Goal: Task Accomplishment & Management: Use online tool/utility

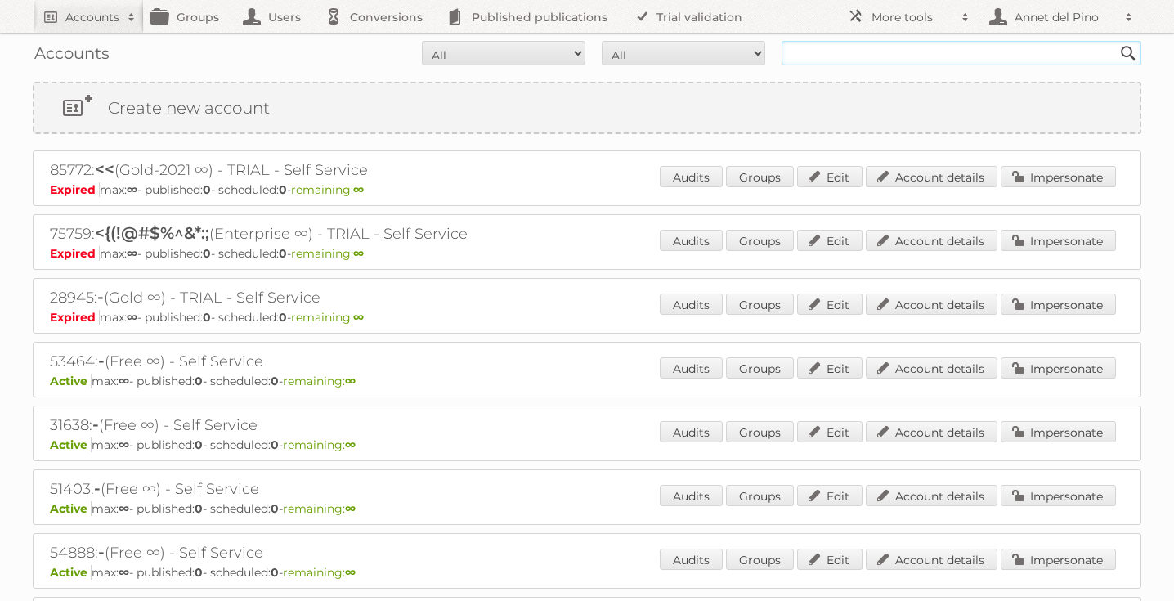
click at [827, 47] on input "text" at bounding box center [961, 53] width 360 height 25
type input "May's Zona Libre"
click at [1116, 41] on input "Search" at bounding box center [1128, 53] width 25 height 25
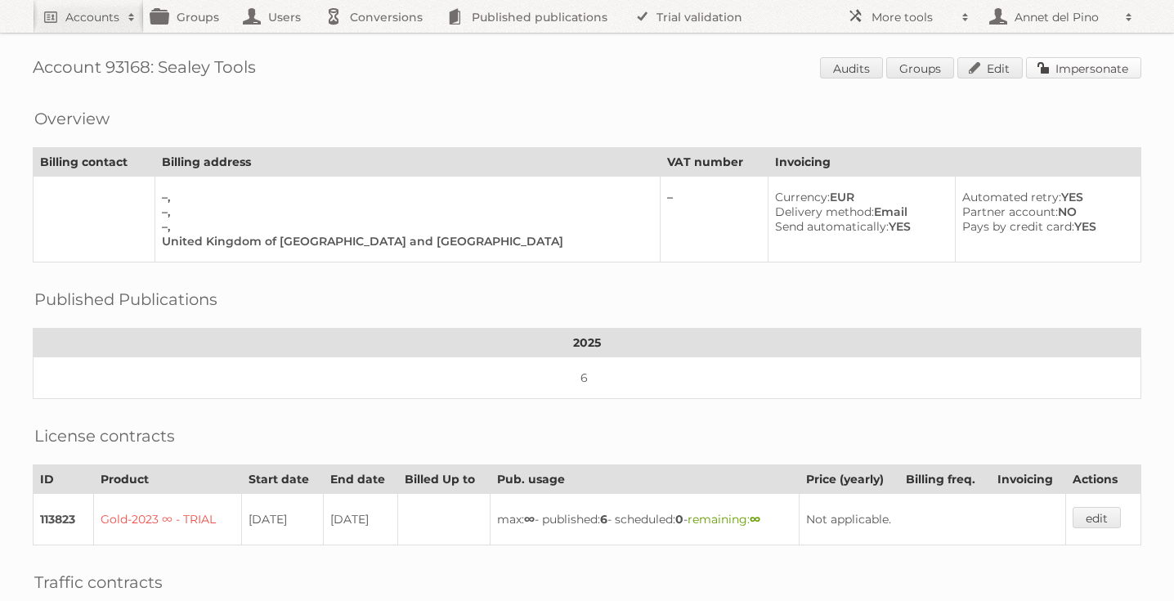
click at [1068, 59] on link "Impersonate" at bounding box center [1083, 67] width 115 height 21
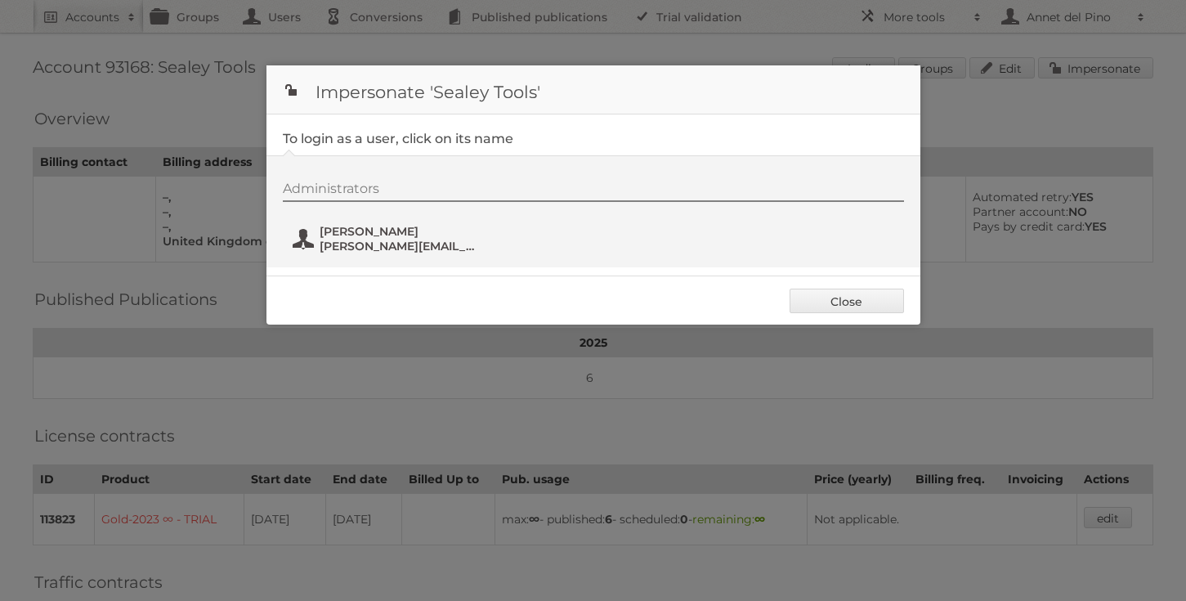
click at [383, 237] on span "[PERSON_NAME]" at bounding box center [399, 231] width 159 height 15
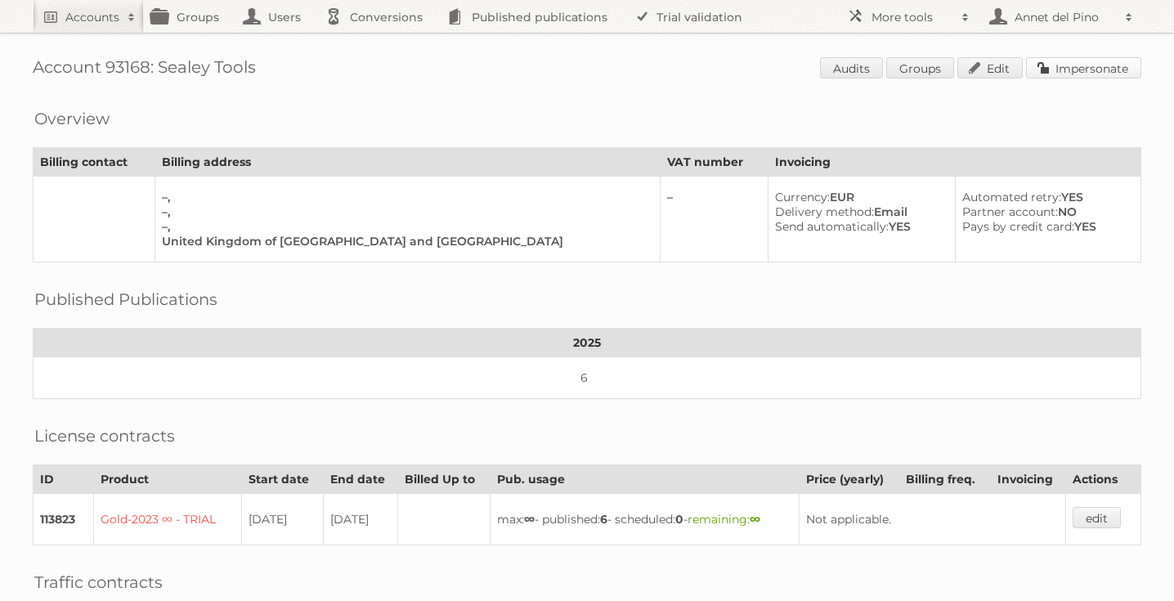
click at [1098, 69] on link "Impersonate" at bounding box center [1083, 67] width 115 height 21
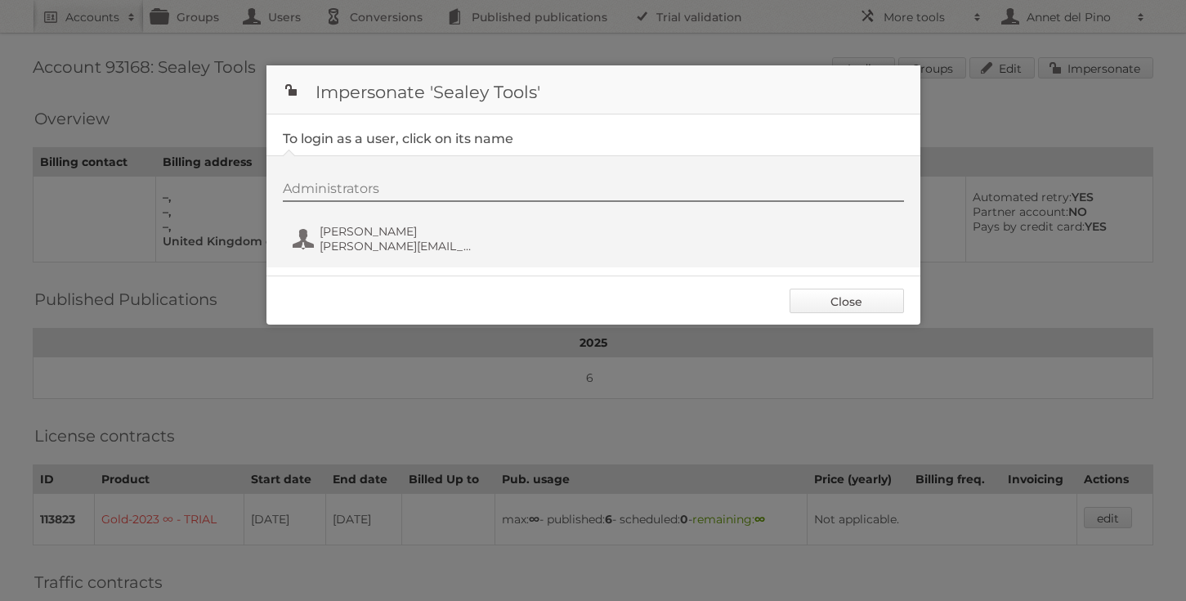
click at [864, 306] on link "Close" at bounding box center [847, 301] width 114 height 25
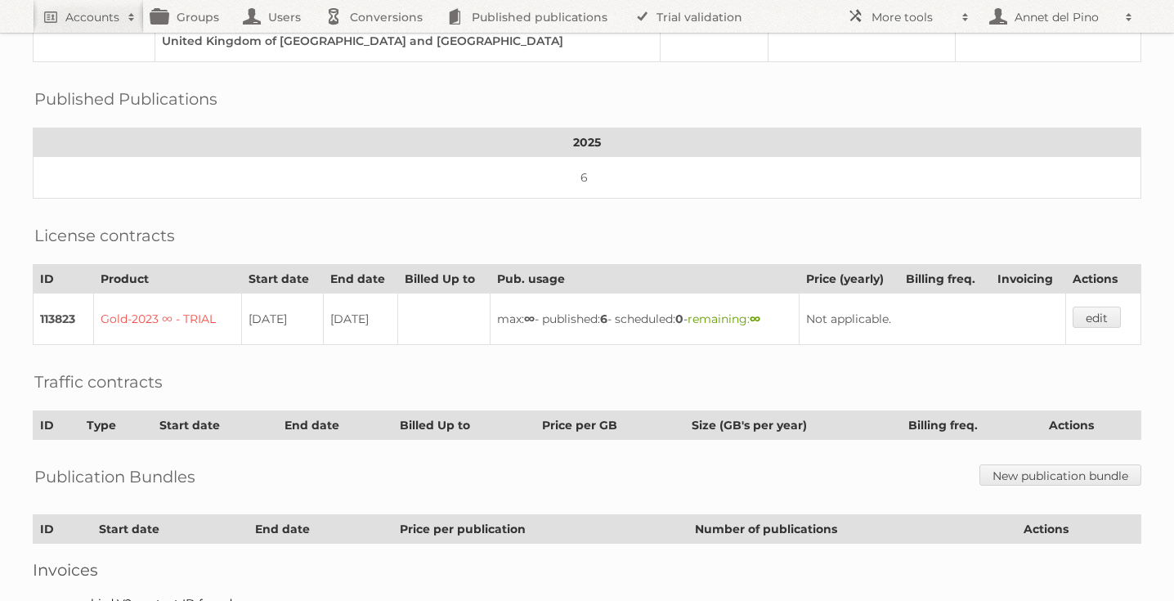
scroll to position [299, 0]
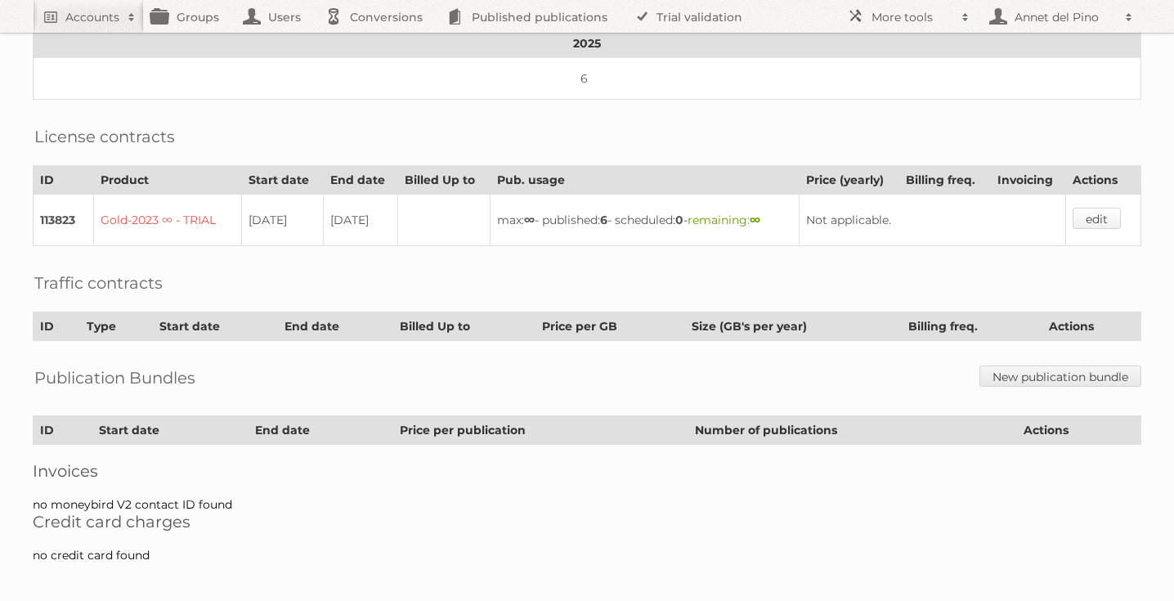
click at [1086, 217] on link "edit" at bounding box center [1096, 218] width 48 height 21
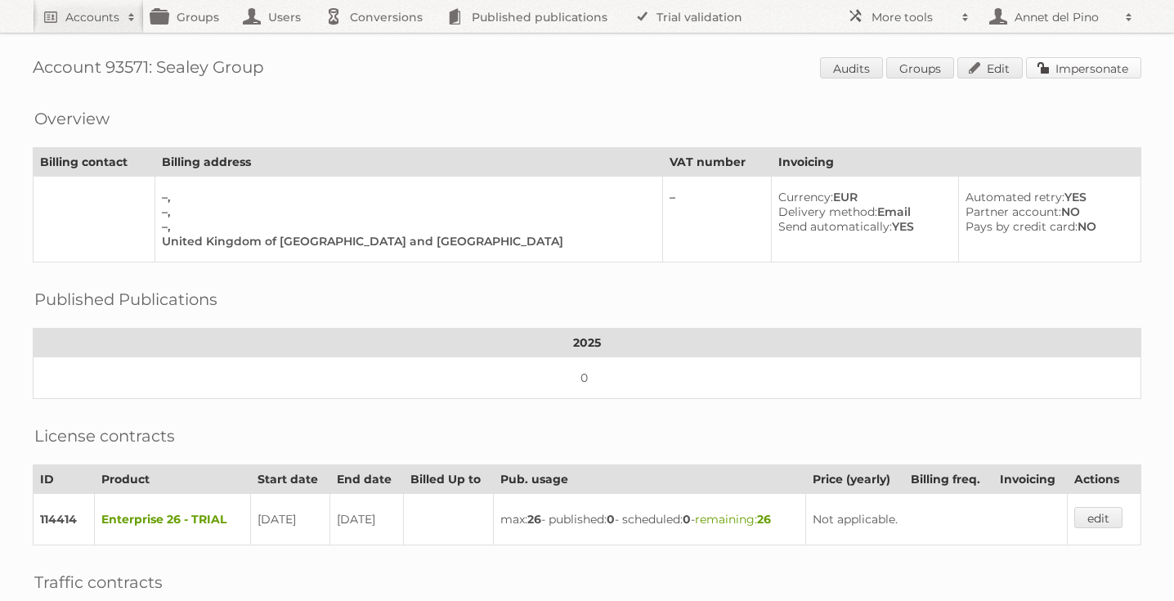
click at [1070, 65] on link "Impersonate" at bounding box center [1083, 67] width 115 height 21
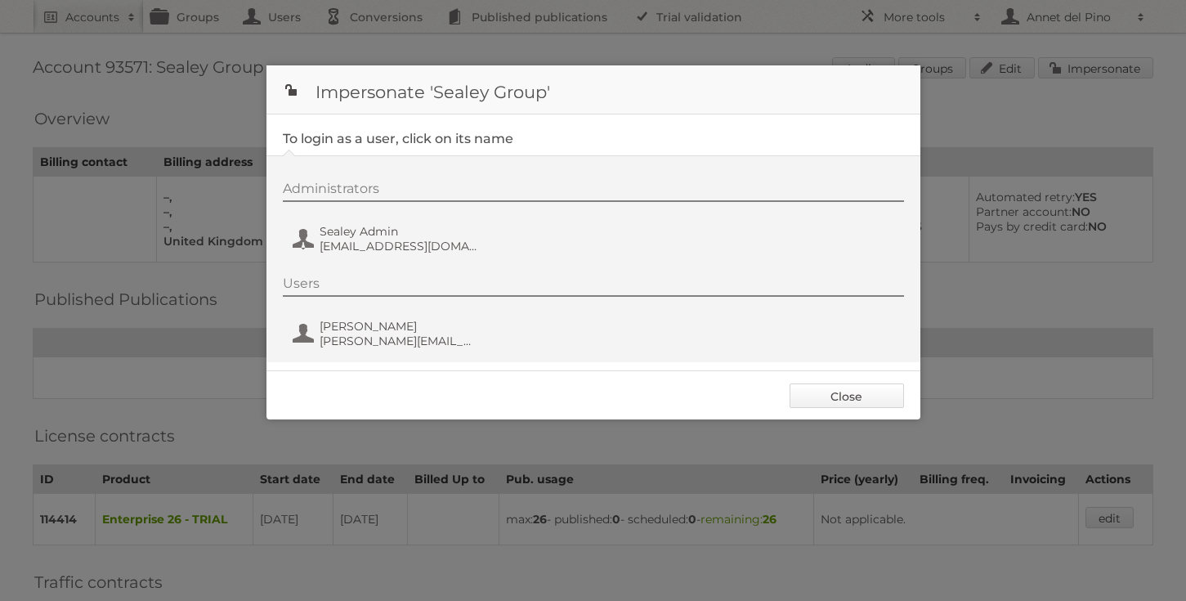
click at [844, 394] on link "Close" at bounding box center [847, 395] width 114 height 25
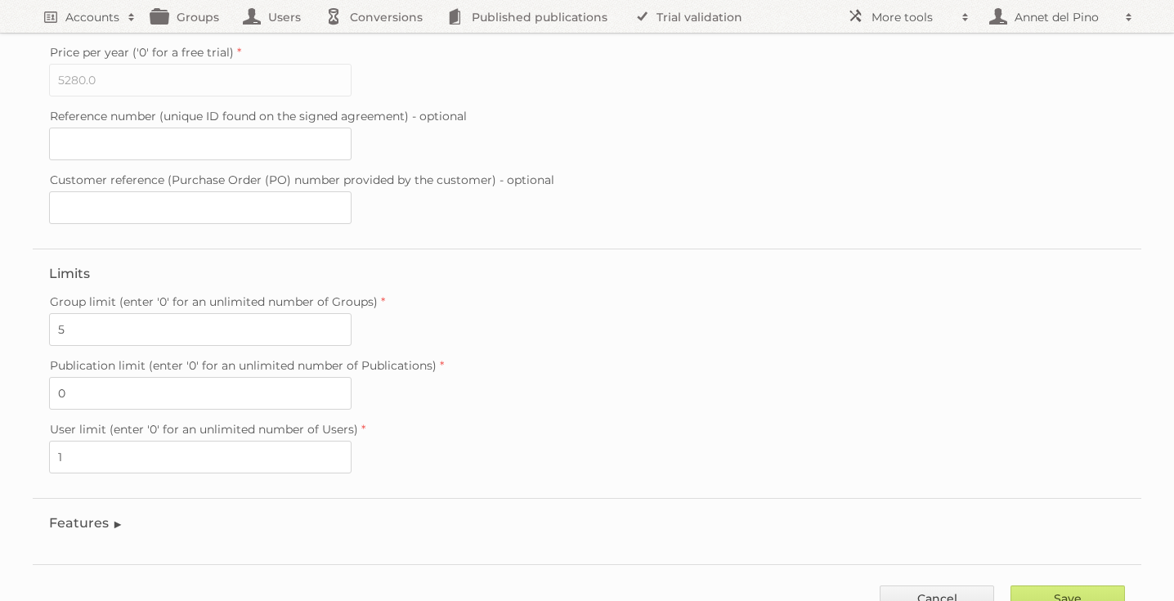
scroll to position [470, 0]
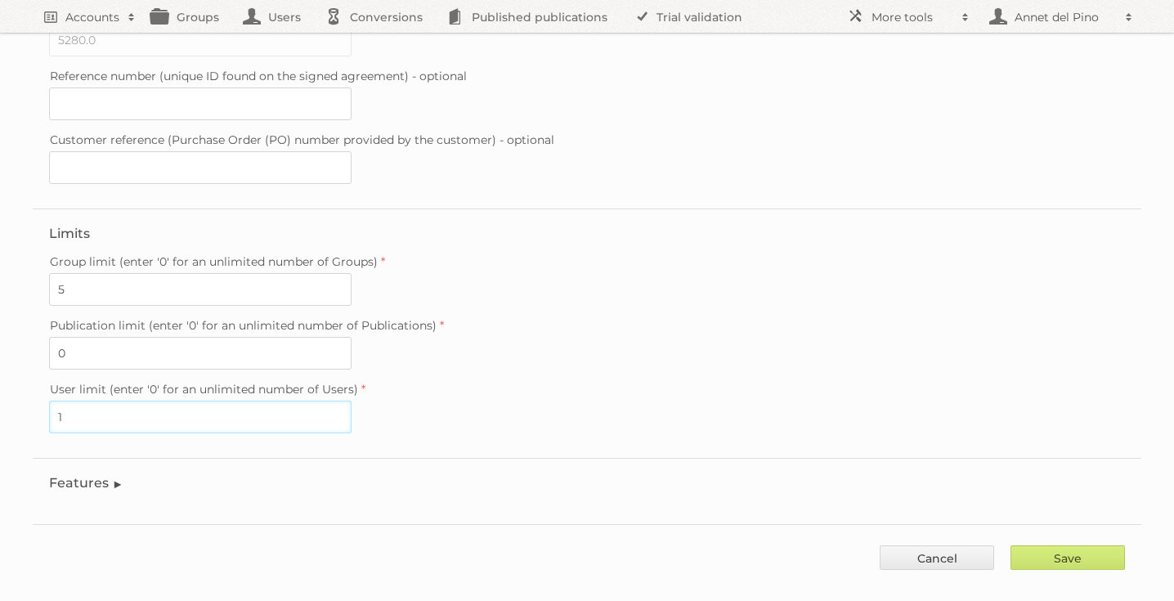
click at [149, 401] on input "1" at bounding box center [200, 417] width 302 height 33
type input "2"
click at [1073, 545] on input "Save" at bounding box center [1067, 557] width 114 height 25
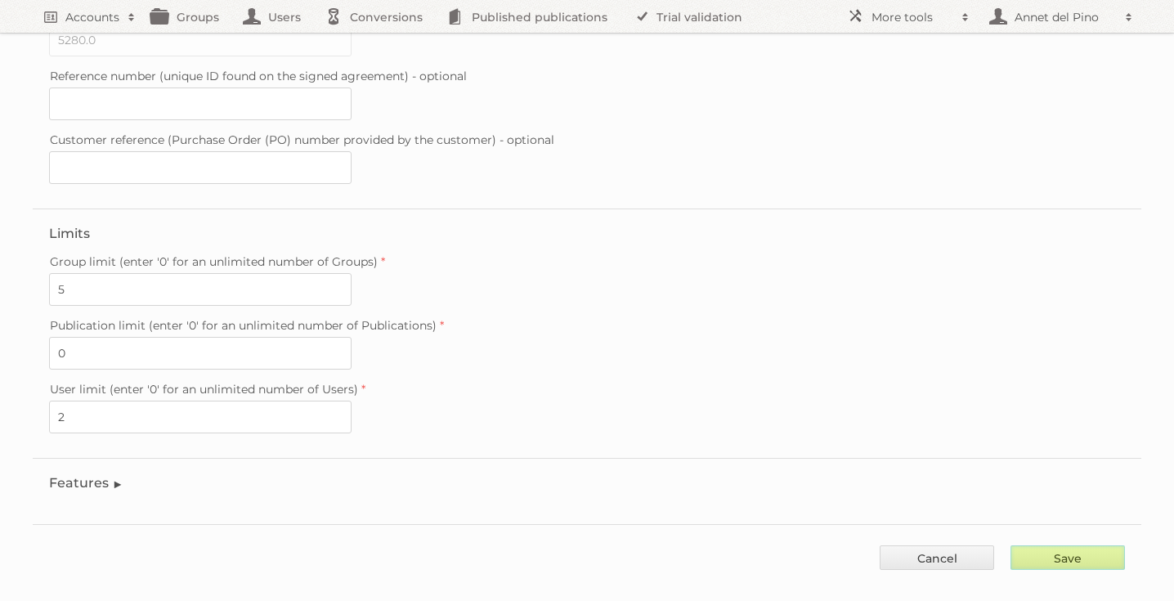
type input "..."
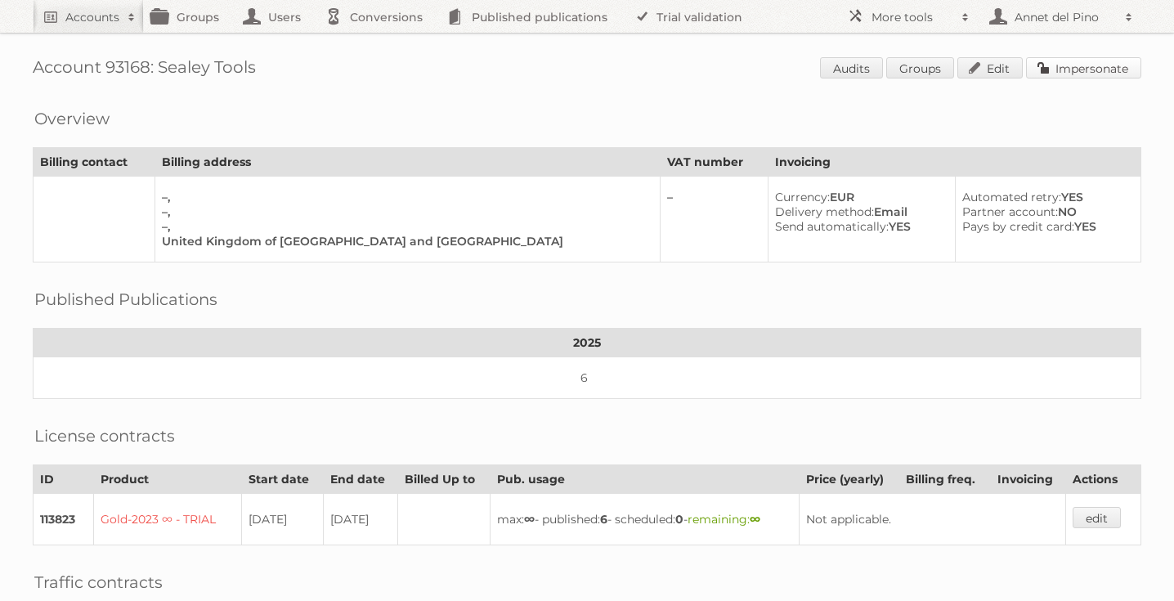
click at [1094, 70] on link "Impersonate" at bounding box center [1083, 67] width 115 height 21
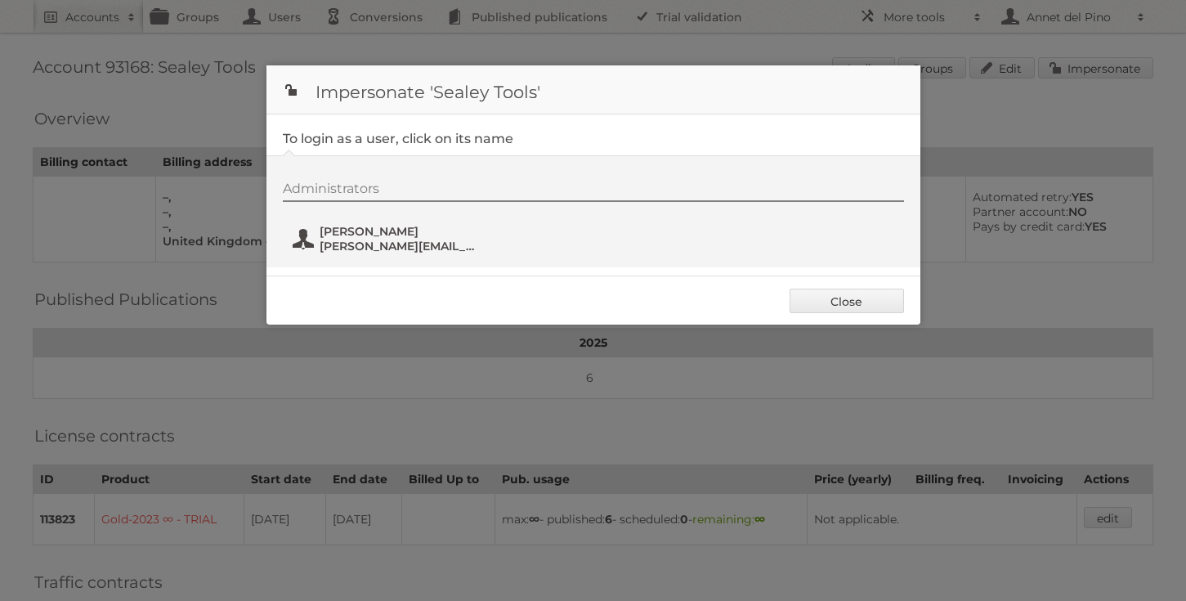
click at [440, 237] on span "[PERSON_NAME]" at bounding box center [399, 231] width 159 height 15
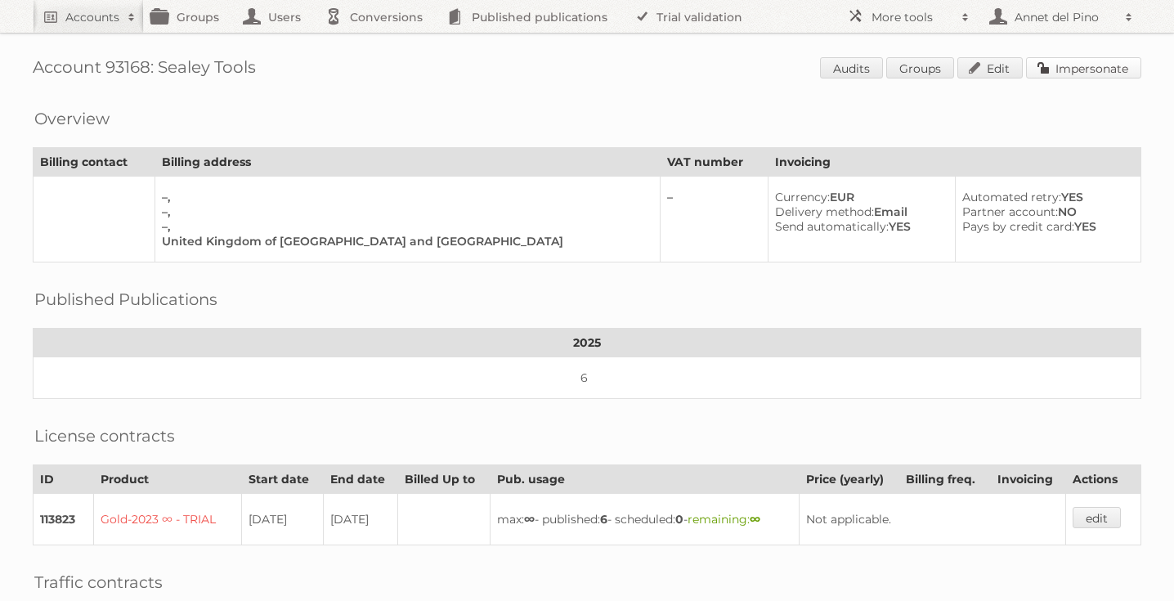
click at [1112, 74] on link "Impersonate" at bounding box center [1083, 67] width 115 height 21
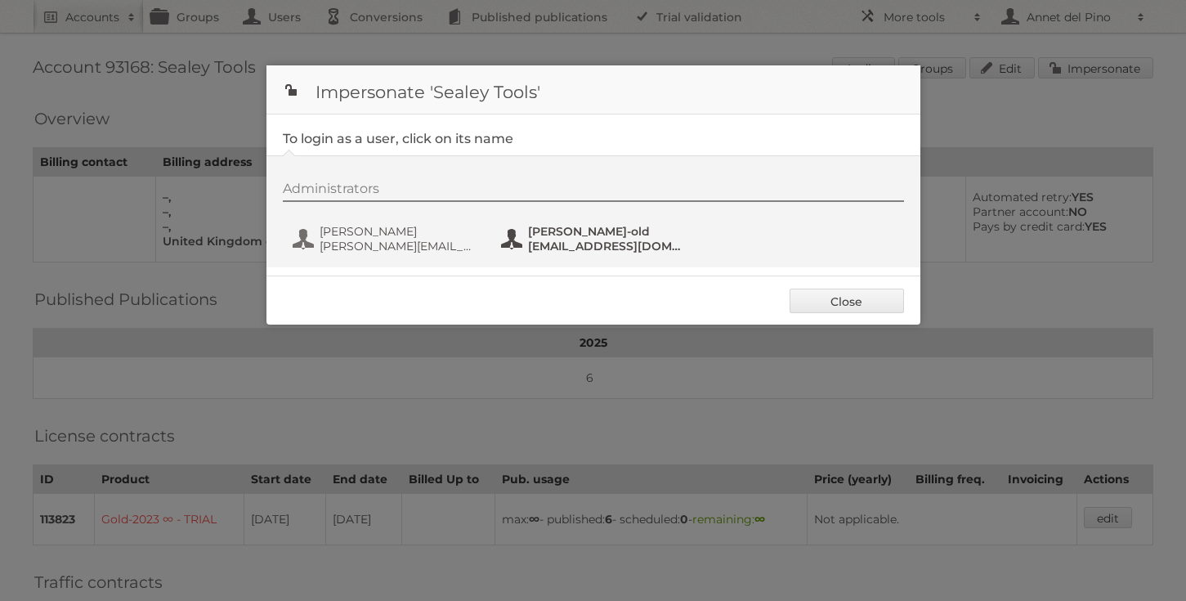
click at [568, 240] on span "not_a.hailstone@sealey.co.uk" at bounding box center [607, 246] width 159 height 15
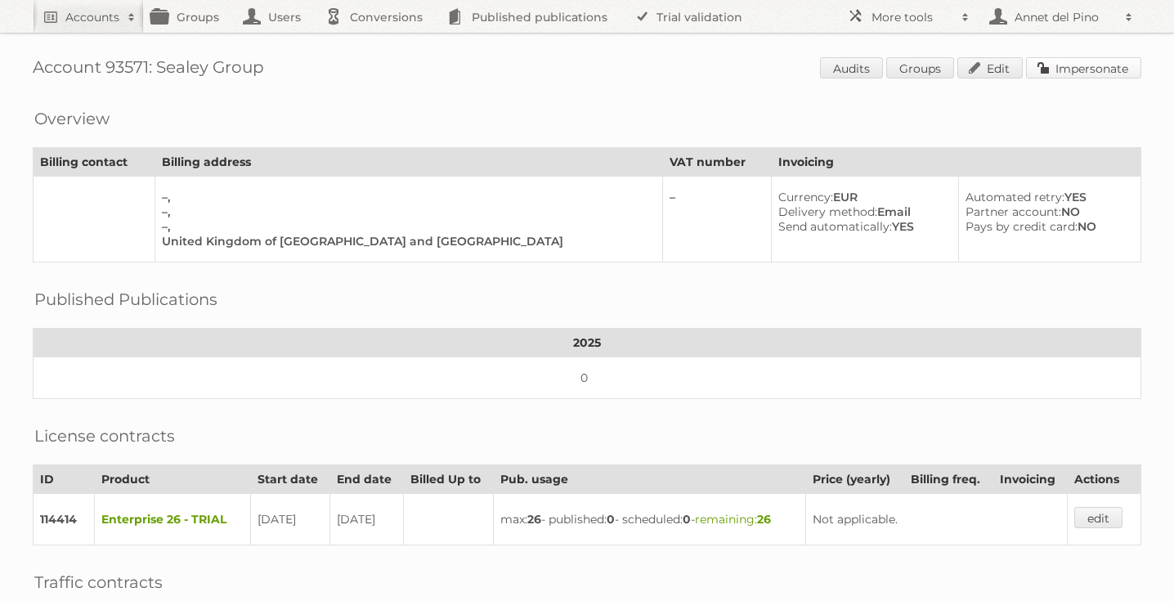
click at [1099, 64] on link "Impersonate" at bounding box center [1083, 67] width 115 height 21
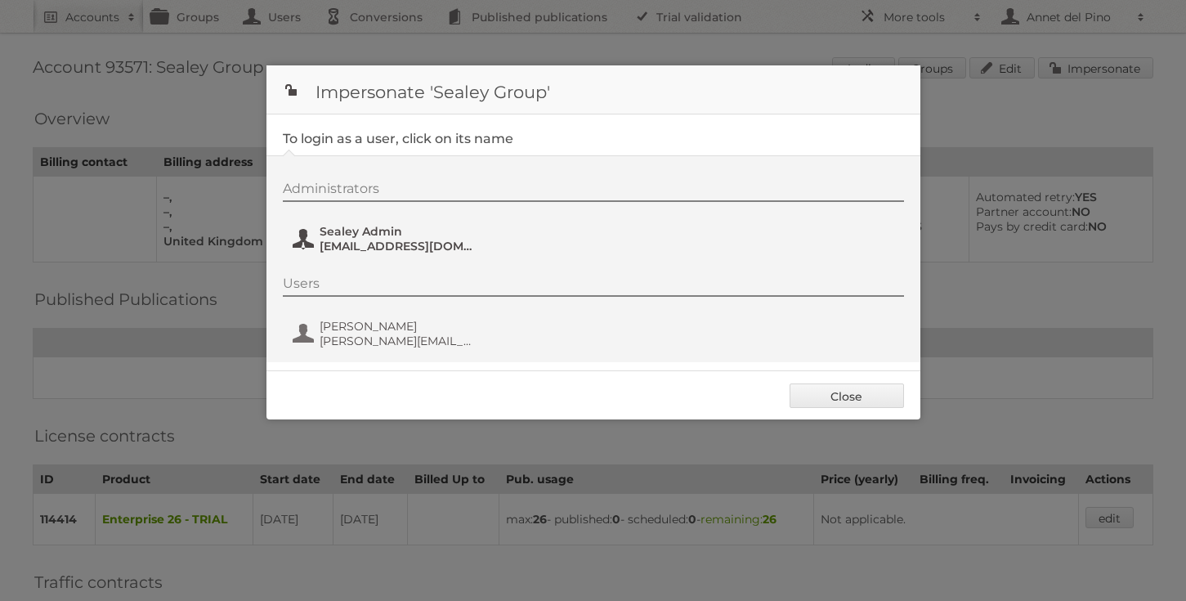
click at [363, 246] on span "martech@sealey.co.uk" at bounding box center [399, 246] width 159 height 15
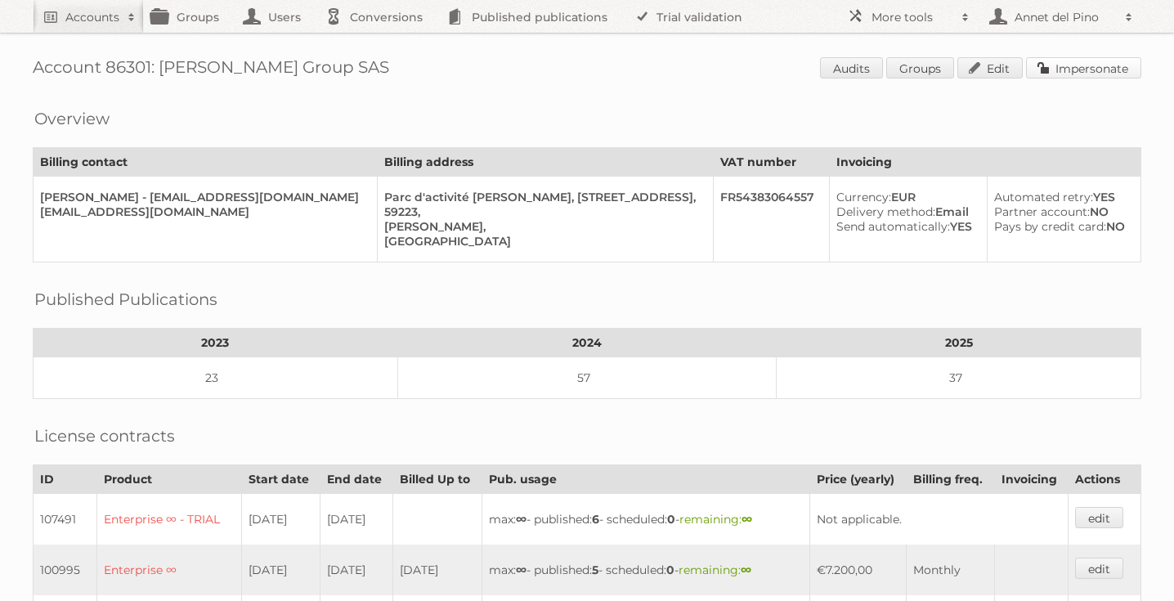
click at [1088, 65] on link "Impersonate" at bounding box center [1083, 67] width 115 height 21
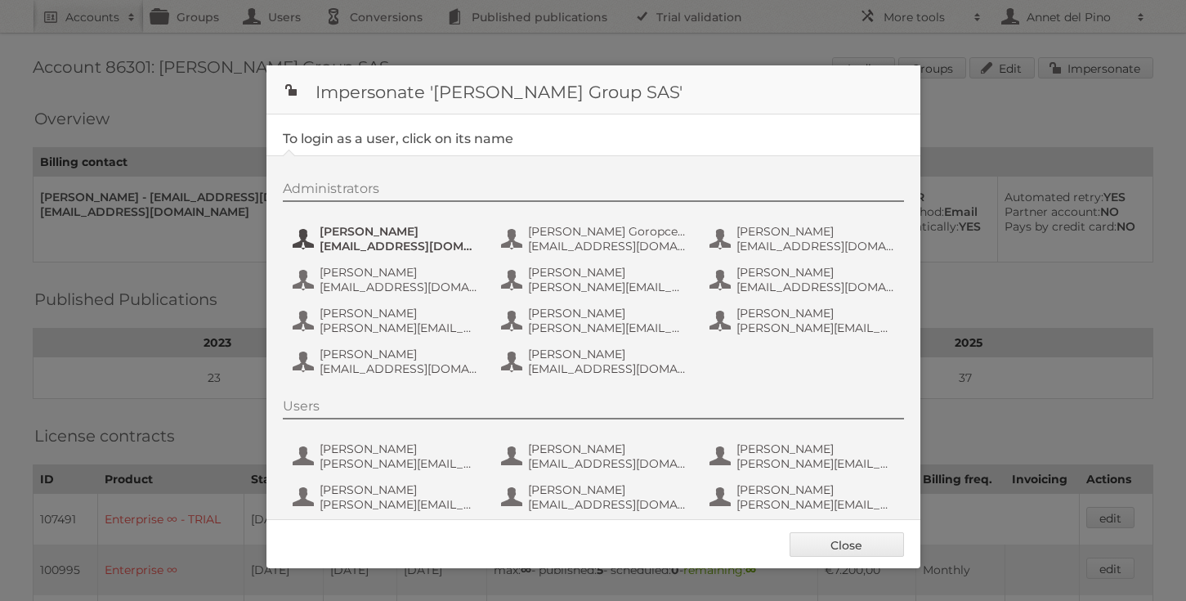
click at [414, 235] on span "Dan Cure" at bounding box center [399, 231] width 159 height 15
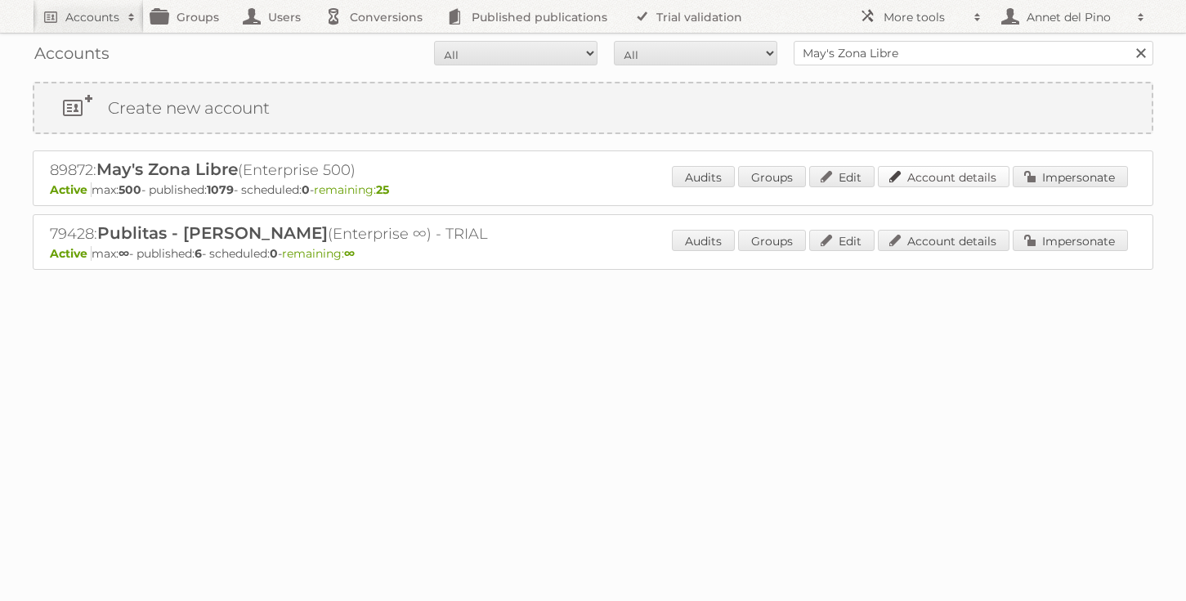
click at [950, 180] on link "Account details" at bounding box center [944, 176] width 132 height 21
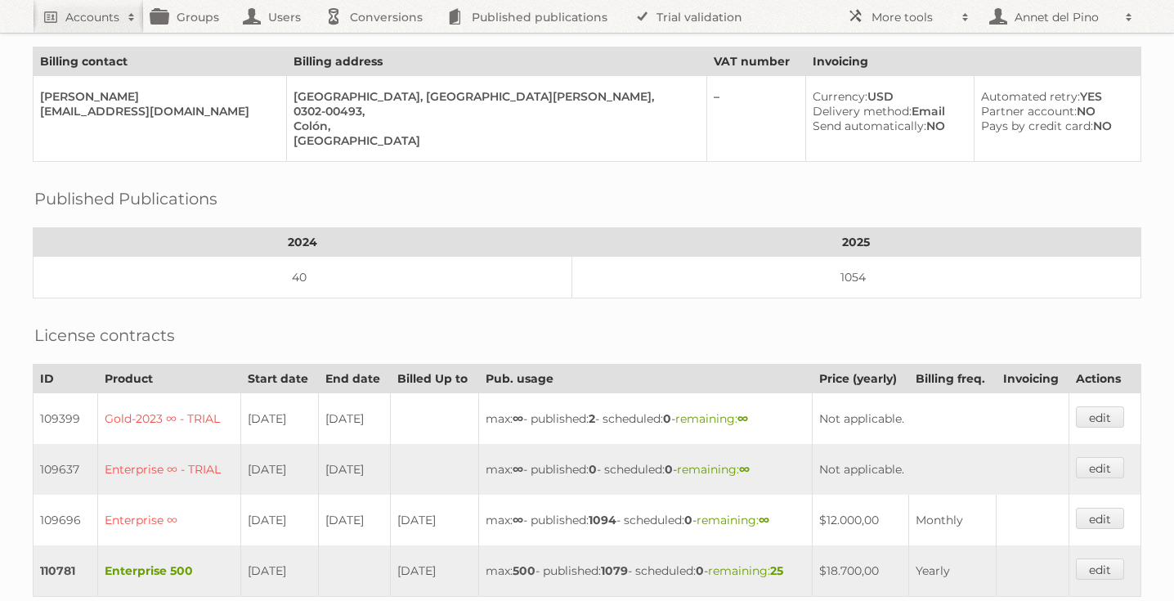
scroll to position [403, 0]
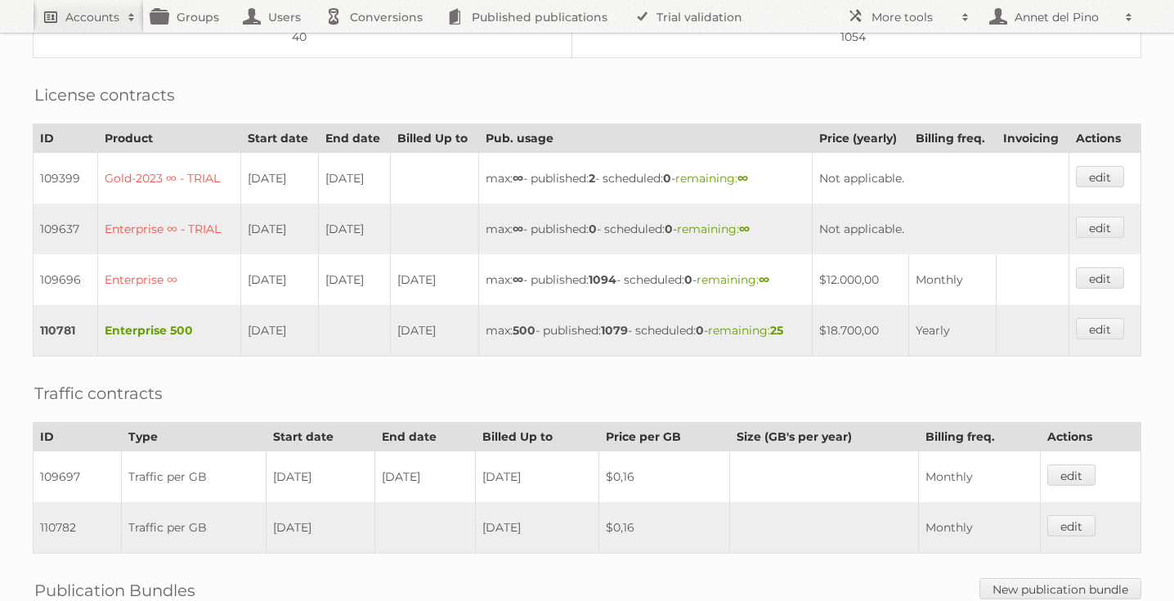
click at [81, 14] on h2 "Accounts" at bounding box center [92, 17] width 54 height 16
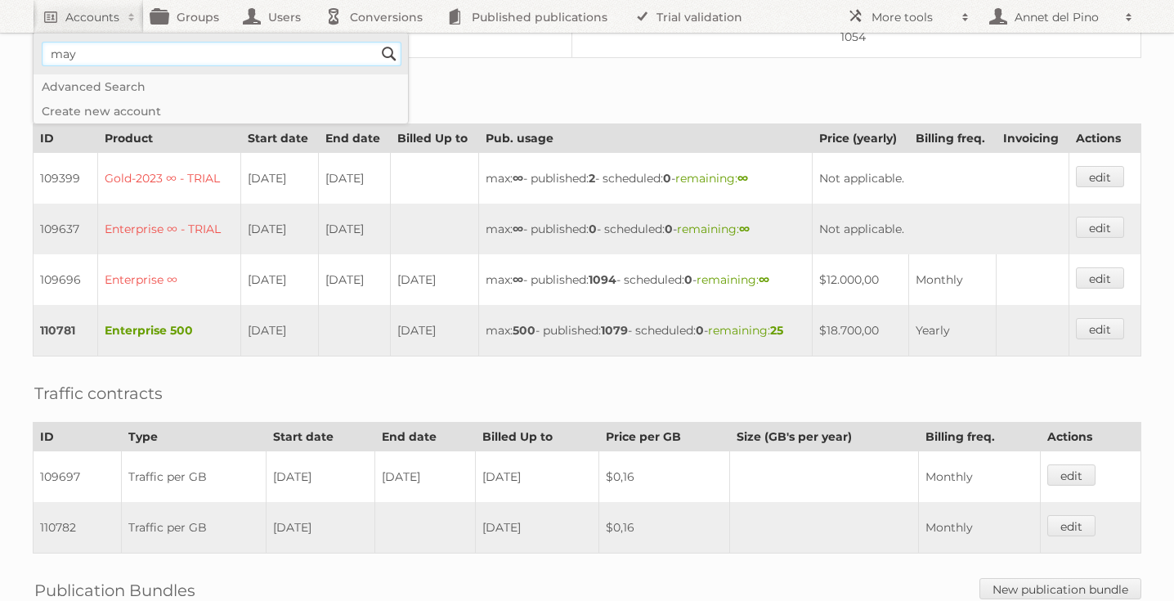
type input"] "May's Zona Libre"
click at [391, 51] on input "Search" at bounding box center [389, 54] width 25 height 25
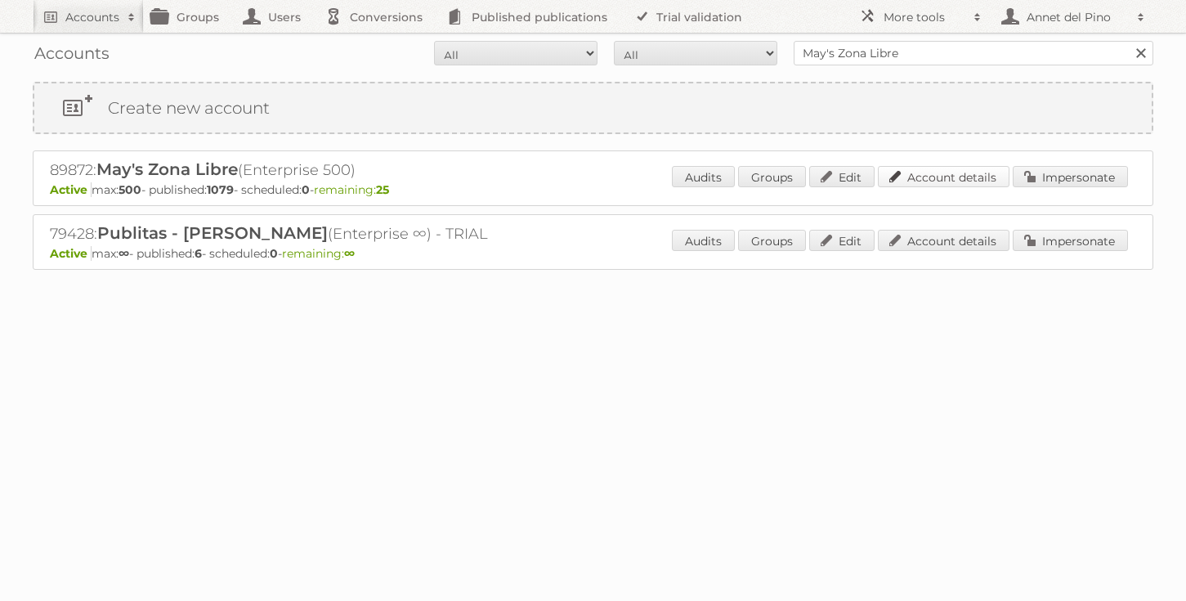
click at [956, 183] on link "Account details" at bounding box center [944, 176] width 132 height 21
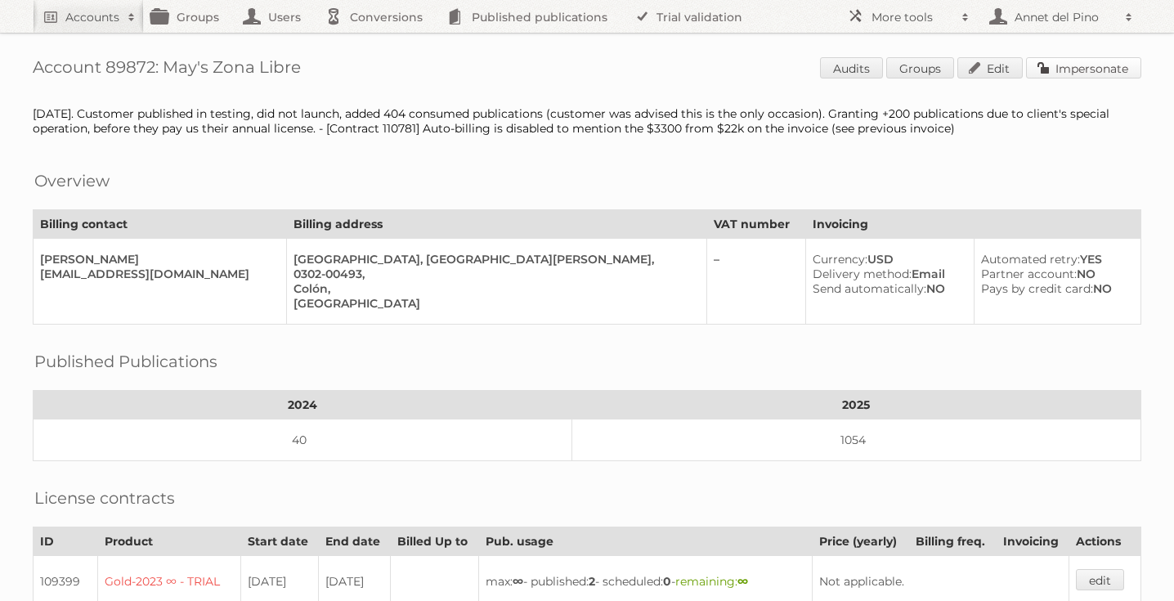
click at [1068, 63] on link "Impersonate" at bounding box center [1083, 67] width 115 height 21
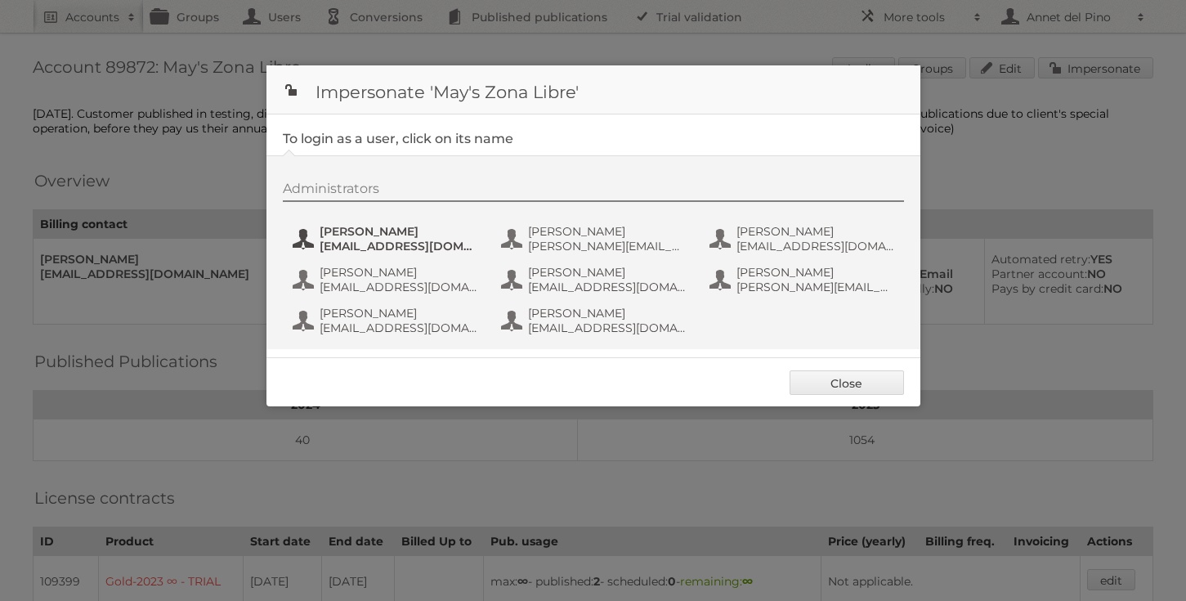
click at [456, 234] on span "Alberto Hernandez" at bounding box center [399, 231] width 159 height 15
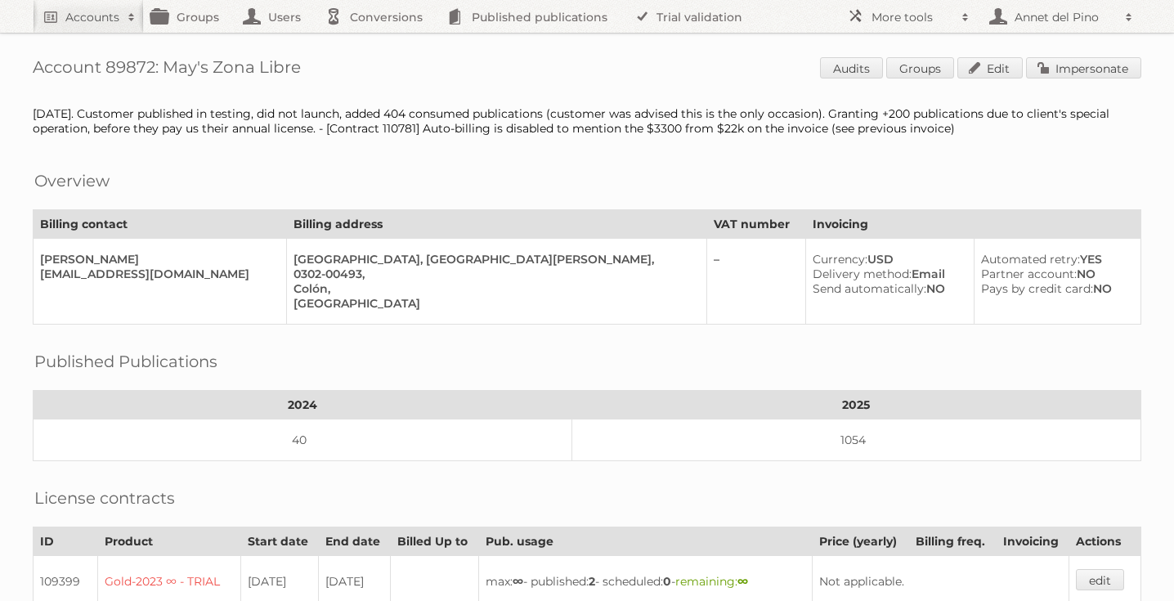
drag, startPoint x: 159, startPoint y: 67, endPoint x: 320, endPoint y: 64, distance: 160.2
click at [320, 65] on h1 "Account 89872: May's Zona Libre Audits Groups Edit Impersonate" at bounding box center [587, 69] width 1108 height 25
click at [320, 64] on h1 "Account 89872: May's Zona Libre Audits Groups Edit Impersonate" at bounding box center [587, 69] width 1108 height 25
drag, startPoint x: 302, startPoint y: 64, endPoint x: 166, endPoint y: 63, distance: 135.7
click at [166, 63] on h1 "Account 89872: May's Zona Libre Audits Groups Edit Impersonate" at bounding box center [587, 69] width 1108 height 25
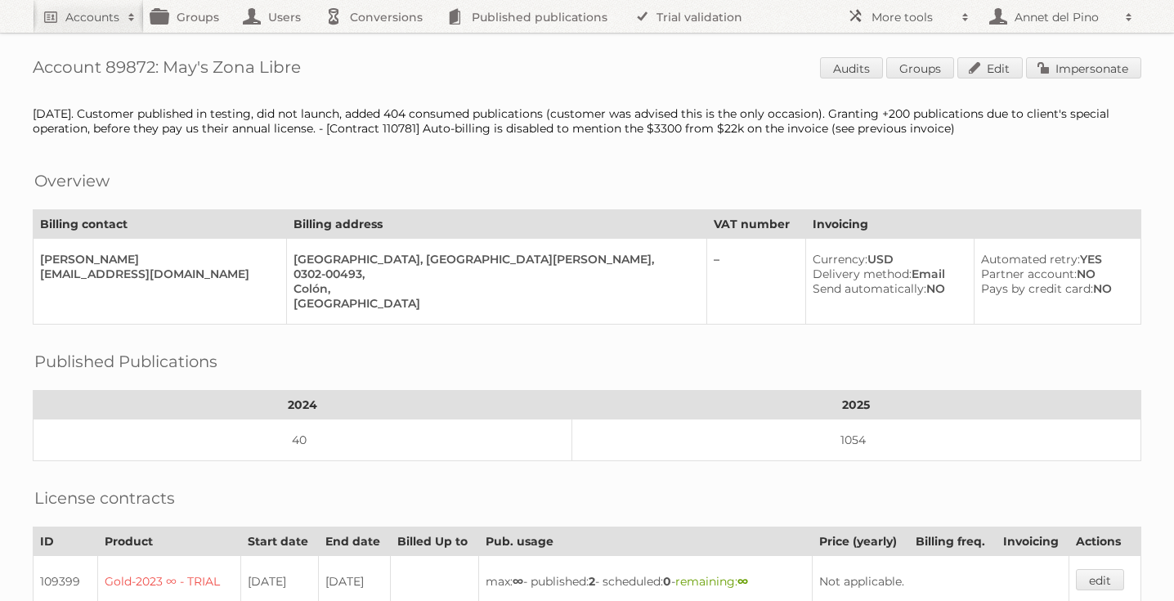
copy h1 "May's Zona Libre"
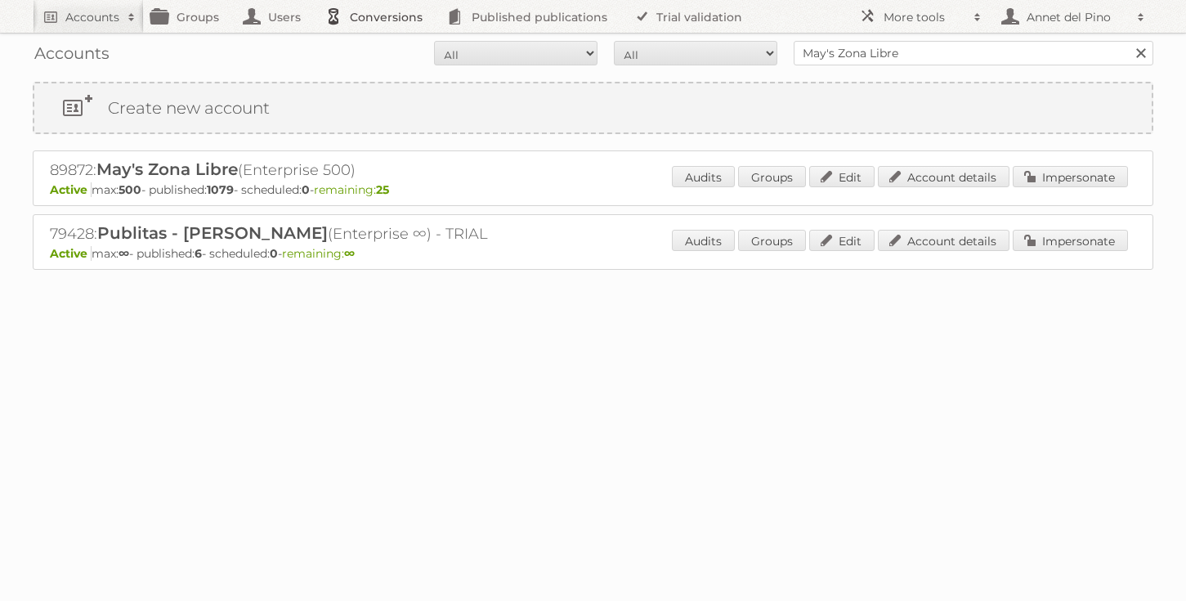
click at [386, 10] on link "Conversions" at bounding box center [378, 16] width 122 height 33
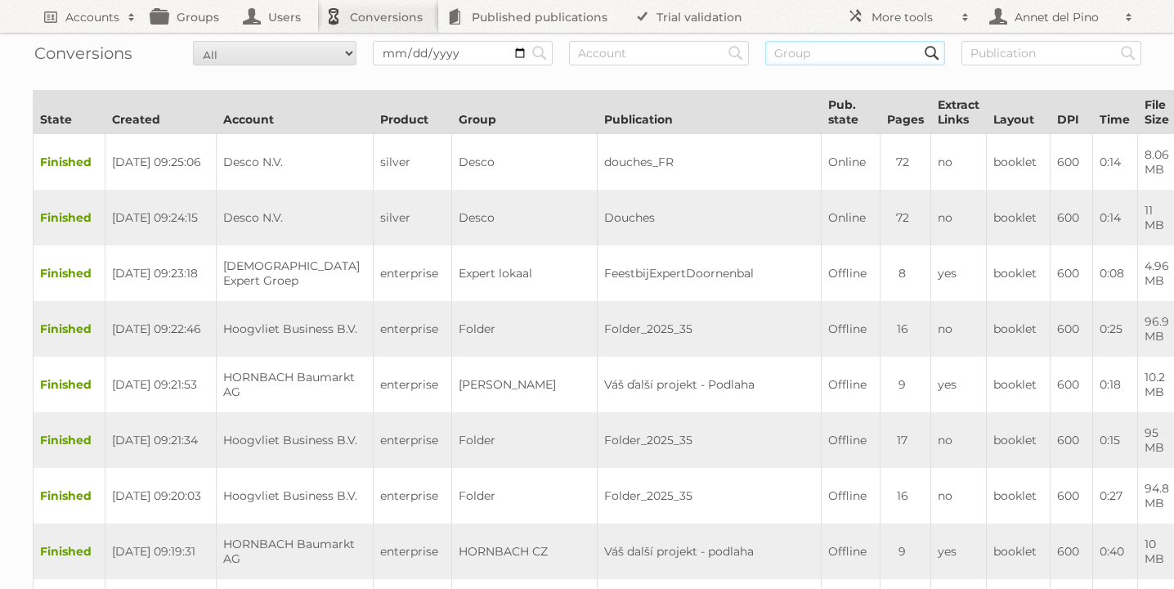
click at [842, 50] on input "text" at bounding box center [855, 53] width 180 height 25
type input "Catalogos de Viaje"
click at [527, 41] on input "Search" at bounding box center [539, 53] width 25 height 25
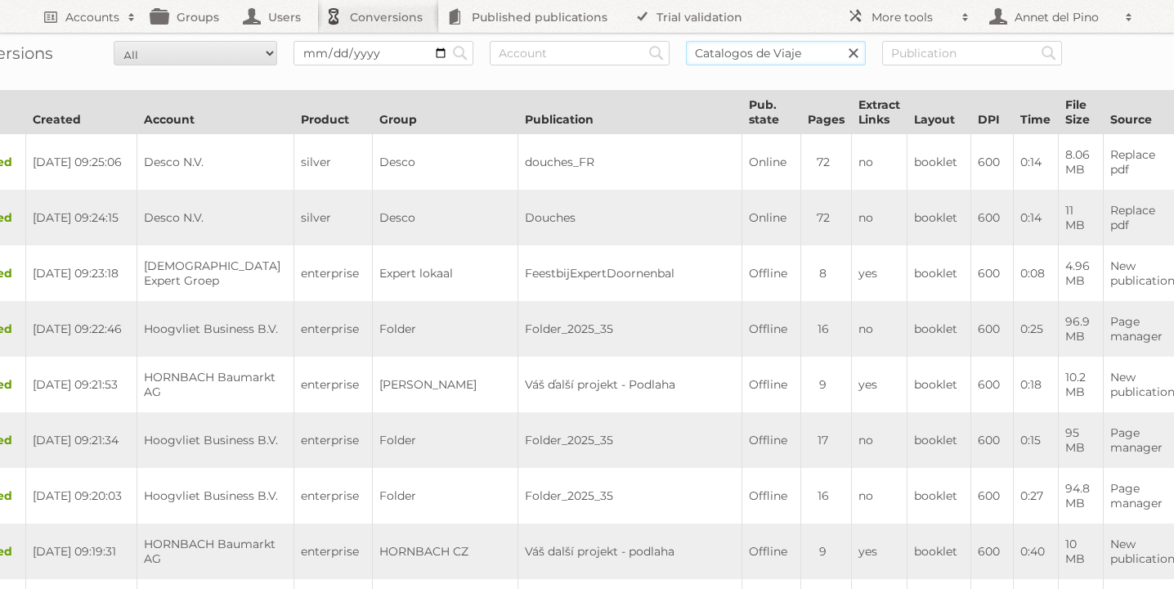
scroll to position [0, 156]
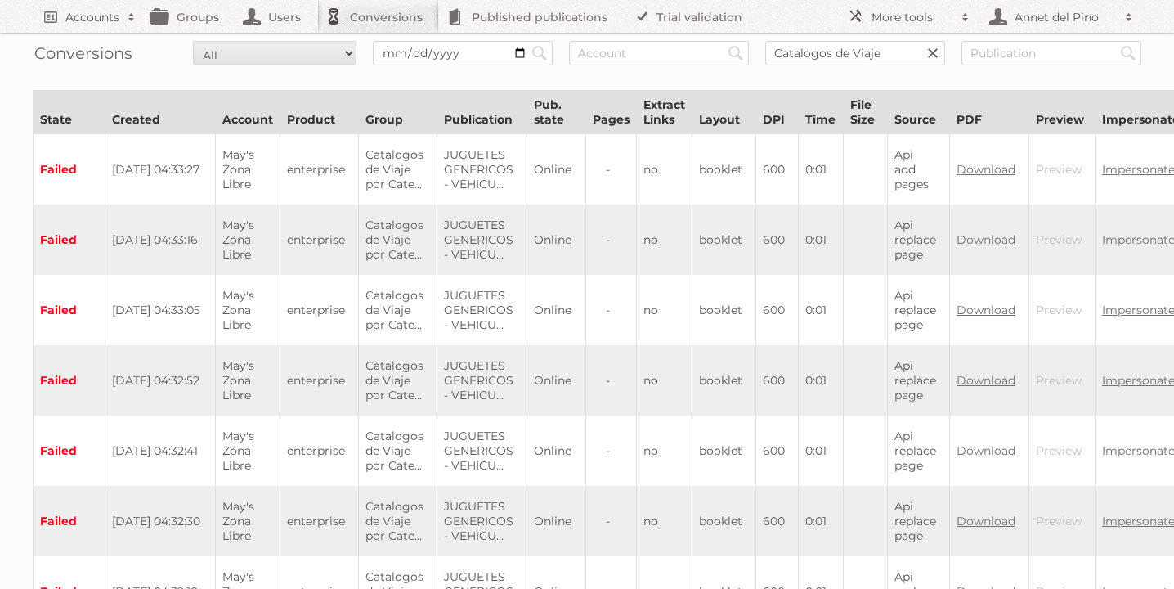
click at [935, 55] on link at bounding box center [932, 53] width 25 height 25
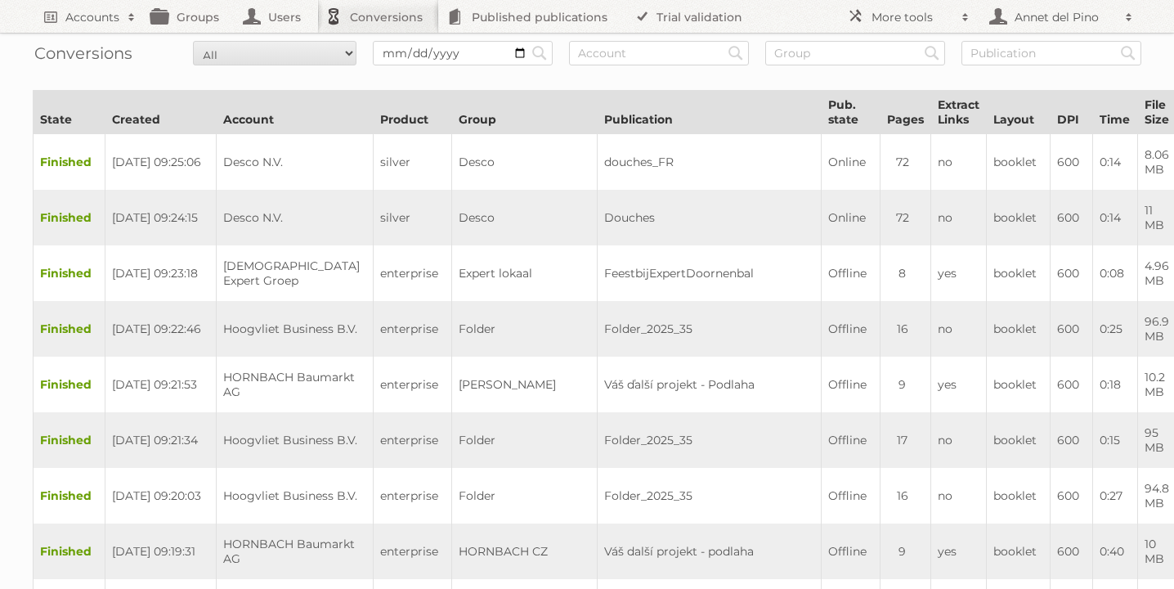
click at [630, 68] on div "Conversions All New Preparing Converting Finished Canceled Failed Search Search…" at bounding box center [587, 53] width 1108 height 41
click at [629, 63] on input "text" at bounding box center [659, 53] width 180 height 25
paste input "May's Zona Libre"
type input "May's Zona Libre"
click at [527, 41] on input "Search" at bounding box center [539, 53] width 25 height 25
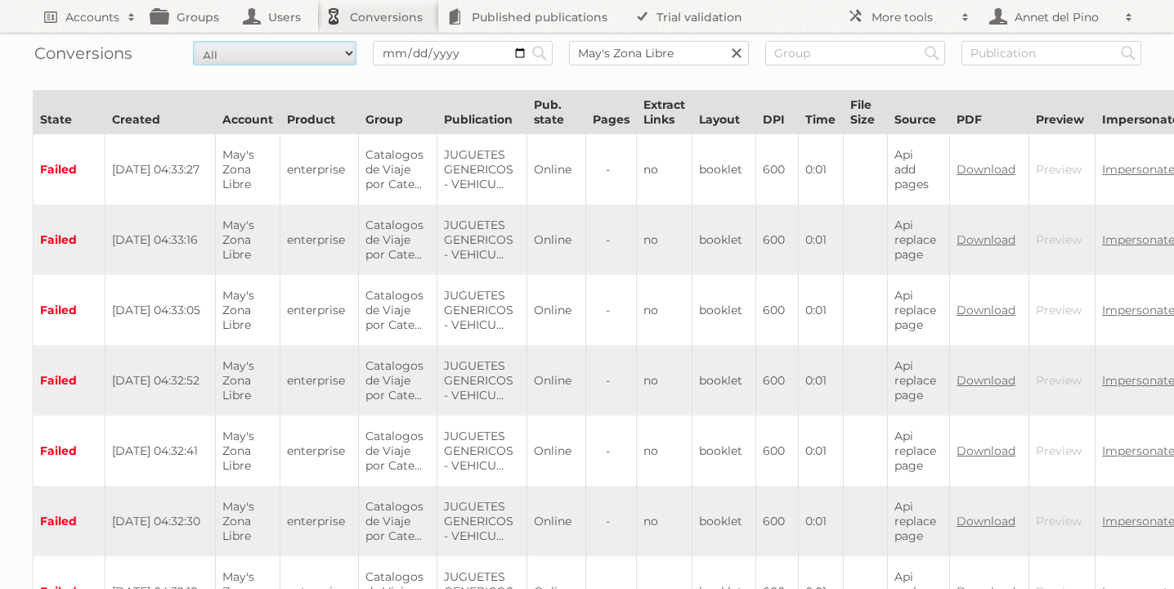
click at [259, 58] on select "All New Preparing Converting Finished Canceled Failed" at bounding box center [274, 53] width 163 height 25
select select "converting"
click at [193, 41] on select "All New Preparing Converting Finished Canceled Failed" at bounding box center [274, 53] width 163 height 25
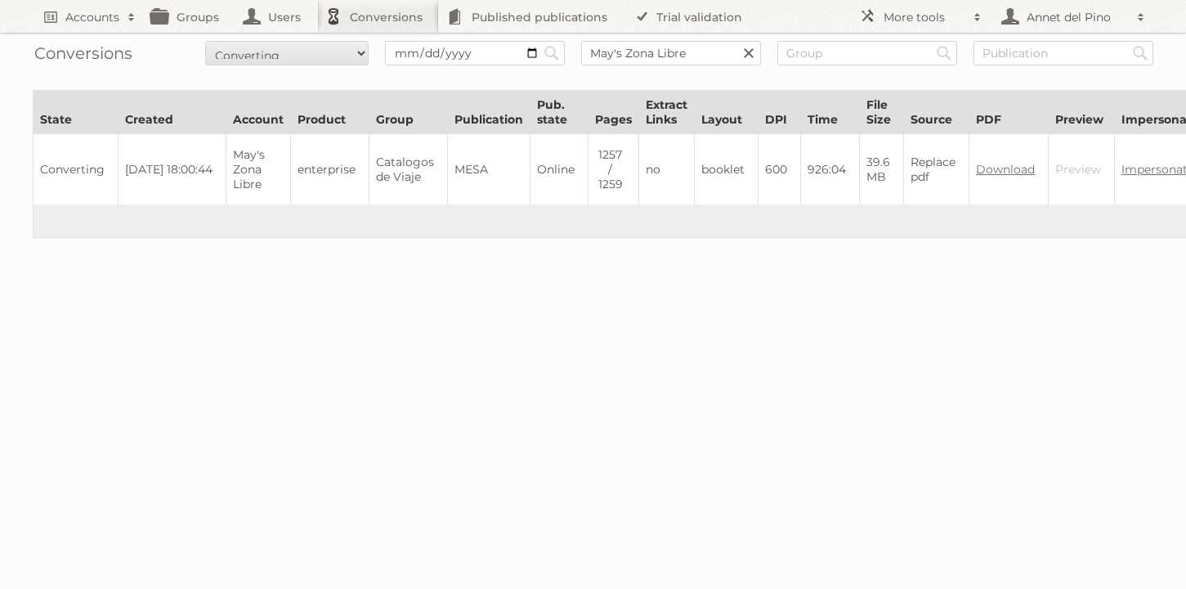
click at [747, 55] on link at bounding box center [748, 53] width 25 height 25
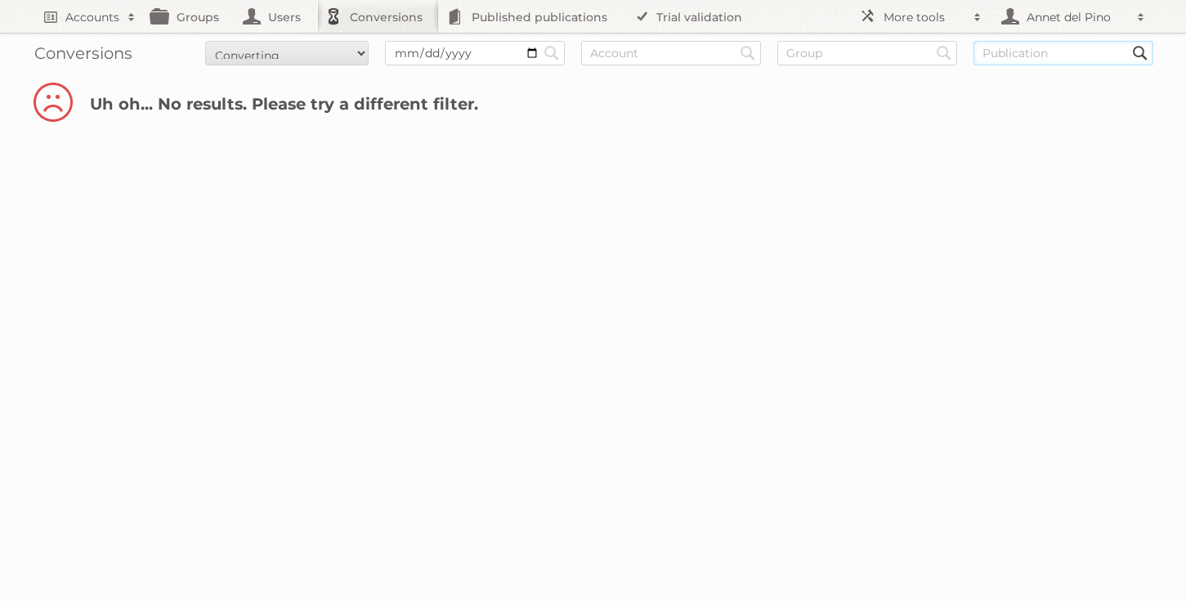
click at [1000, 59] on input "text" at bounding box center [1064, 53] width 180 height 25
paste input "JUGUETES_MARCAS_(DISPONIBLE)"
type input "JUGUETES_MARCAS_(DISPONIBLE)"
click at [539, 41] on input "Search" at bounding box center [551, 53] width 25 height 25
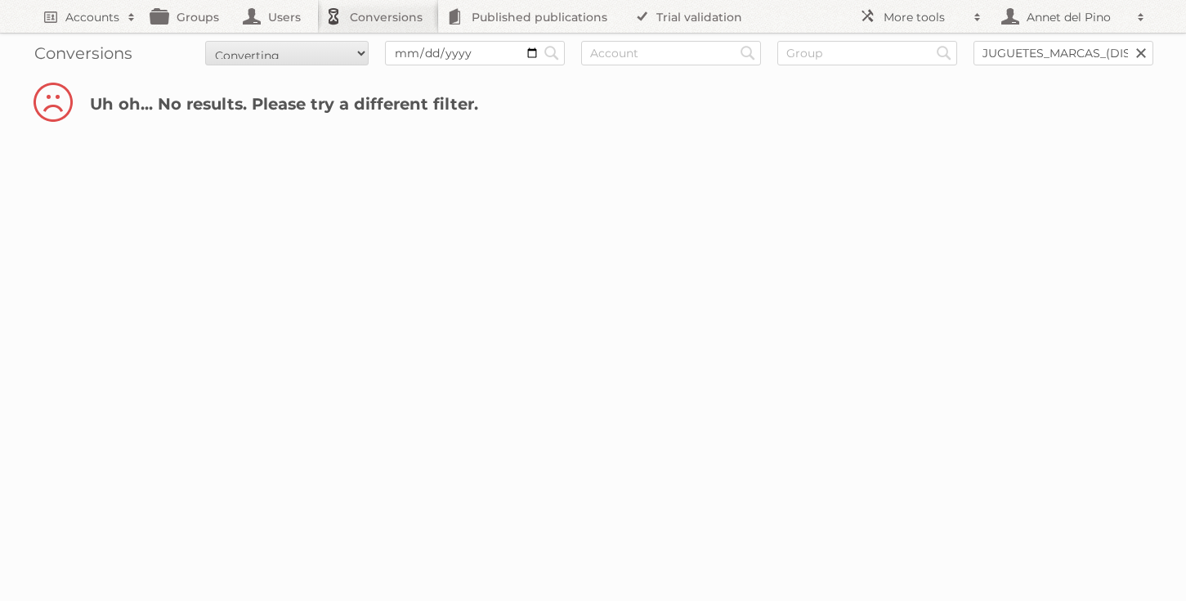
click at [1139, 59] on link at bounding box center [1141, 53] width 25 height 25
click at [993, 66] on div "Conversions All New Preparing Converting Finished Canceled Failed Search Search…" at bounding box center [593, 53] width 1121 height 41
click at [993, 60] on input "text" at bounding box center [1064, 53] width 180 height 25
paste input "juguetes_marcas_-disponible"
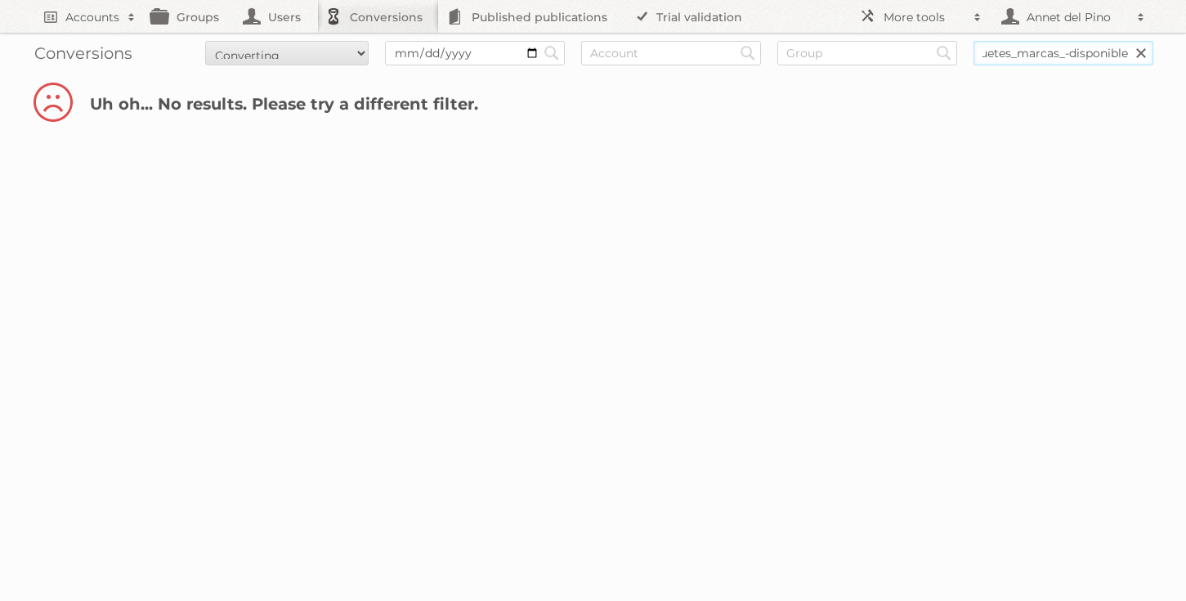
type input "juguetes_marcas_-disponible"
click at [539, 41] on input "Search" at bounding box center [551, 53] width 25 height 25
click at [382, 60] on form "All New Preparing Converting Finished Canceled Failed Search Search Search jugu…" at bounding box center [593, 53] width 1121 height 25
click at [347, 54] on select "All New Preparing Converting Finished Canceled Failed" at bounding box center [286, 53] width 163 height 25
select select "preparing"
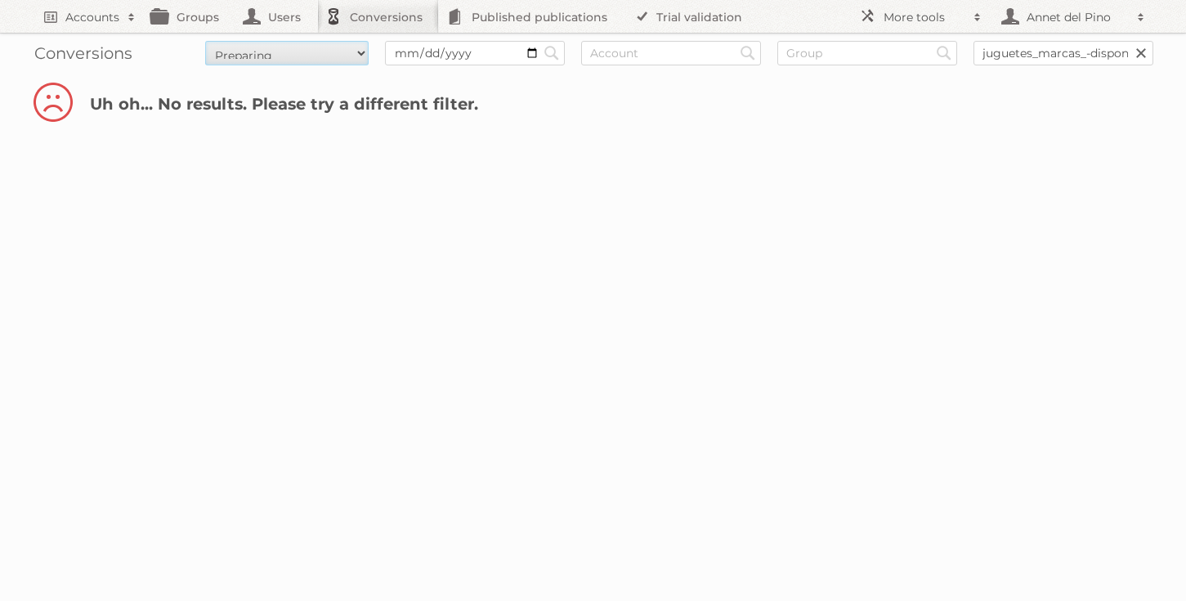
click at [205, 41] on select "All New Preparing Converting Finished Canceled Failed" at bounding box center [286, 53] width 163 height 25
drag, startPoint x: 1135, startPoint y: 56, endPoint x: 1097, endPoint y: 56, distance: 38.4
click at [1100, 57] on div "juguetes_marcas_-disponible Search" at bounding box center [1064, 53] width 180 height 25
click at [364, 55] on select "All New Preparing Converting Finished Canceled Failed" at bounding box center [286, 53] width 163 height 25
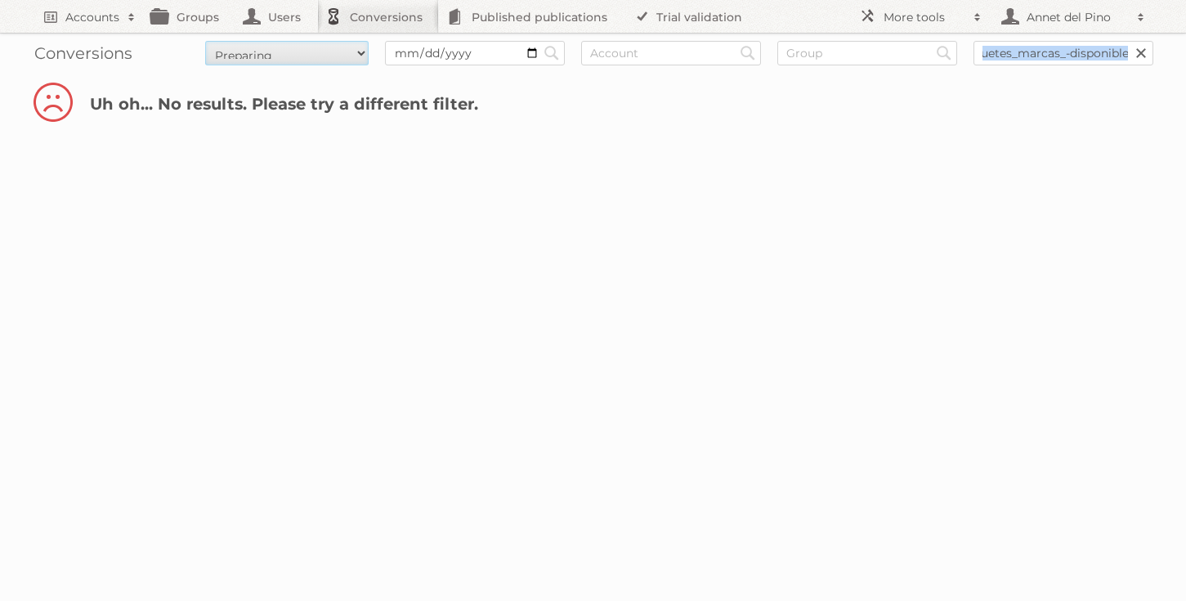
select select "all"
click at [205, 41] on select "All New Preparing Converting Finished Canceled Failed" at bounding box center [286, 53] width 163 height 25
click at [1065, 52] on input "juguetes_marcas_-disponible" at bounding box center [1064, 53] width 180 height 25
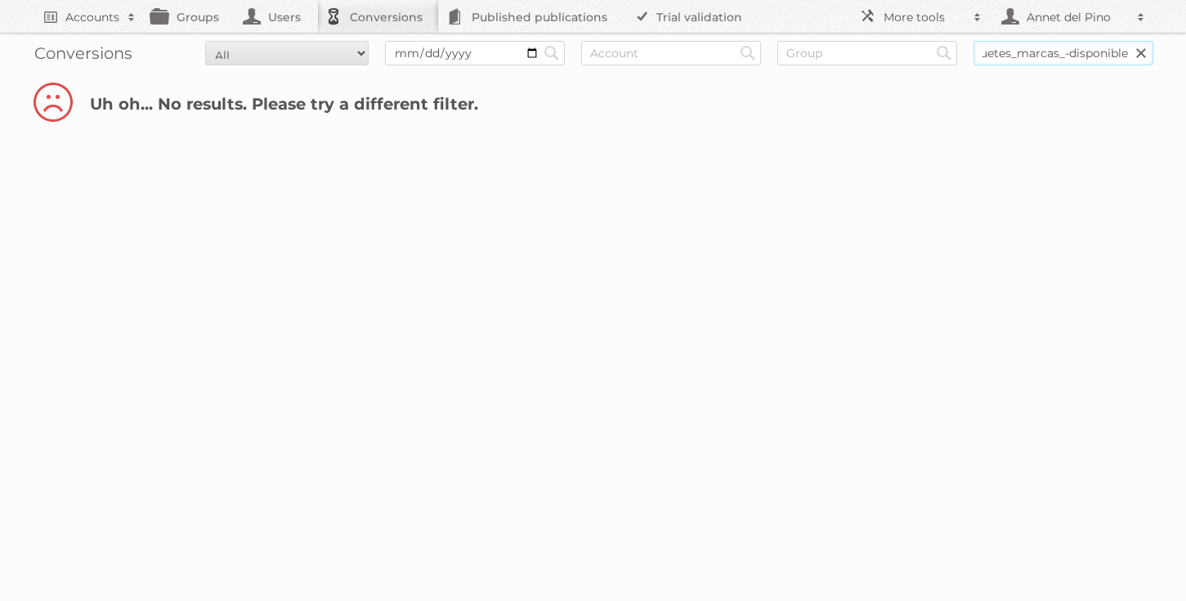
click at [539, 41] on input "Search" at bounding box center [551, 53] width 25 height 25
click at [1139, 61] on link at bounding box center [1141, 53] width 25 height 25
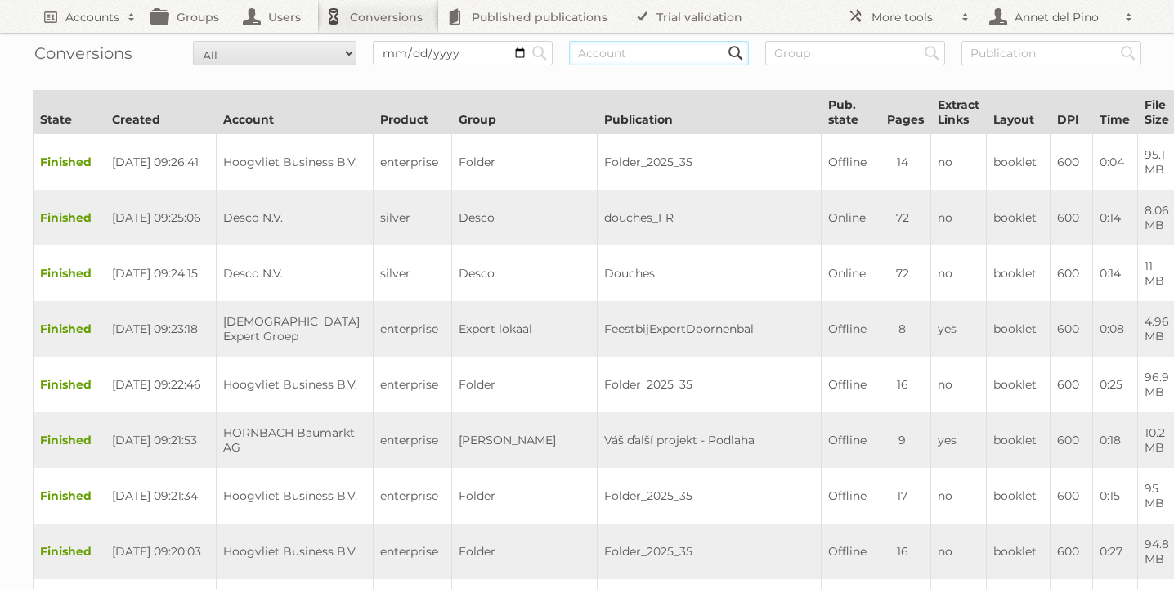
click at [638, 63] on input "text" at bounding box center [659, 53] width 180 height 25
type input "May's Zona Libre"
click at [527, 41] on input "Search" at bounding box center [539, 53] width 25 height 25
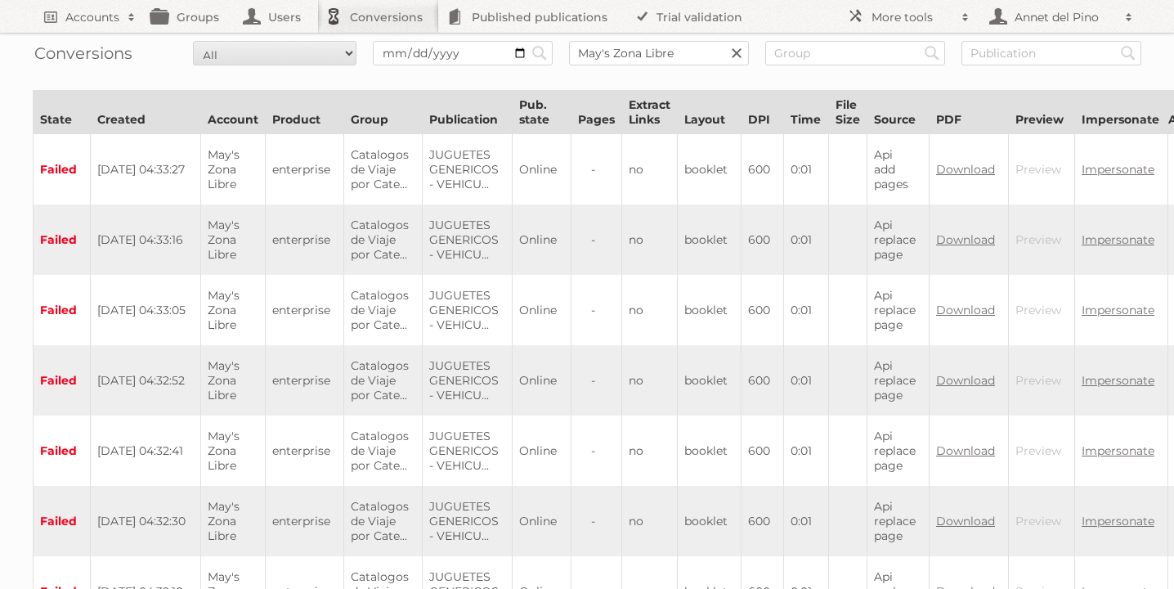
click at [731, 54] on link at bounding box center [736, 53] width 25 height 25
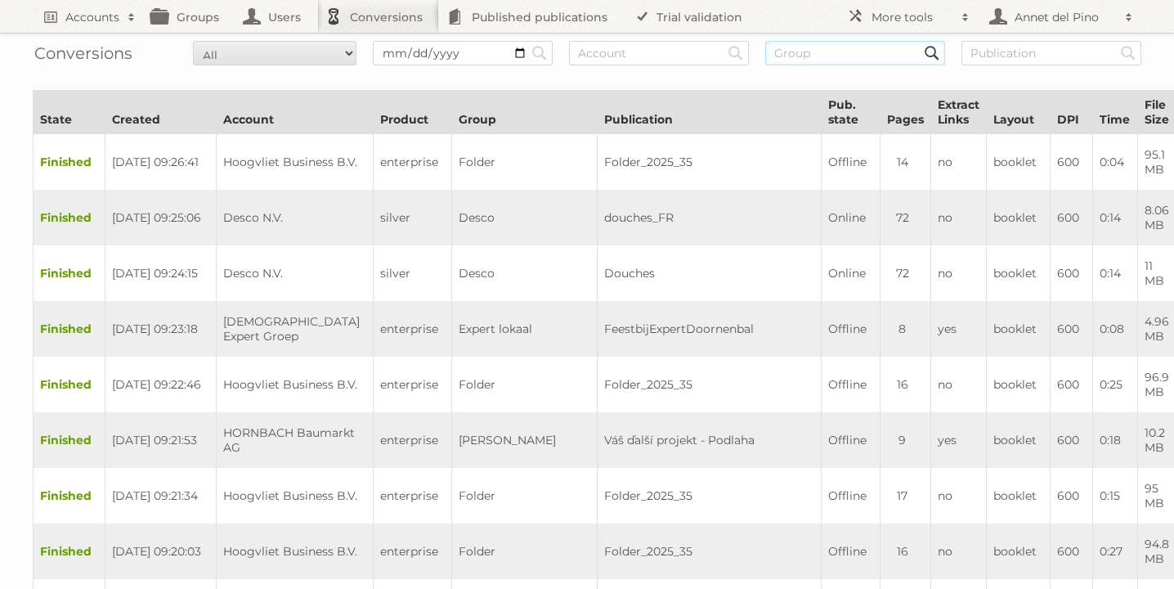
click at [799, 47] on input "text" at bounding box center [855, 53] width 180 height 25
paste input "Catalogos de Viaje"
type input "Catalogos de Viaje"
click at [527, 41] on input "Search" at bounding box center [539, 53] width 25 height 25
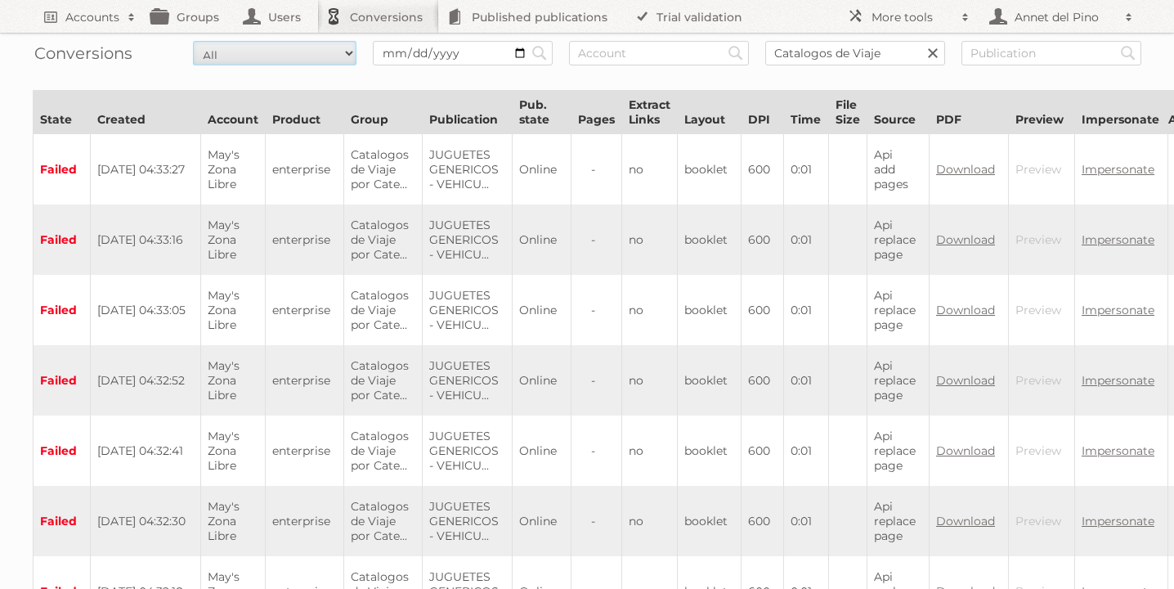
click at [287, 41] on select "All New Preparing Converting Finished Canceled Failed" at bounding box center [274, 53] width 163 height 25
select select "converting"
click at [193, 41] on select "All New Preparing Converting Finished Canceled Failed" at bounding box center [274, 53] width 163 height 25
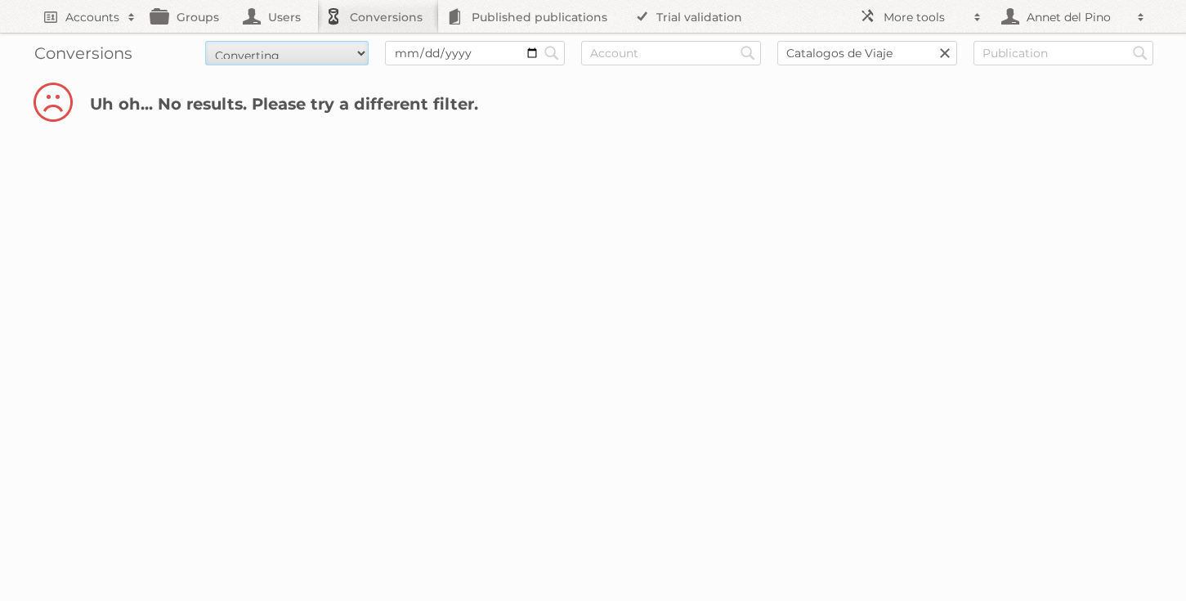
click at [321, 53] on select "All New Preparing Converting Finished Canceled Failed" at bounding box center [286, 53] width 163 height 25
select select "preparing"
click at [205, 41] on select "All New Preparing Converting Finished Canceled Failed" at bounding box center [286, 53] width 163 height 25
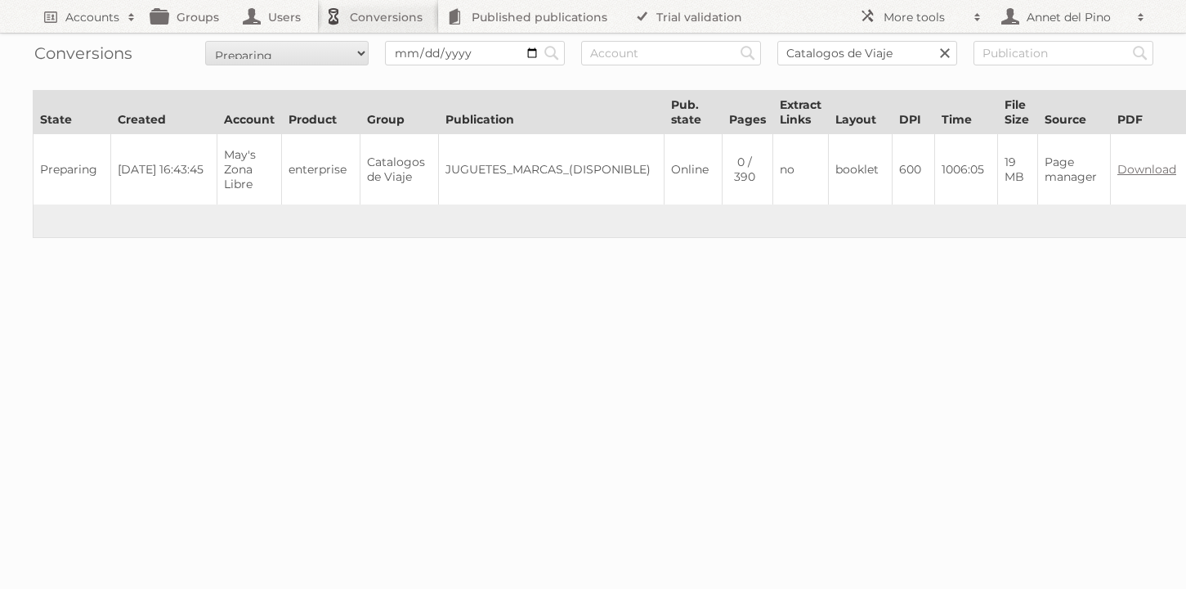
scroll to position [0, 253]
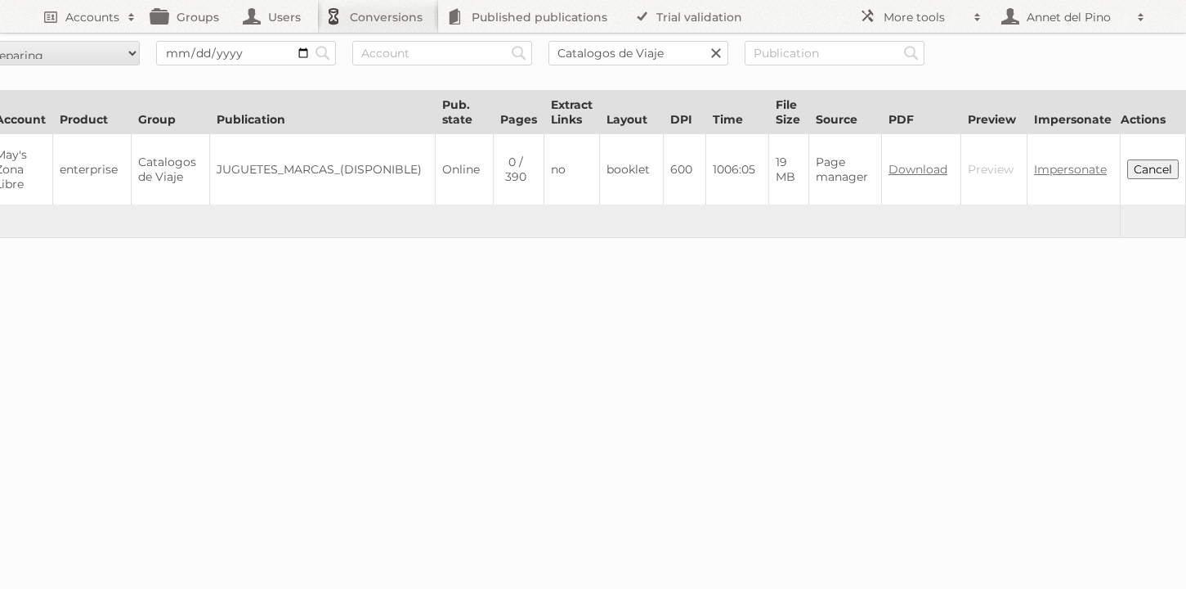
click at [1163, 165] on button "Cancel" at bounding box center [1152, 169] width 51 height 20
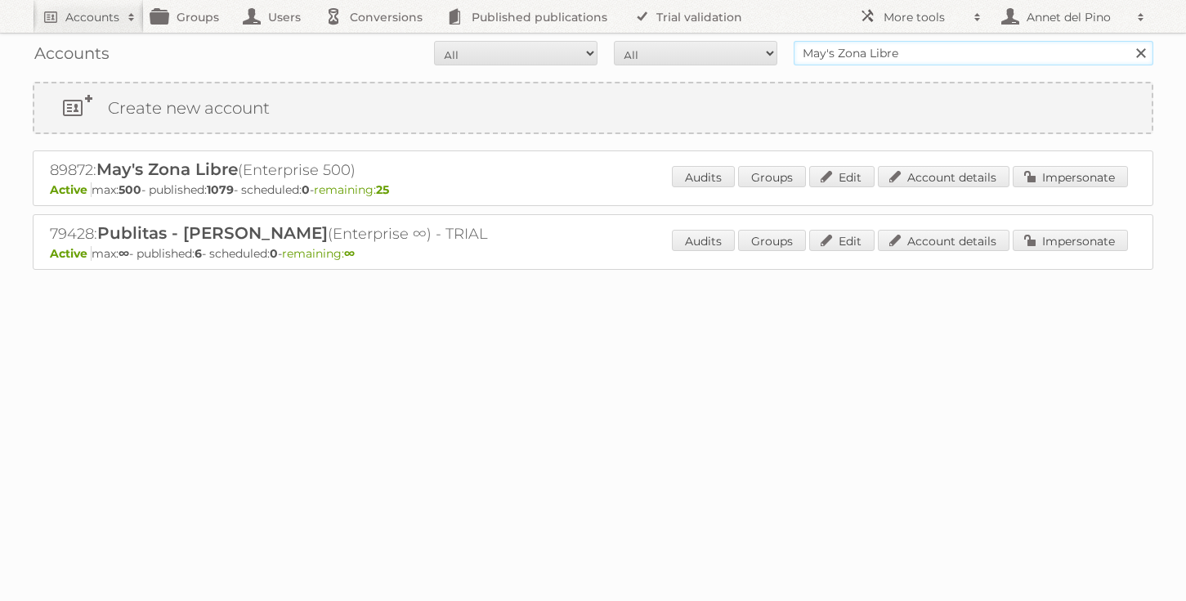
click at [826, 58] on input "May's Zona Libre" at bounding box center [974, 53] width 360 height 25
type input "[EMAIL_ADDRESS][DOMAIN_NAME]"
click at [1128, 41] on input "Search" at bounding box center [1140, 53] width 25 height 25
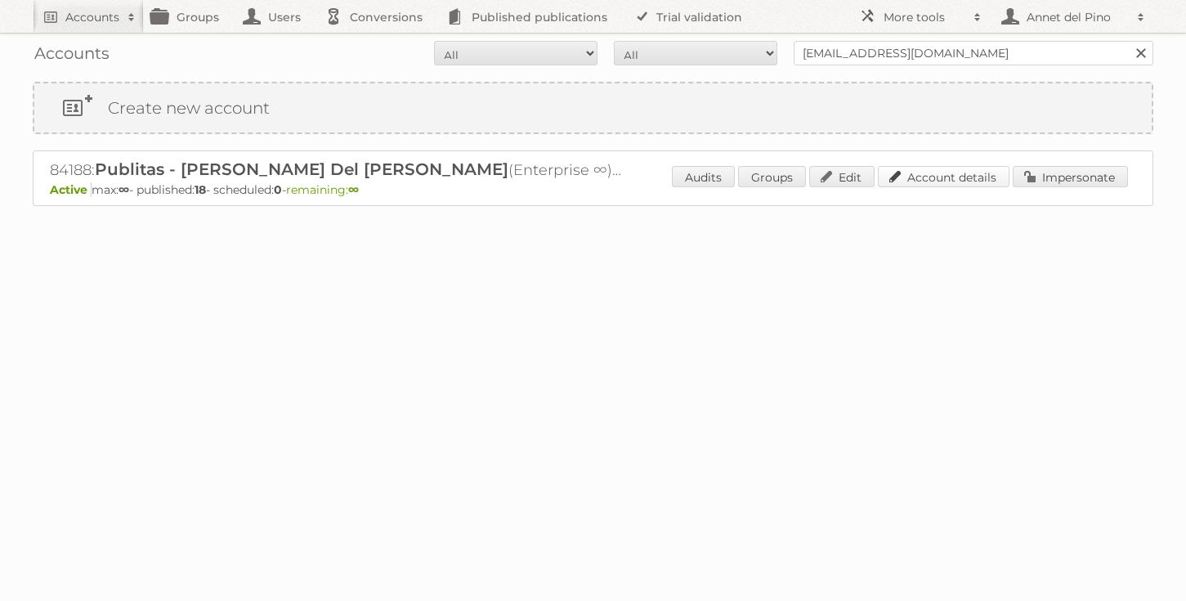
click at [923, 179] on link "Account details" at bounding box center [944, 176] width 132 height 21
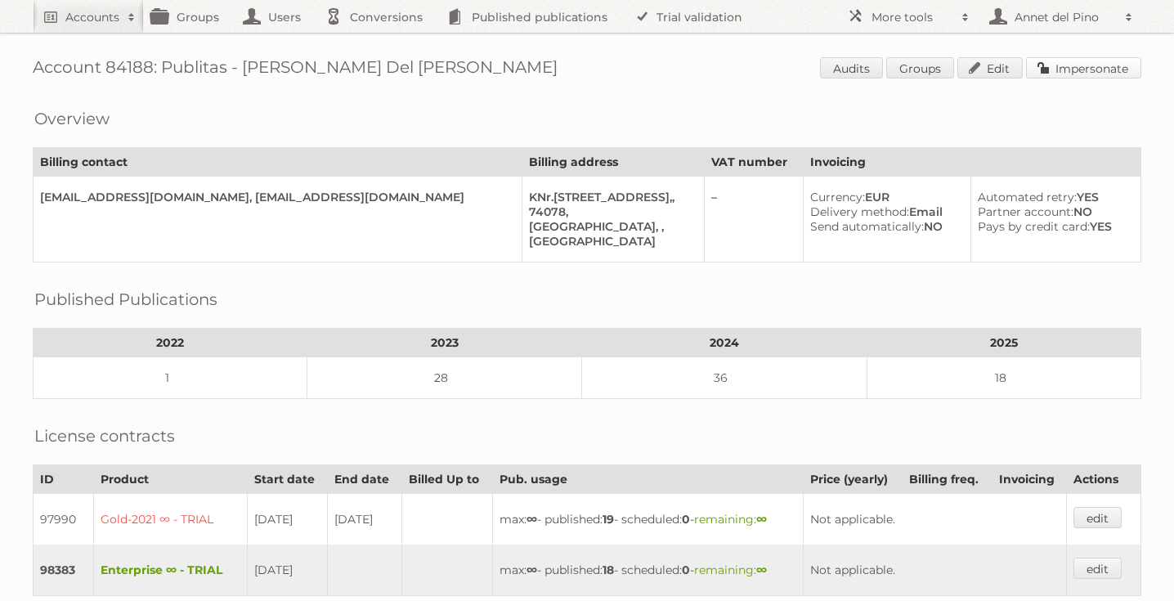
click at [1068, 72] on link "Impersonate" at bounding box center [1083, 67] width 115 height 21
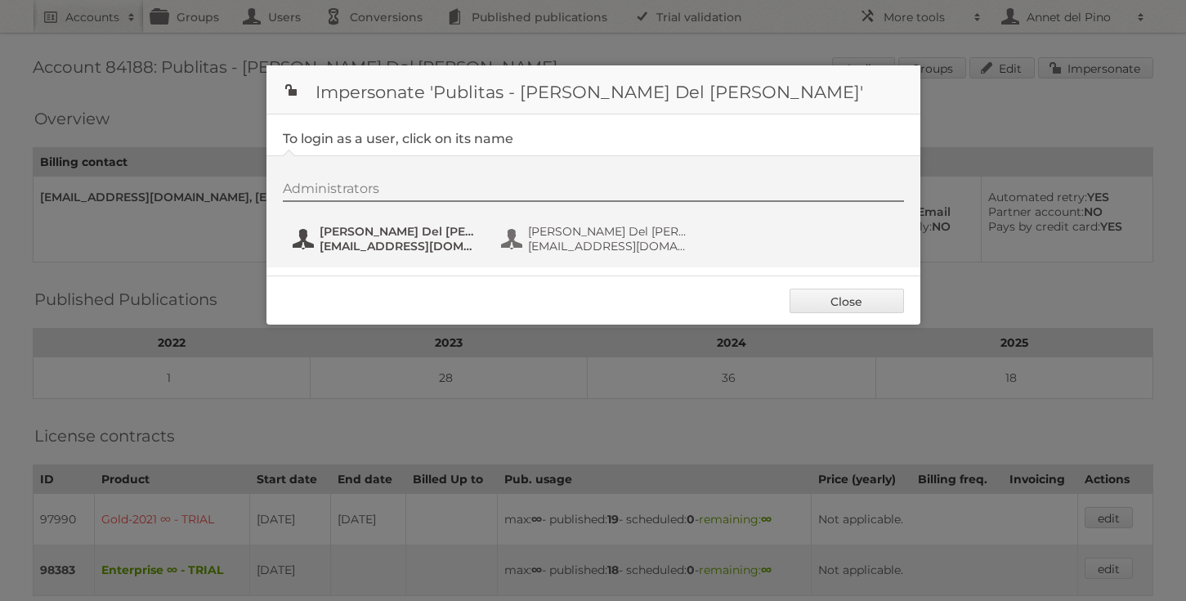
click at [416, 249] on span "[EMAIL_ADDRESS][DOMAIN_NAME]" at bounding box center [399, 246] width 159 height 15
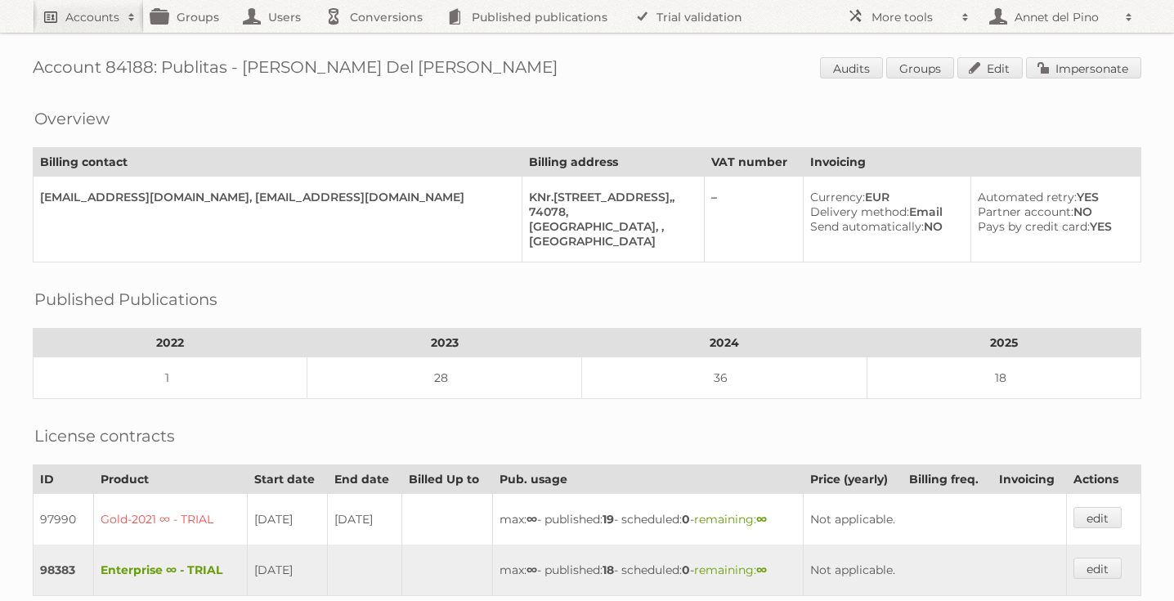
click at [102, 30] on link "Accounts" at bounding box center [88, 16] width 111 height 33
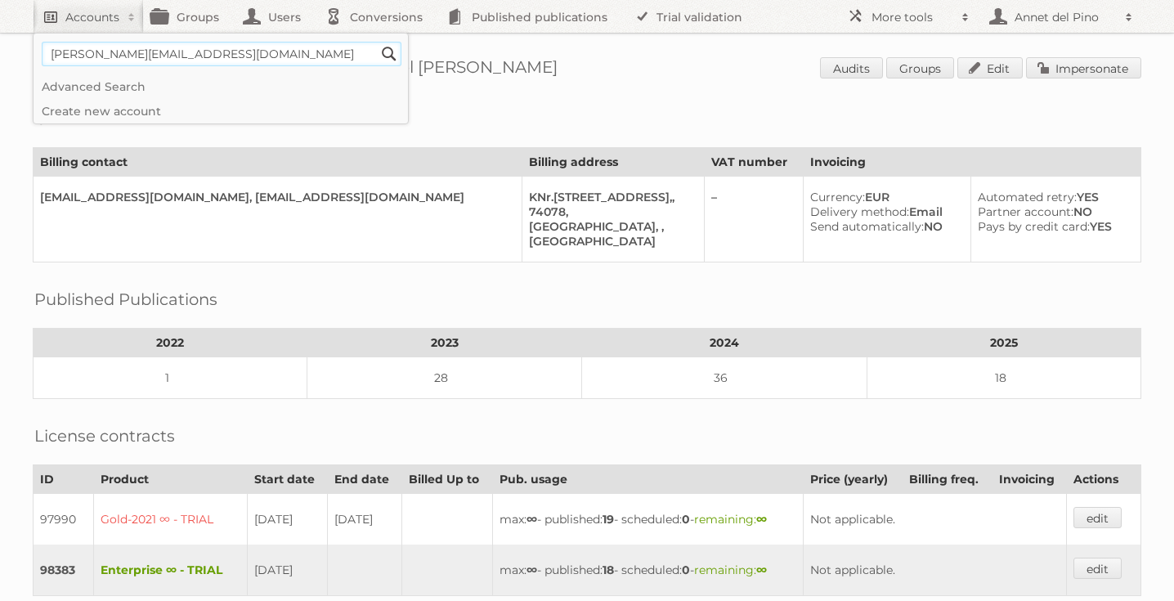
type input"] "[PERSON_NAME][EMAIL_ADDRESS][DOMAIN_NAME]"
click at [377, 42] on input "Search" at bounding box center [389, 54] width 25 height 25
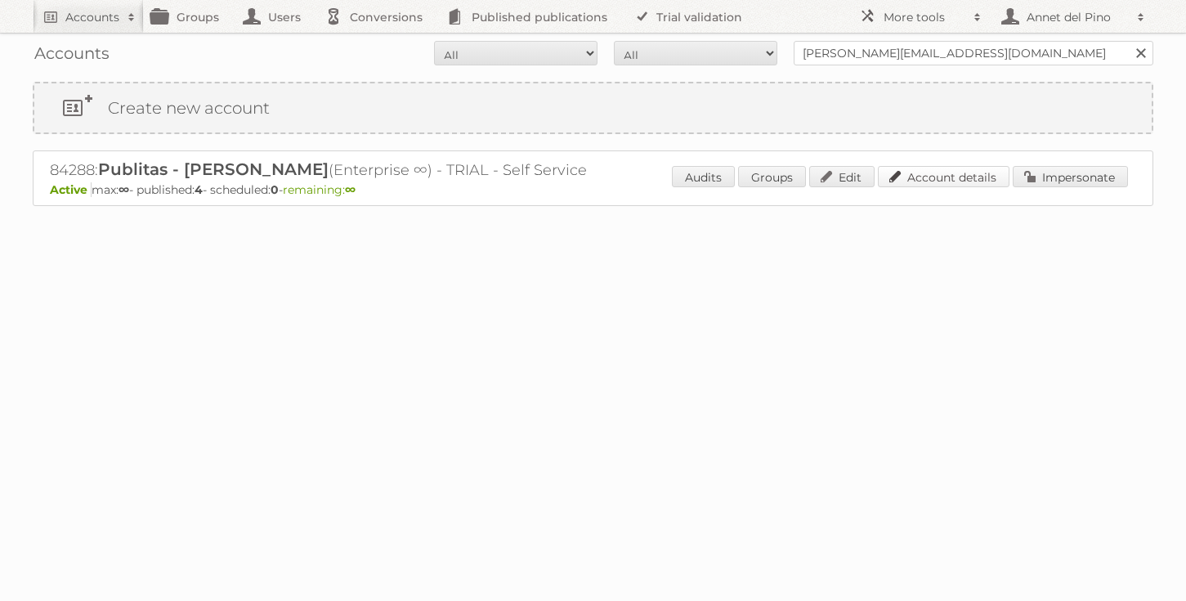
click at [923, 181] on link "Account details" at bounding box center [944, 176] width 132 height 21
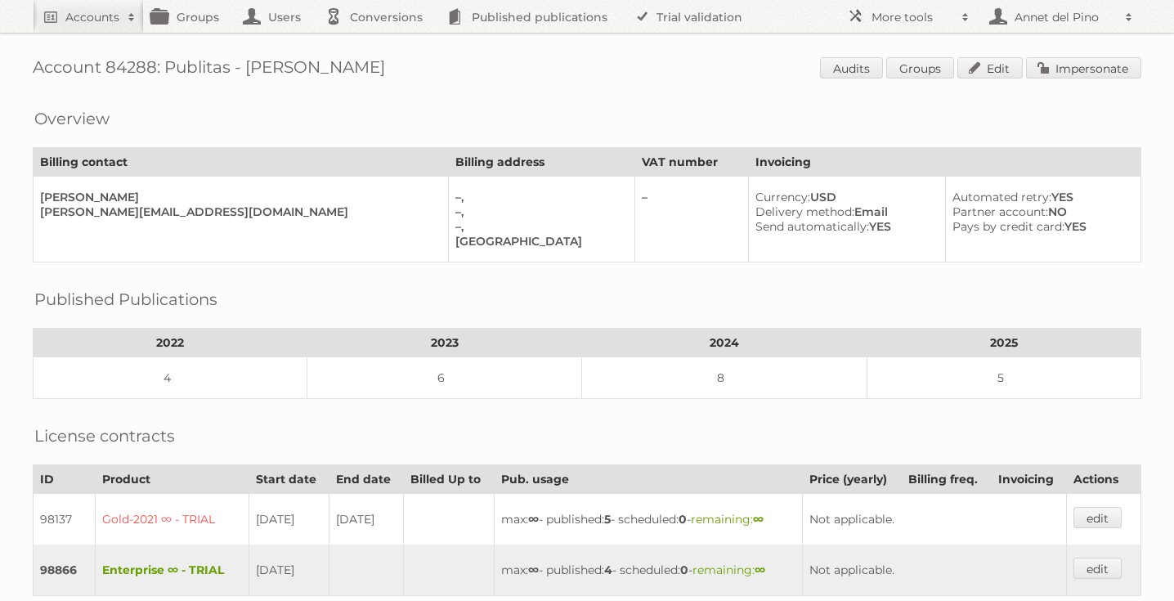
click at [1071, 81] on span "Audits Groups Edit Impersonate" at bounding box center [980, 69] width 321 height 25
click at [1071, 77] on link "Impersonate" at bounding box center [1083, 67] width 115 height 21
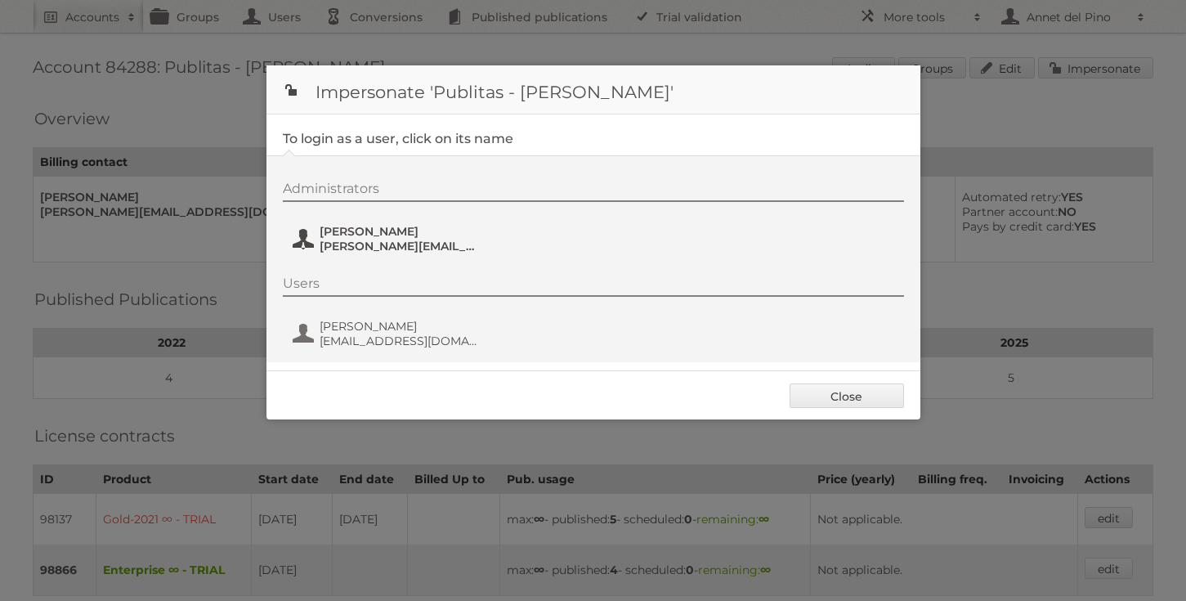
click at [396, 244] on span "alex@publitas.com" at bounding box center [399, 246] width 159 height 15
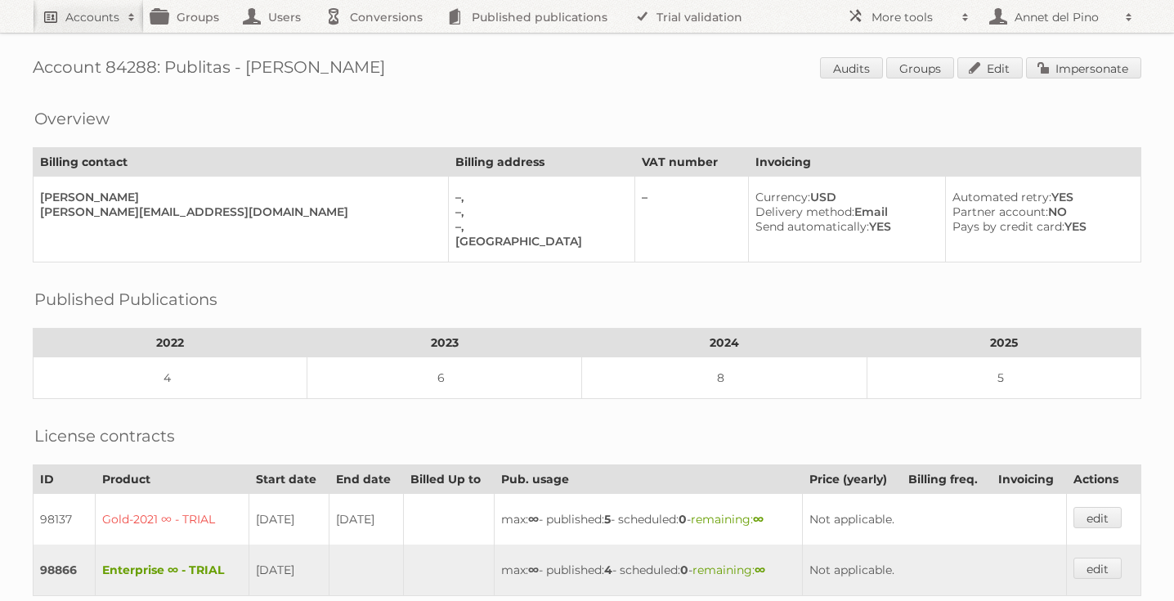
click at [114, 31] on link "Accounts" at bounding box center [88, 16] width 111 height 33
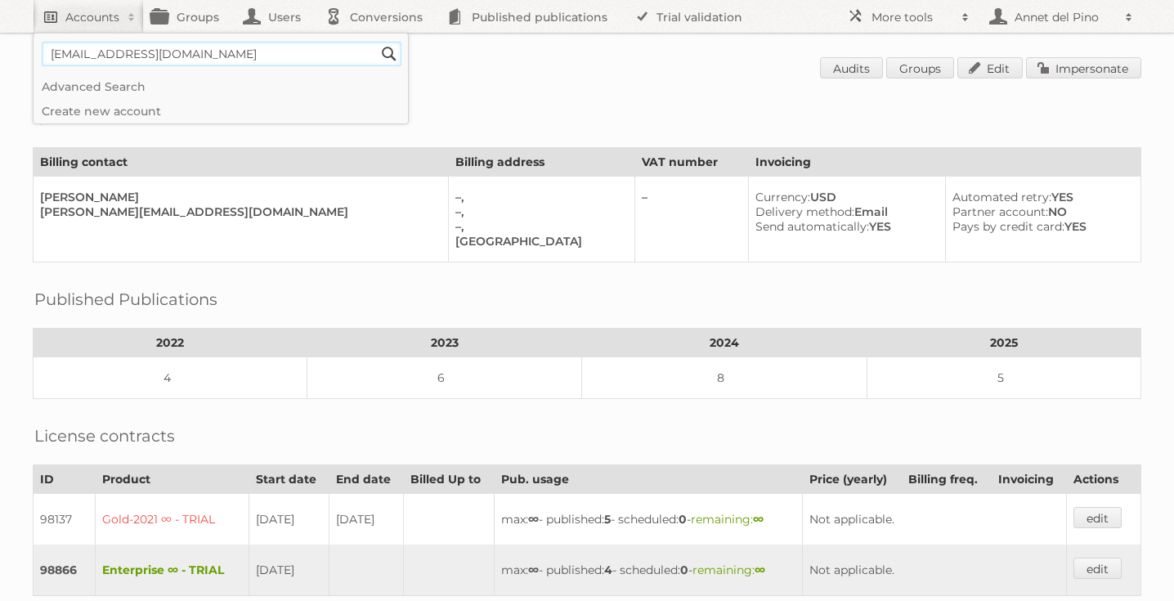
type input"] "[EMAIL_ADDRESS][DOMAIN_NAME]"
click at [377, 42] on input "Search" at bounding box center [389, 54] width 25 height 25
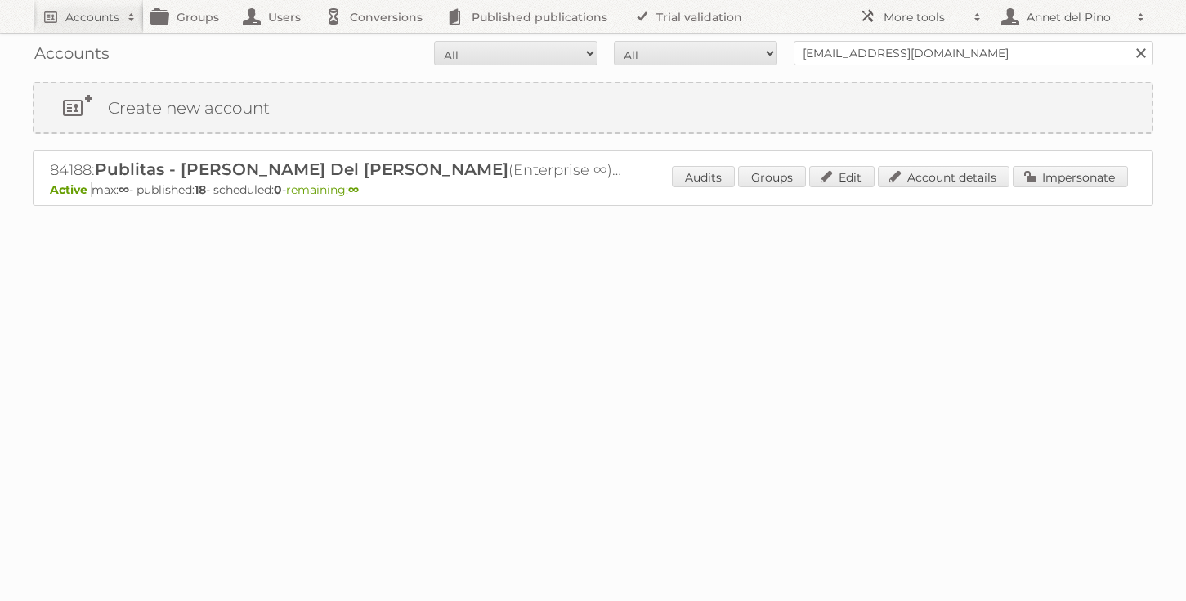
click at [947, 194] on p "Active max: ∞ - published: 18 - scheduled: 0 - remaining: ∞" at bounding box center [593, 189] width 1086 height 15
click at [941, 174] on link "Account details" at bounding box center [944, 176] width 132 height 21
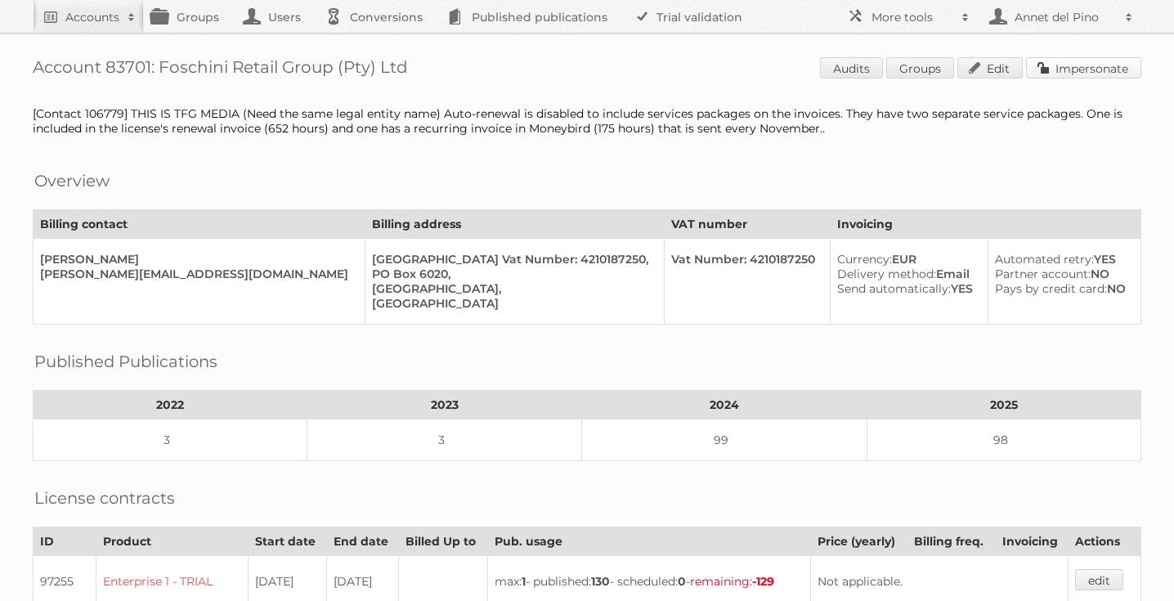
click at [1074, 73] on link "Impersonate" at bounding box center [1083, 67] width 115 height 21
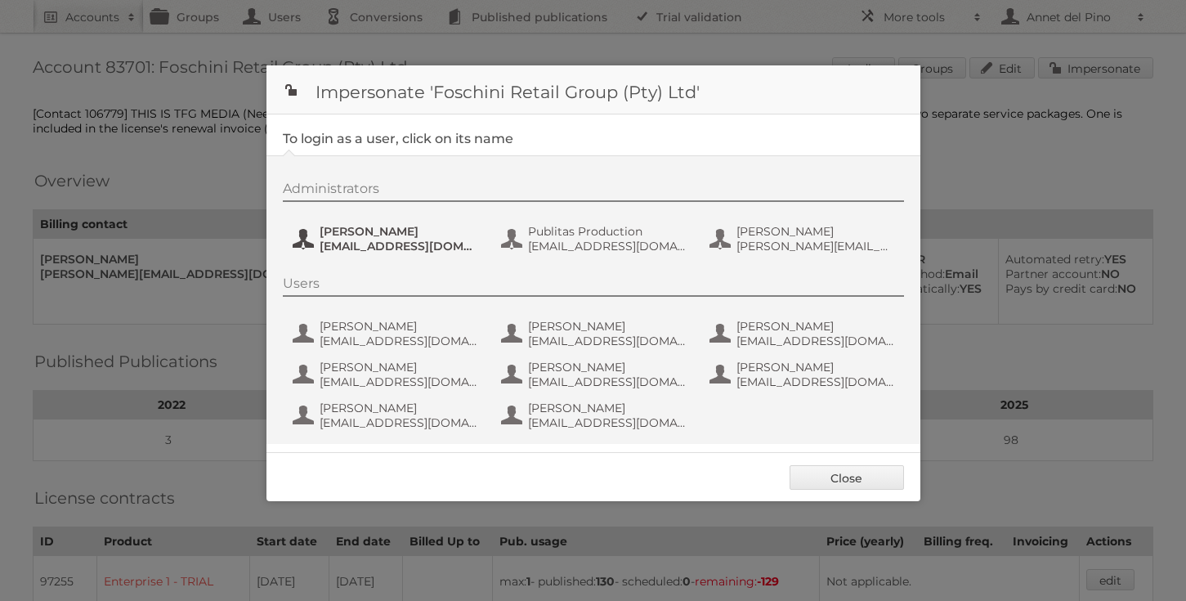
click at [391, 242] on span "[EMAIL_ADDRESS][DOMAIN_NAME]" at bounding box center [399, 246] width 159 height 15
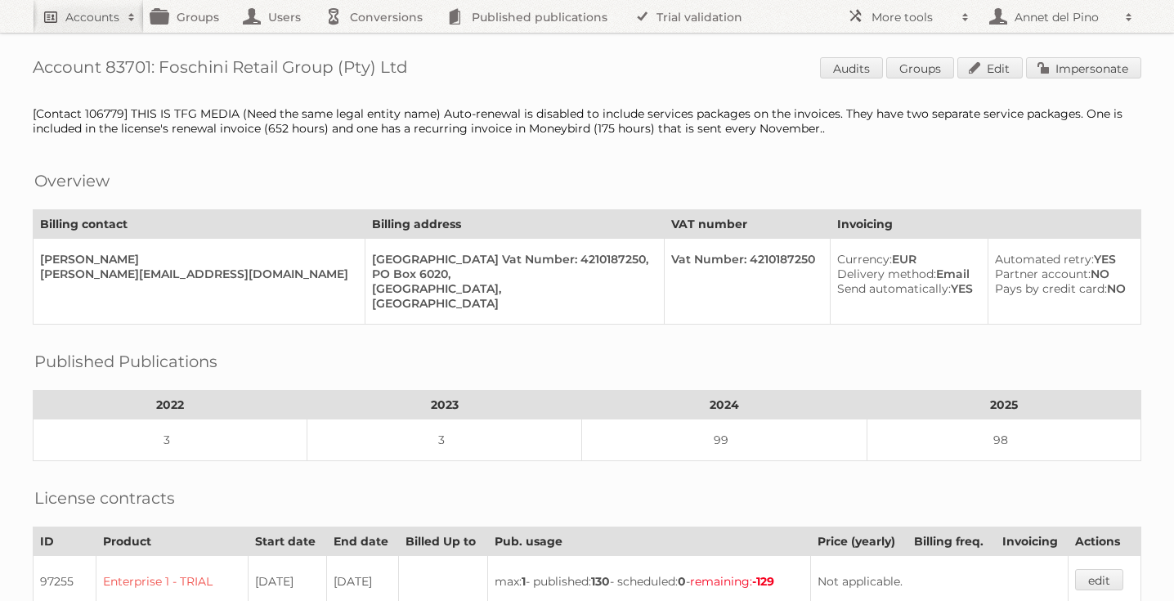
click at [103, 16] on h2 "Accounts" at bounding box center [92, 17] width 54 height 16
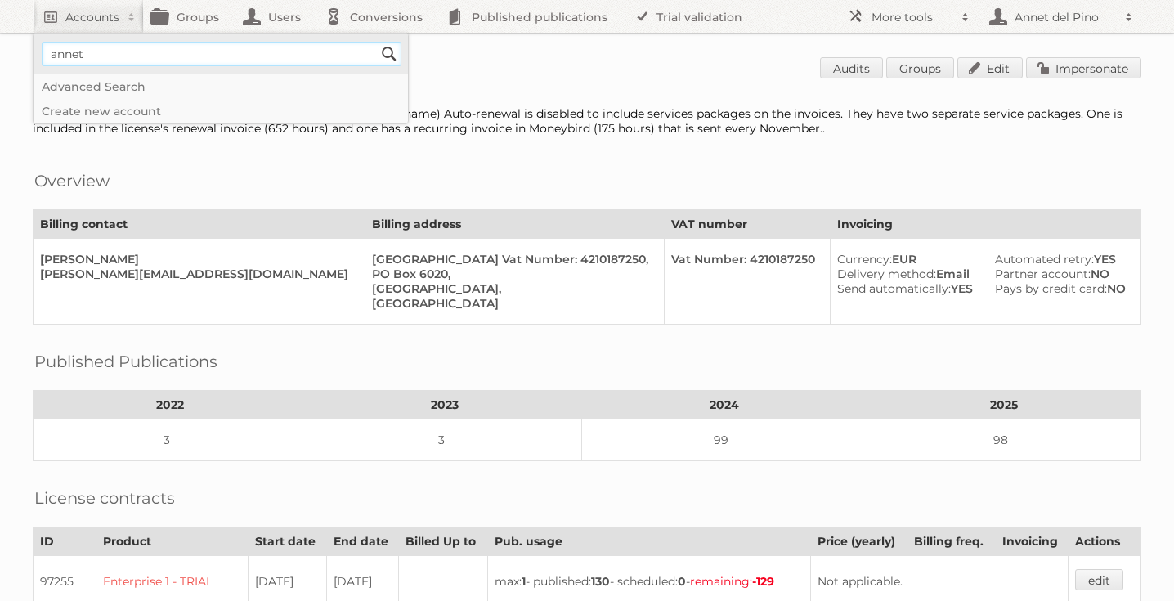
type input"] "[EMAIL_ADDRESS][DOMAIN_NAME]"
click at [392, 56] on input "Search" at bounding box center [389, 54] width 25 height 25
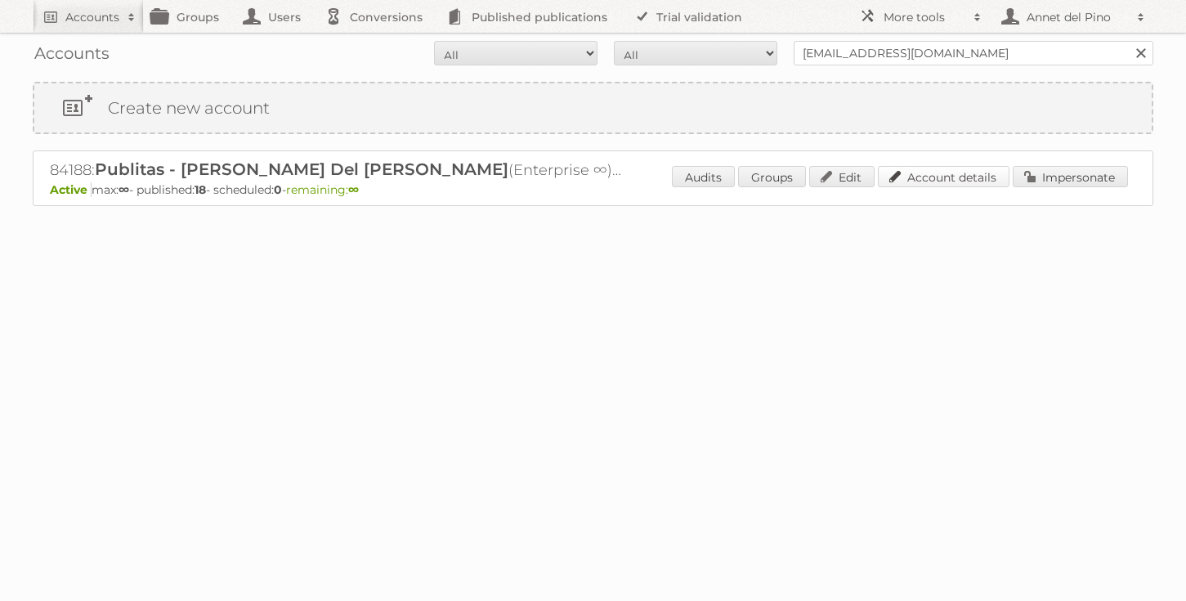
click at [946, 177] on link "Account details" at bounding box center [944, 176] width 132 height 21
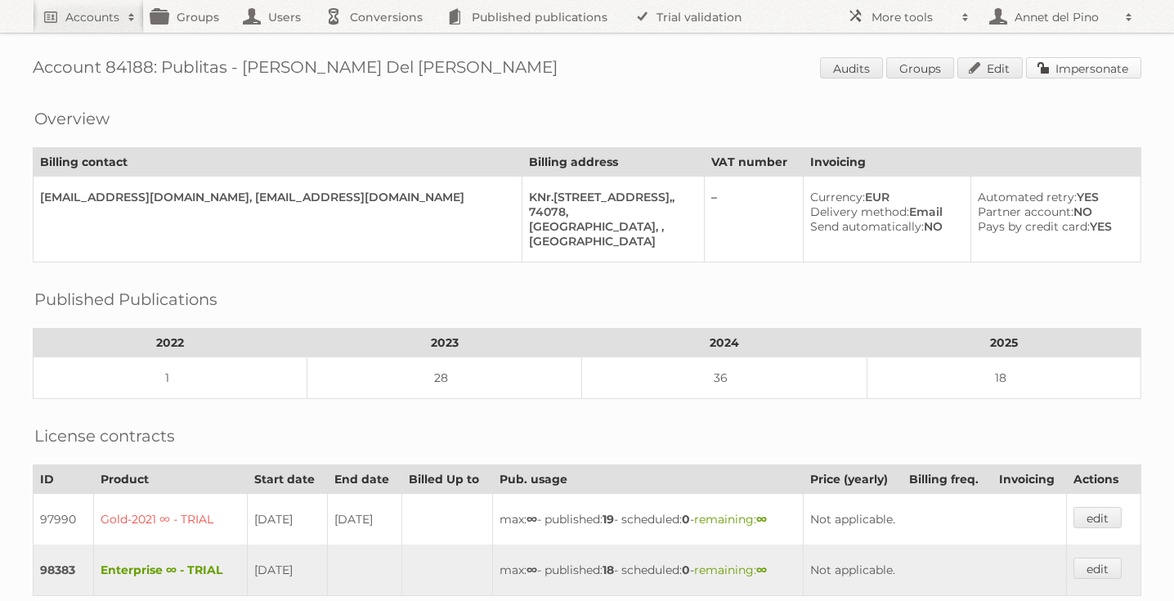
click at [1063, 69] on link "Impersonate" at bounding box center [1083, 67] width 115 height 21
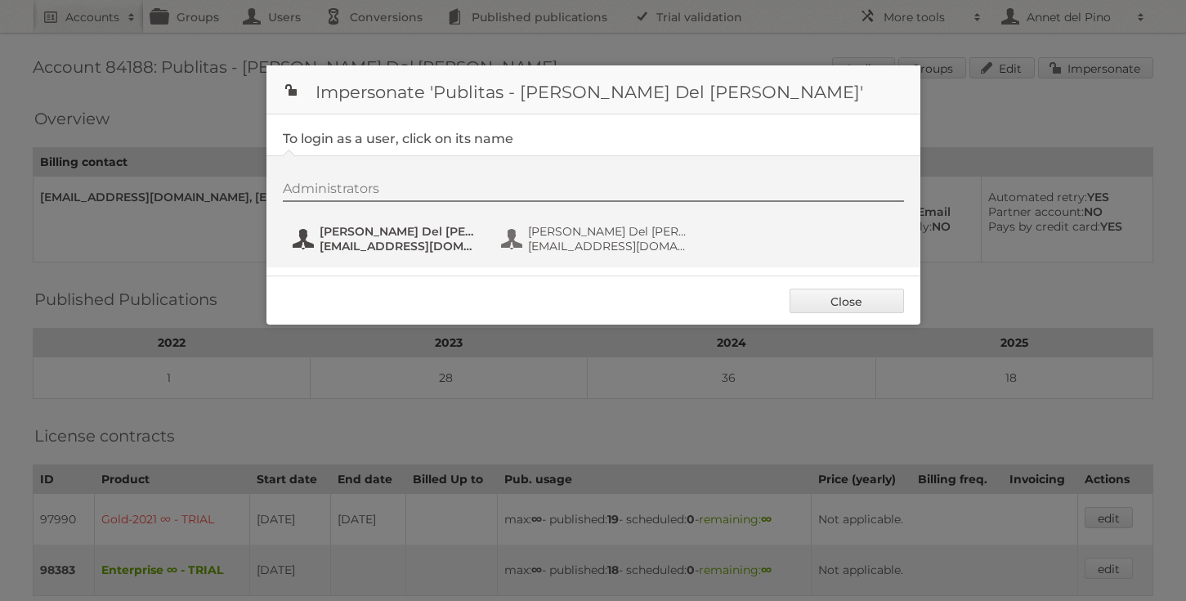
click at [401, 232] on span "Annet Del Pino" at bounding box center [399, 231] width 159 height 15
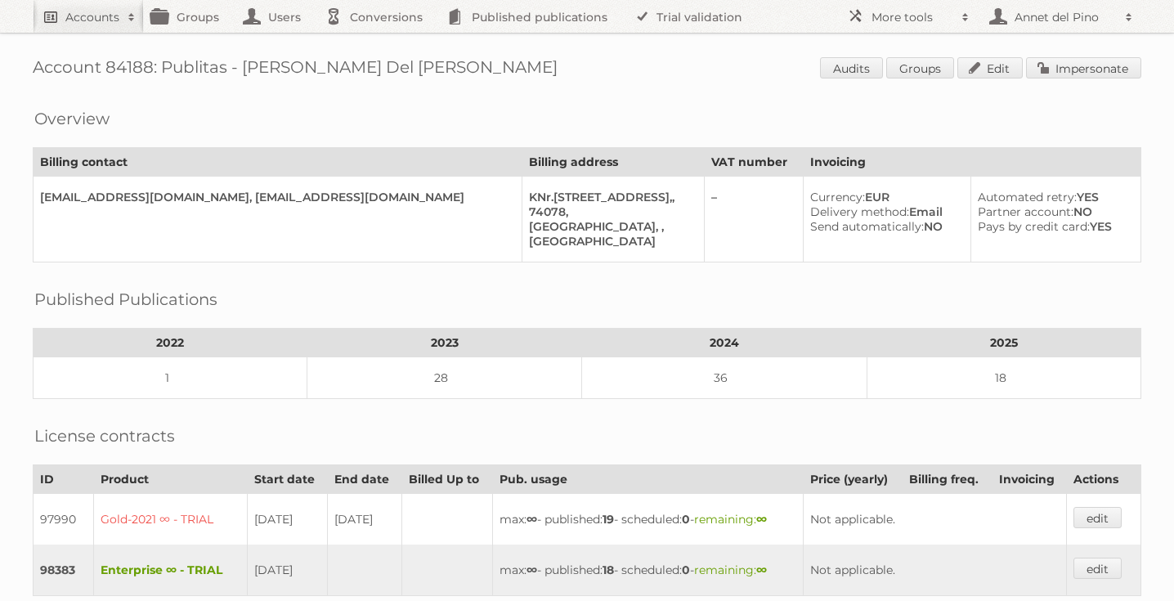
click at [107, 26] on link "Accounts" at bounding box center [88, 16] width 111 height 33
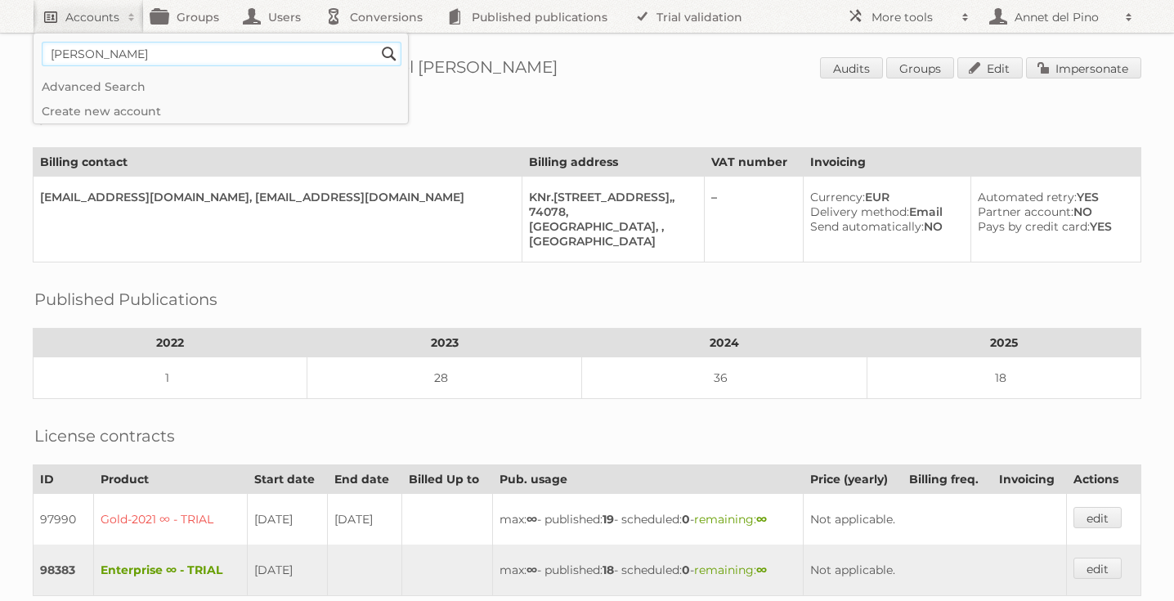
type input"] "[PERSON_NAME]"
click at [377, 42] on input "Search" at bounding box center [389, 54] width 25 height 25
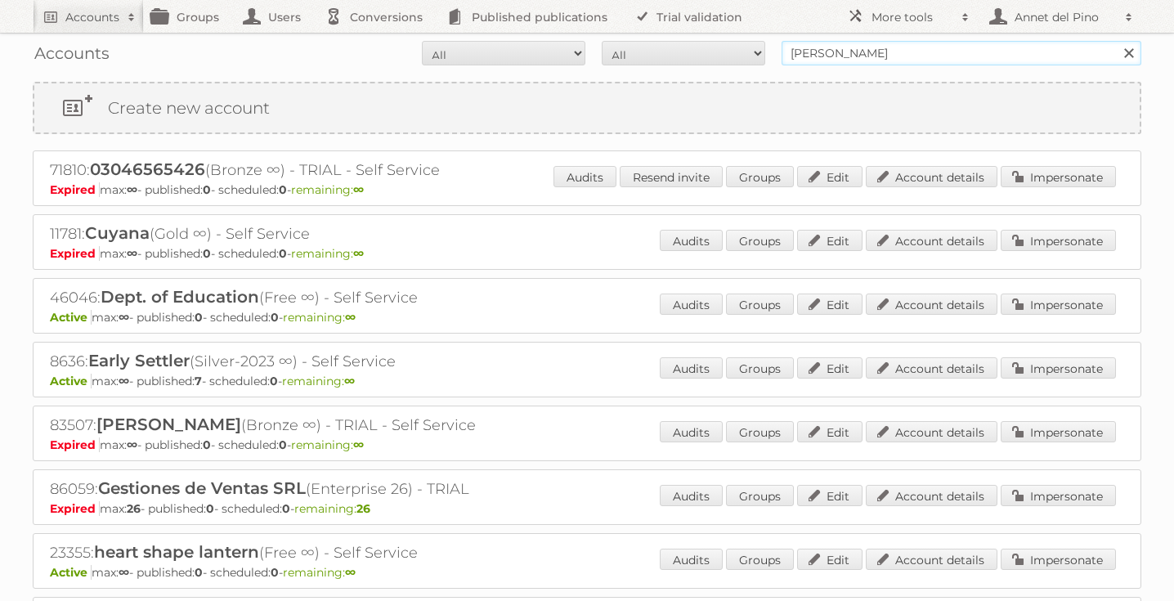
click at [821, 54] on input "[PERSON_NAME]" at bounding box center [961, 53] width 360 height 25
type input "[PERSON_NAME][EMAIL_ADDRESS][DOMAIN_NAME]"
click at [1116, 41] on input "Search" at bounding box center [1128, 53] width 25 height 25
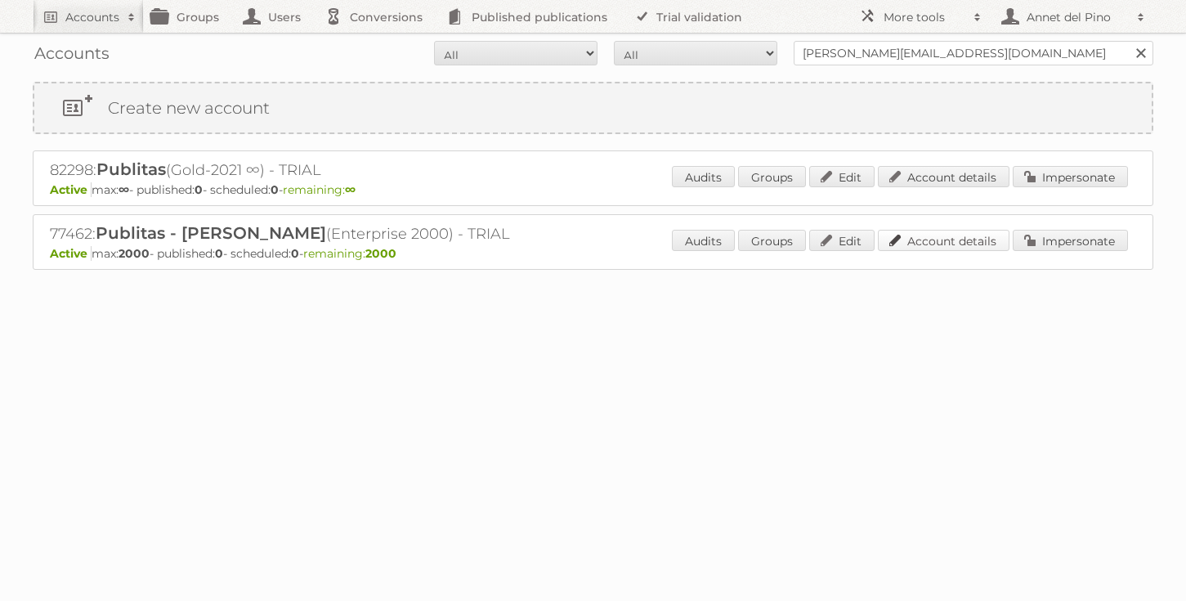
click at [956, 236] on link "Account details" at bounding box center [944, 240] width 132 height 21
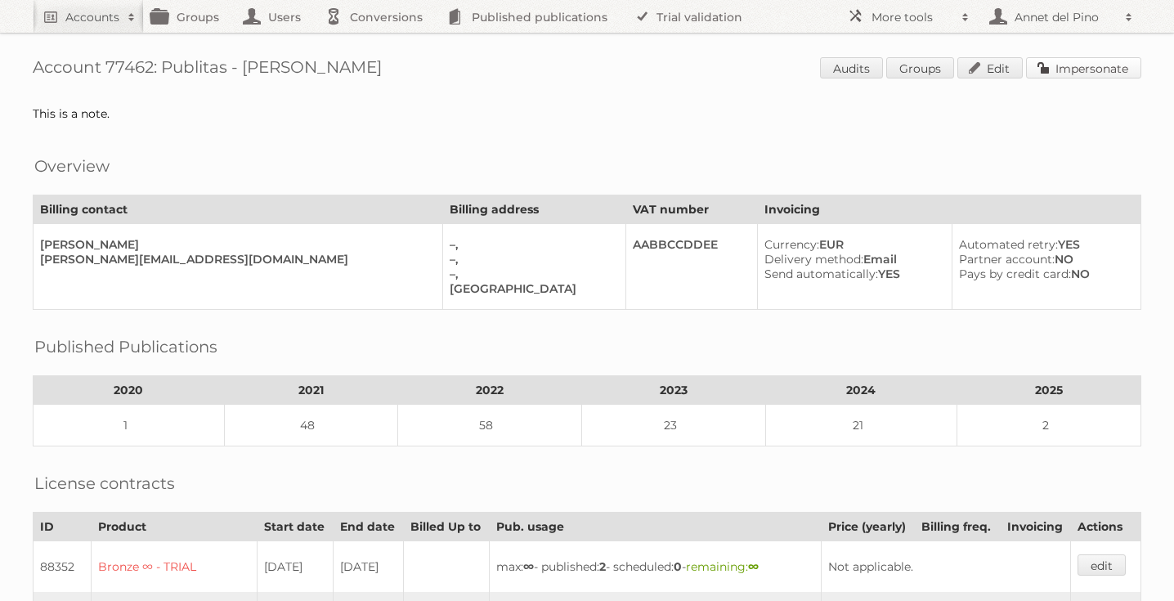
click at [1083, 70] on link "Impersonate" at bounding box center [1083, 67] width 115 height 21
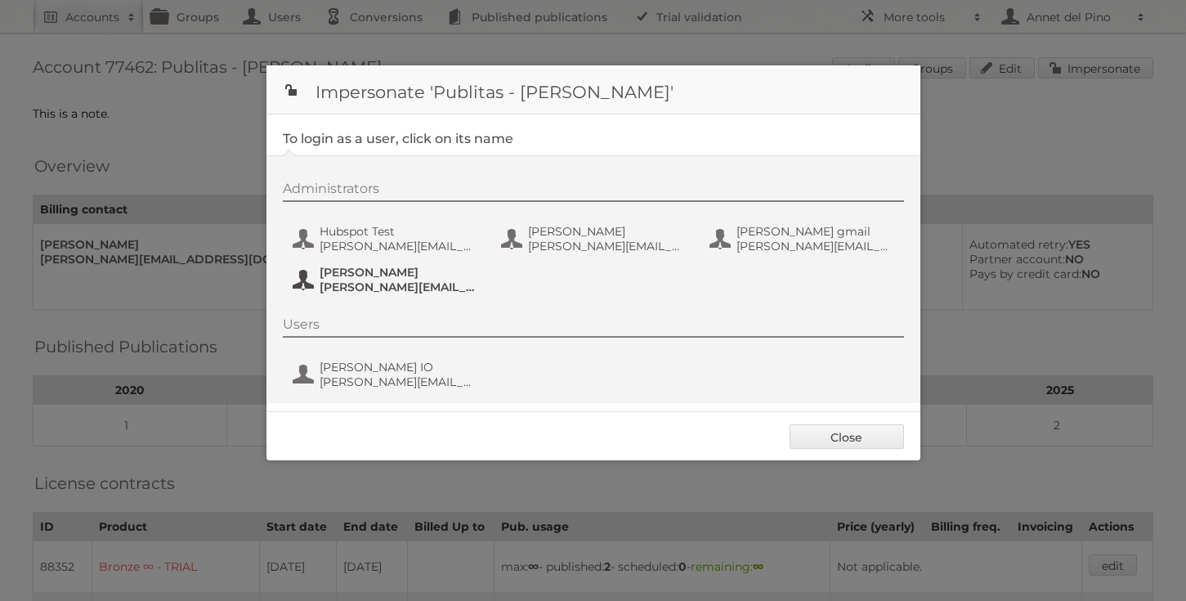
click at [378, 287] on span "irfan@publitas.com" at bounding box center [399, 287] width 159 height 15
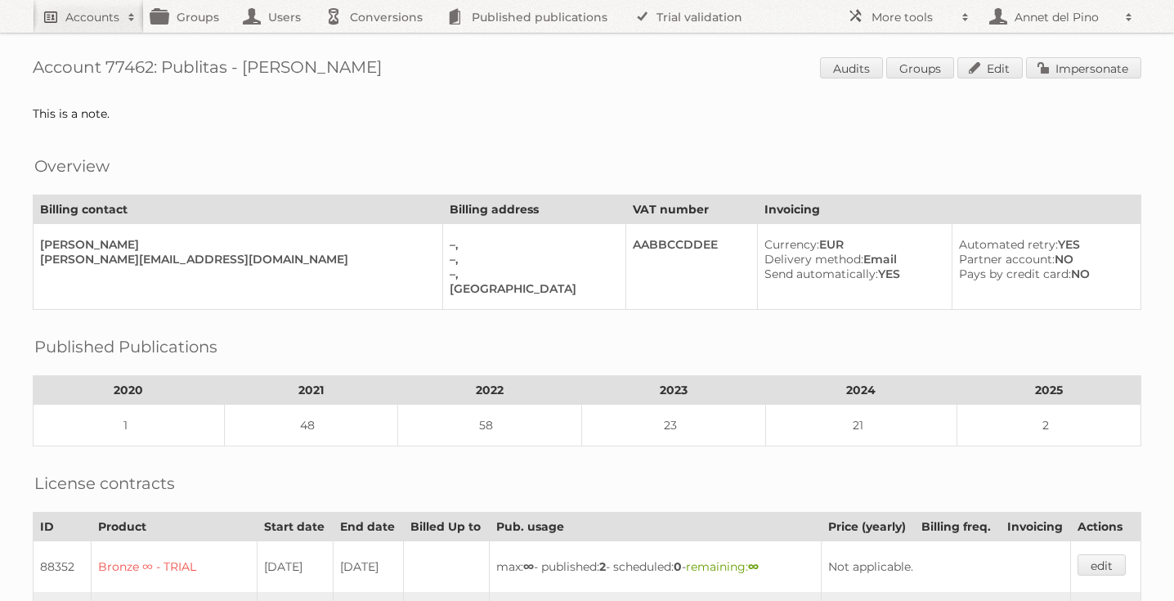
click at [66, 21] on h2 "Accounts" at bounding box center [92, 17] width 54 height 16
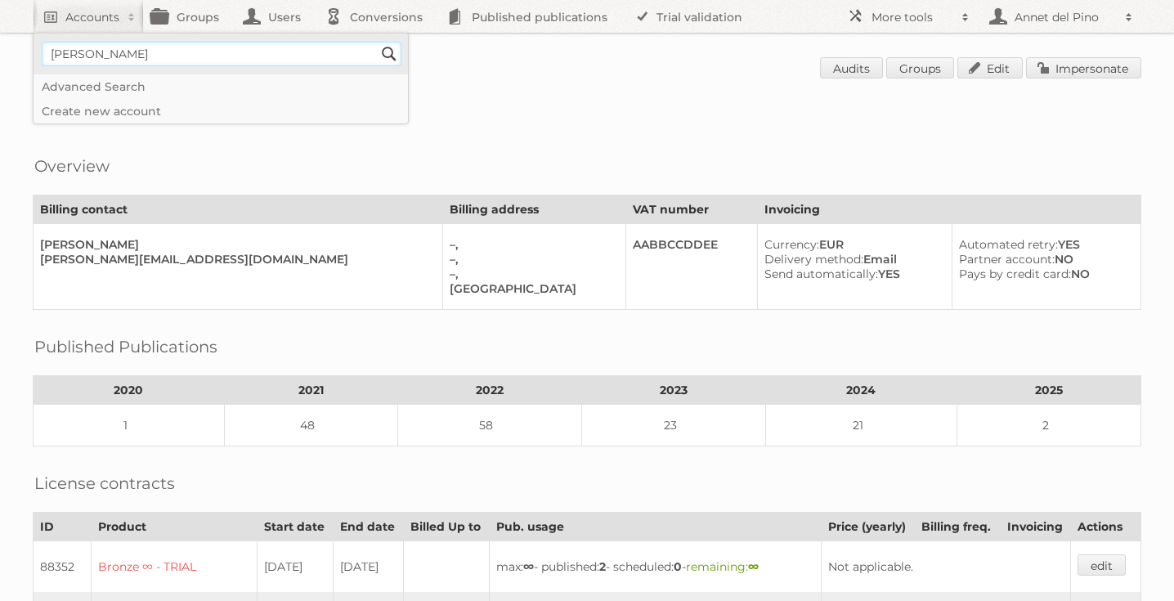
type input"] "annet@publitas.com"
click at [386, 60] on input "Search" at bounding box center [389, 54] width 25 height 25
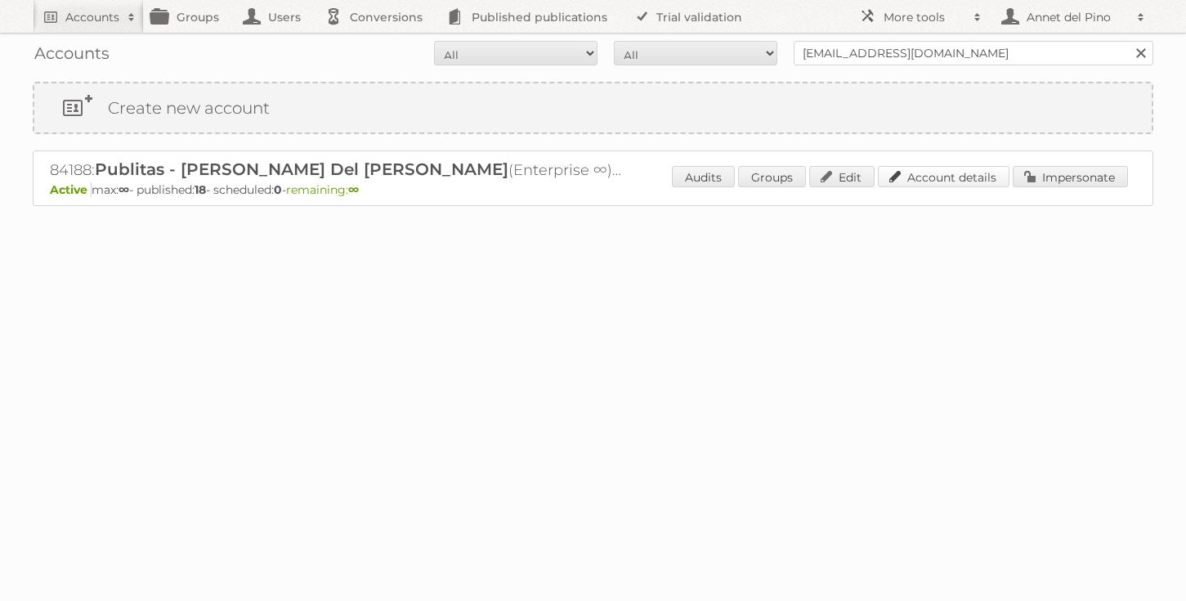
click at [968, 177] on link "Account details" at bounding box center [944, 176] width 132 height 21
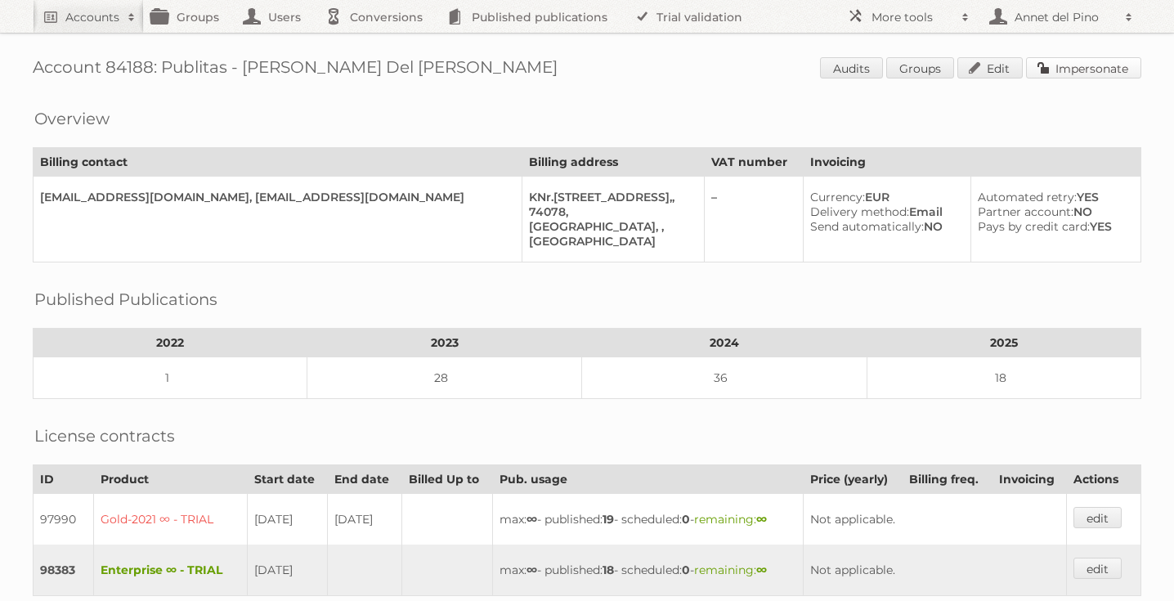
click at [1084, 63] on link "Impersonate" at bounding box center [1083, 67] width 115 height 21
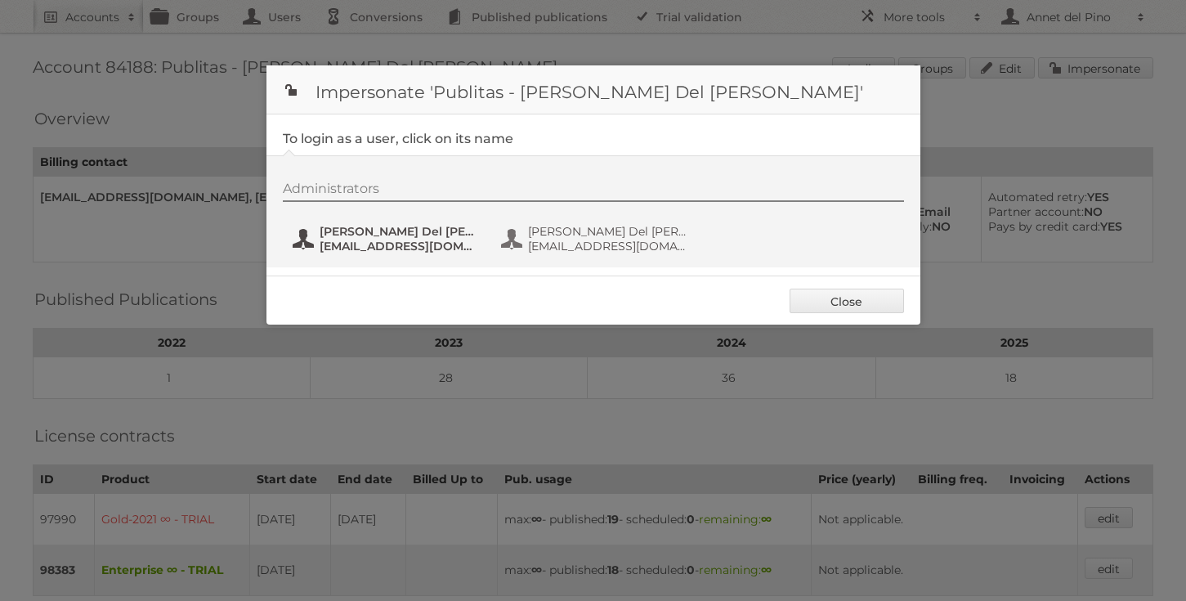
click at [415, 250] on span "annet@publitas.com" at bounding box center [399, 246] width 159 height 15
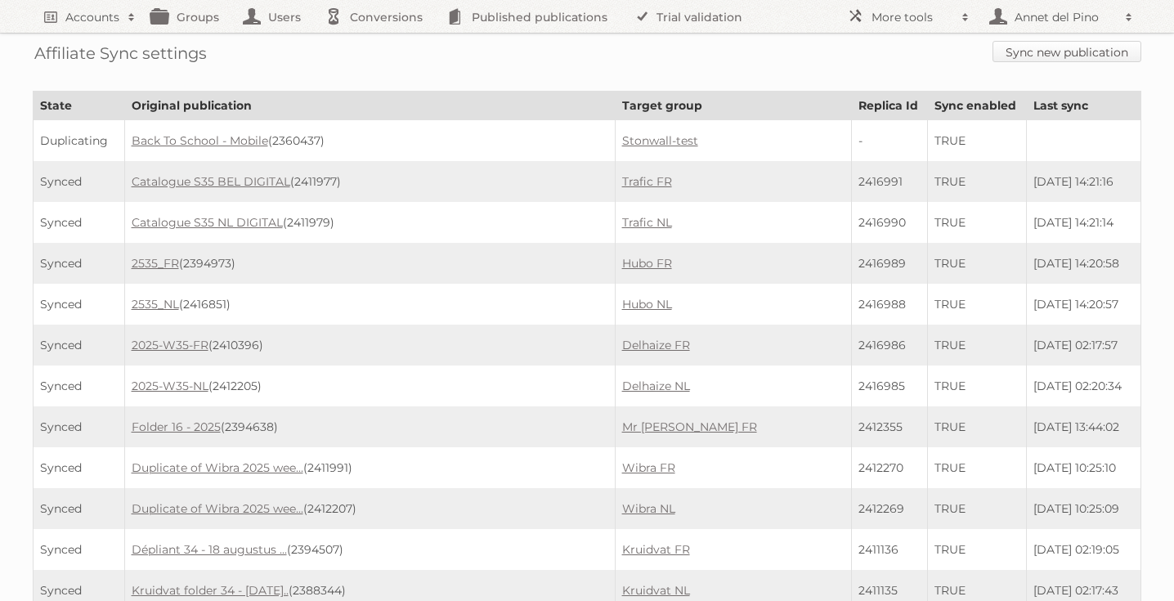
click at [1105, 53] on link "Sync new publication" at bounding box center [1066, 51] width 149 height 21
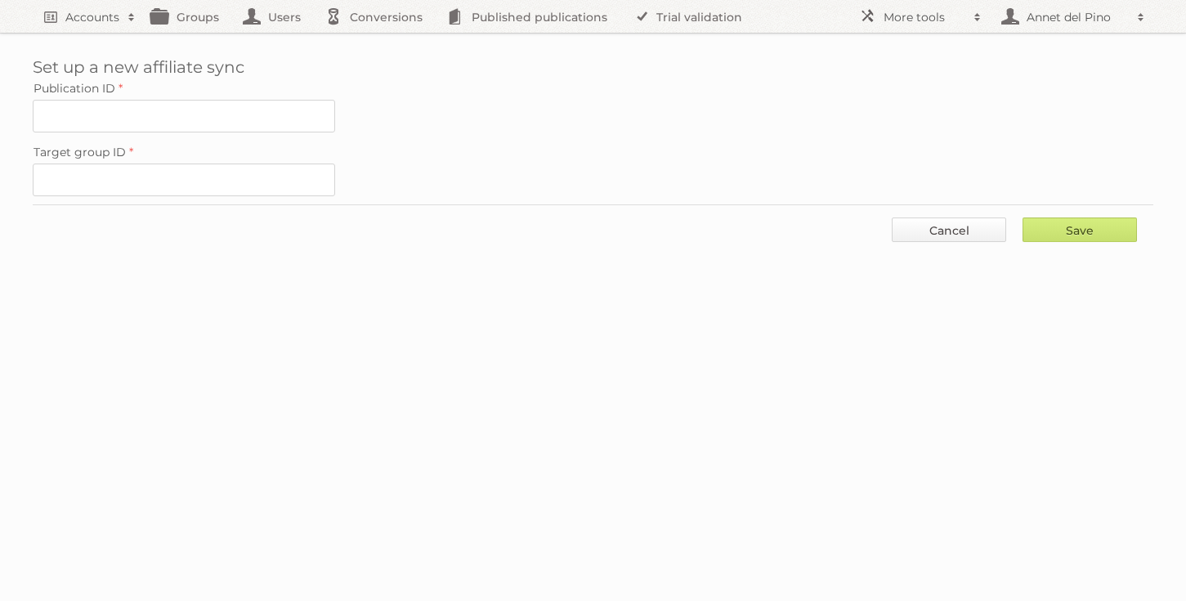
click at [940, 237] on link "Cancel" at bounding box center [949, 229] width 114 height 25
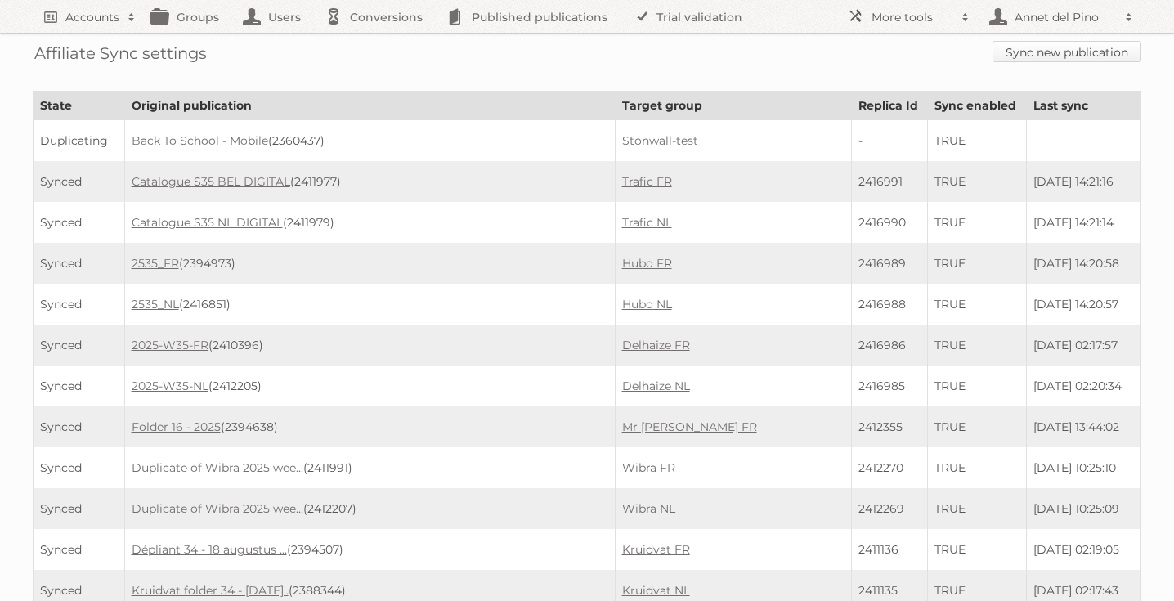
click at [1053, 51] on link "Sync new publication" at bounding box center [1066, 51] width 149 height 21
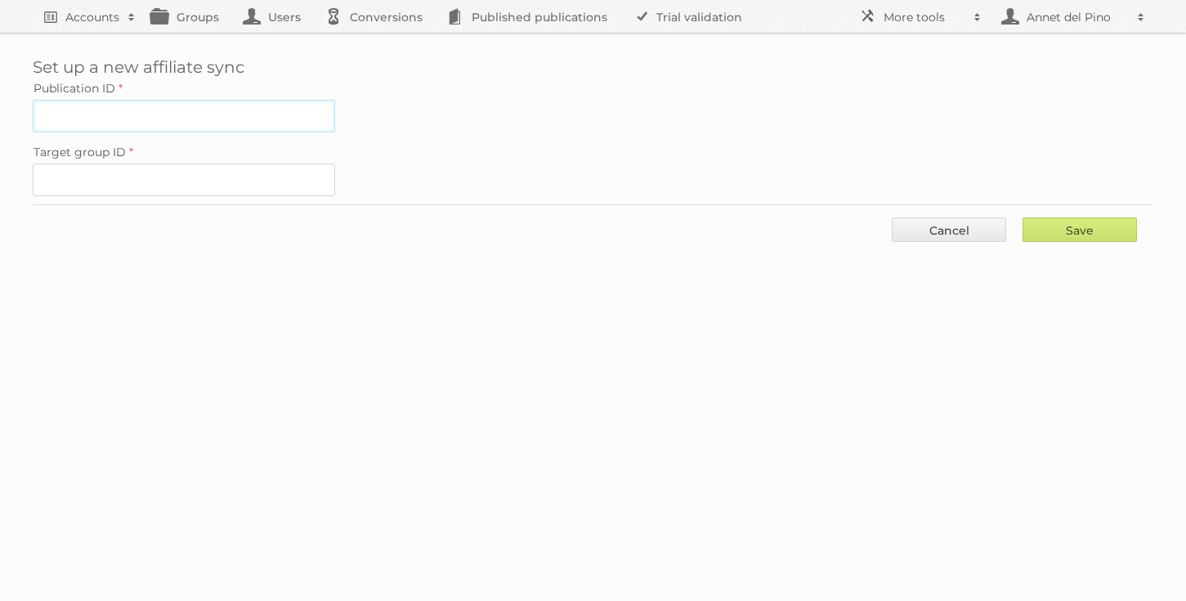
click at [217, 113] on input "Publication ID" at bounding box center [184, 116] width 302 height 33
paste input "2012107"
type input "2012107"
click at [103, 181] on input "Target group ID" at bounding box center [184, 179] width 302 height 33
paste input "101381"
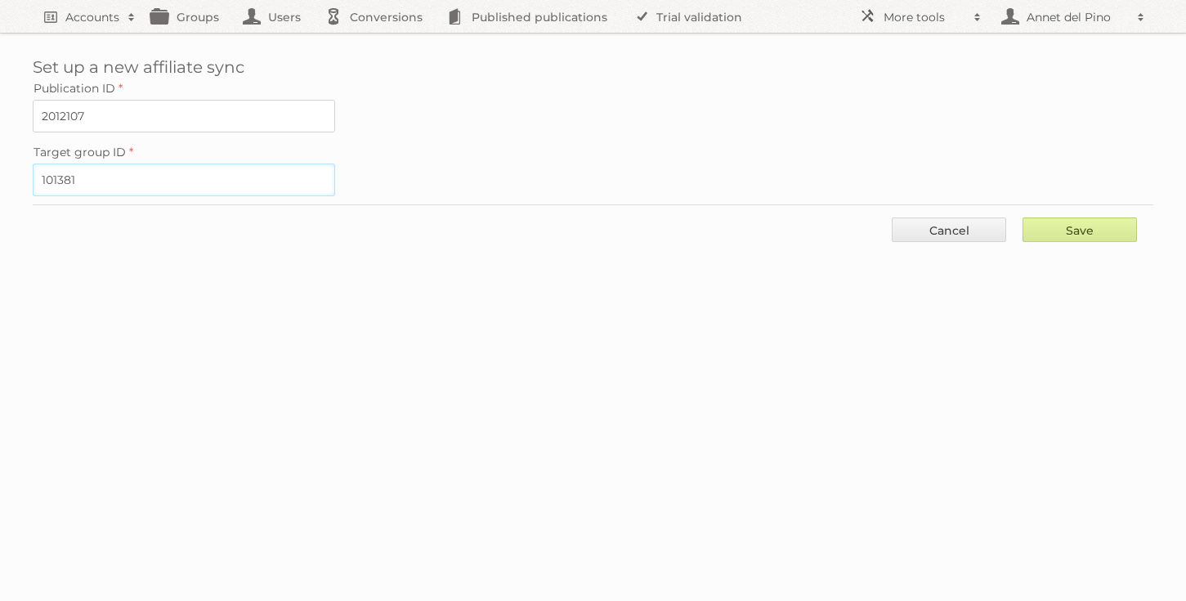
type input "101381"
click at [1099, 225] on input "Save" at bounding box center [1080, 229] width 114 height 25
type input "..."
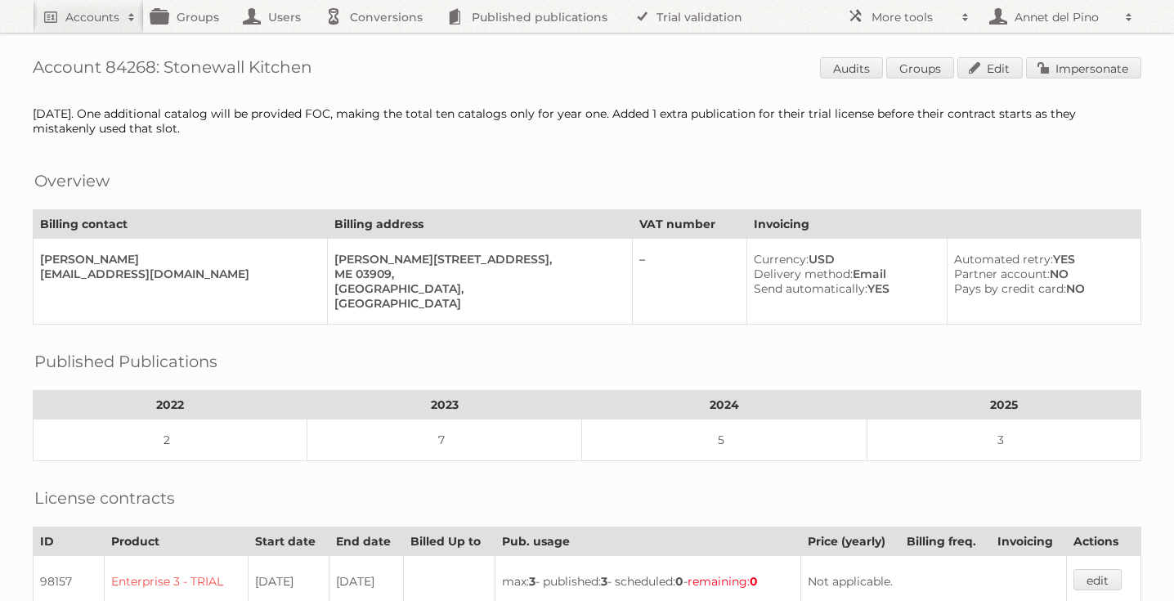
drag, startPoint x: 319, startPoint y: 67, endPoint x: 166, endPoint y: 69, distance: 152.9
click at [166, 69] on h1 "Account 84268: Stonewall Kitchen Audits Groups Edit Impersonate" at bounding box center [587, 69] width 1108 height 25
copy h1 "Stonewall Kitchen"
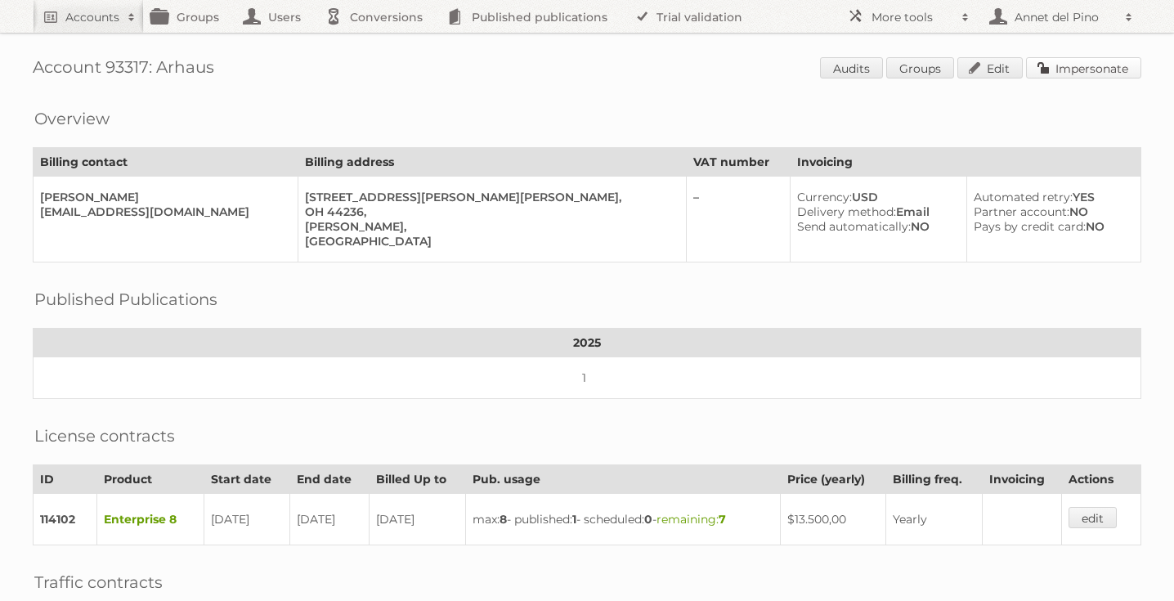
click at [1090, 69] on link "Impersonate" at bounding box center [1083, 67] width 115 height 21
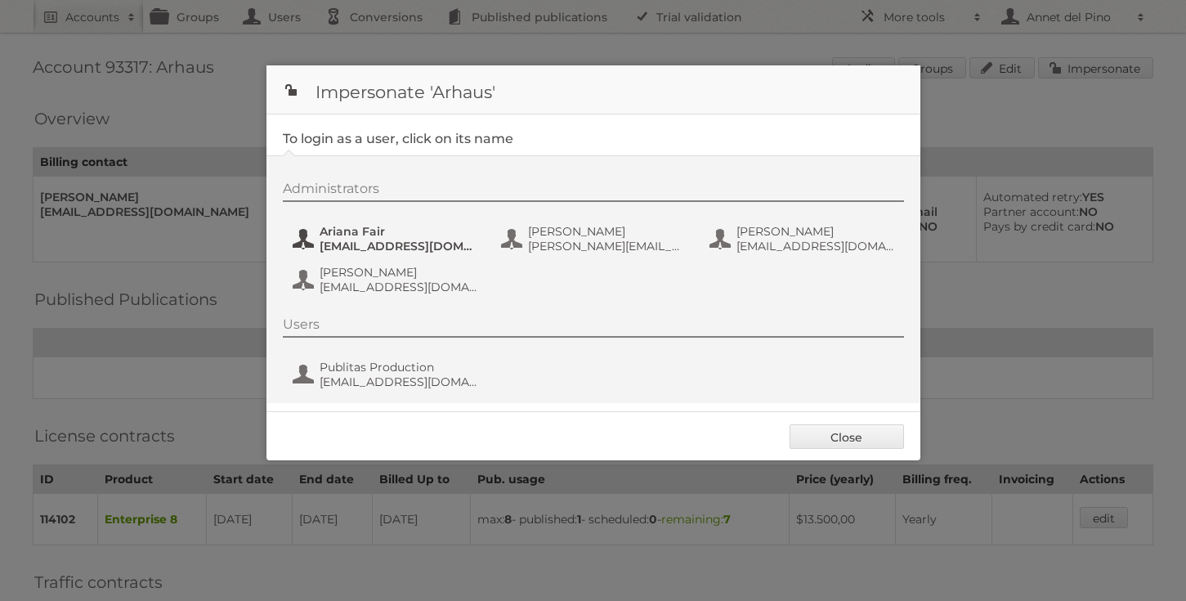
click at [419, 248] on span "[EMAIL_ADDRESS][DOMAIN_NAME]" at bounding box center [399, 246] width 159 height 15
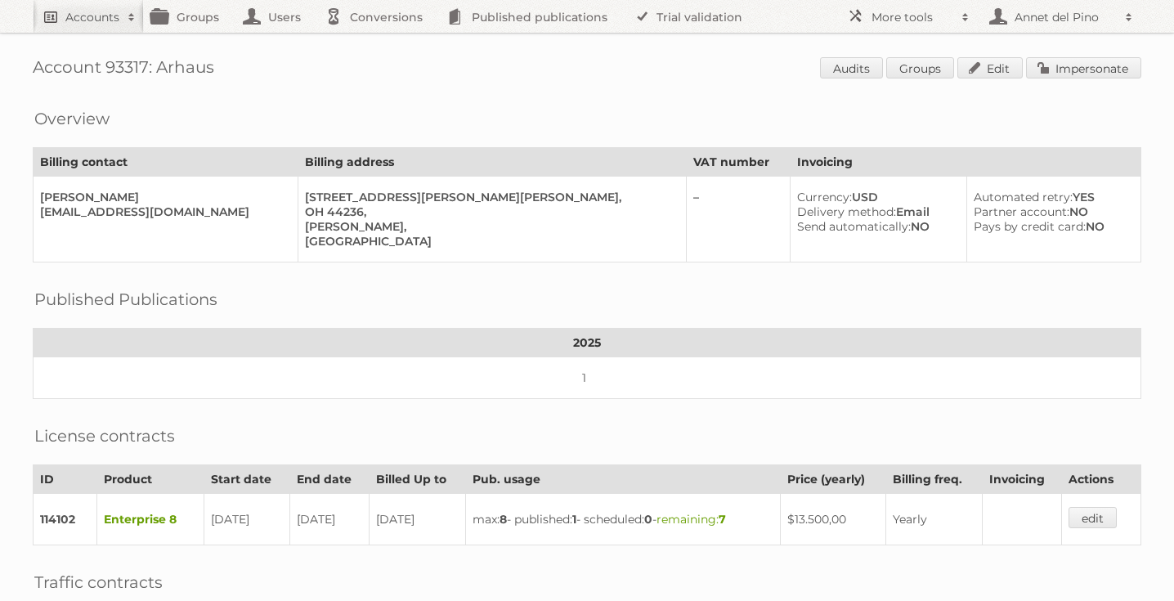
click at [113, 28] on link "Accounts" at bounding box center [88, 16] width 111 height 33
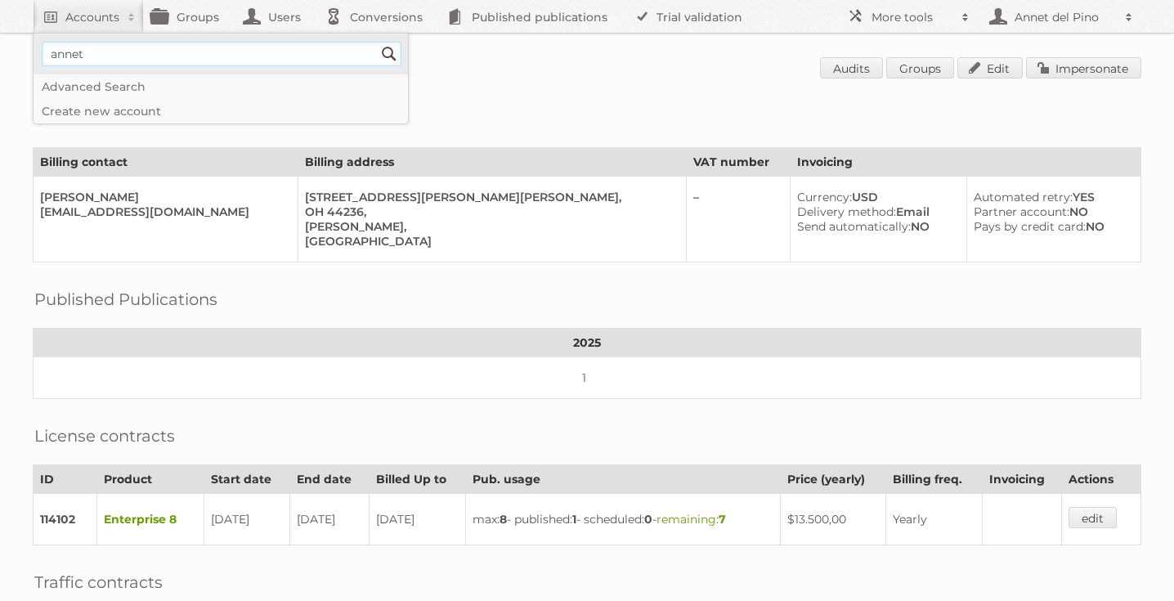
type input"] "[EMAIL_ADDRESS][DOMAIN_NAME]"
click at [392, 49] on input "Search" at bounding box center [389, 54] width 25 height 25
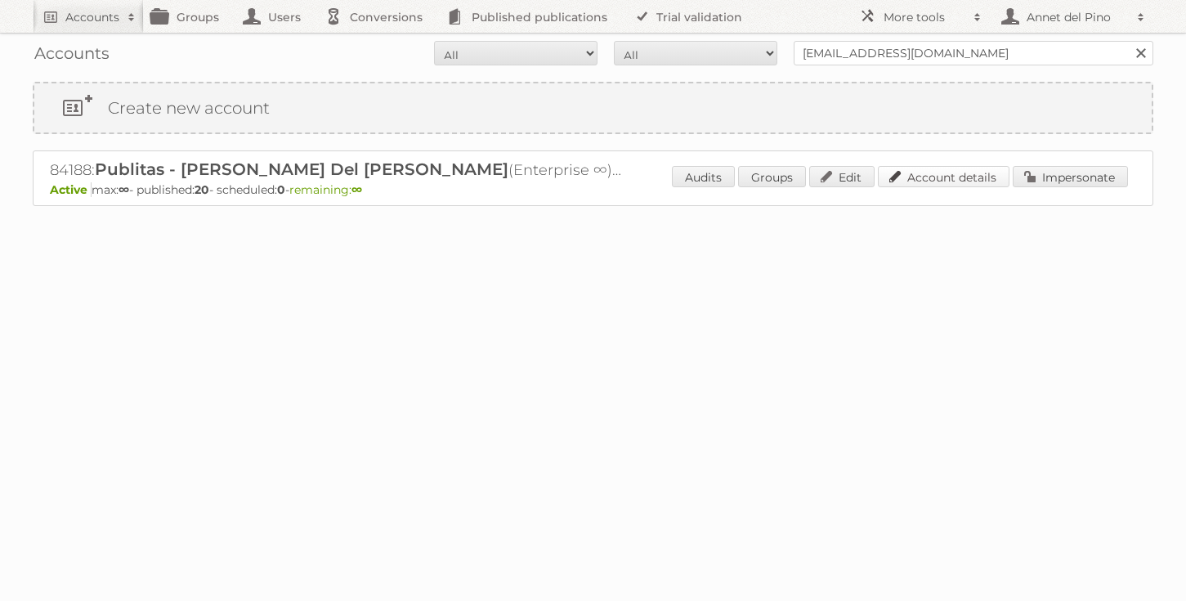
click at [966, 175] on link "Account details" at bounding box center [944, 176] width 132 height 21
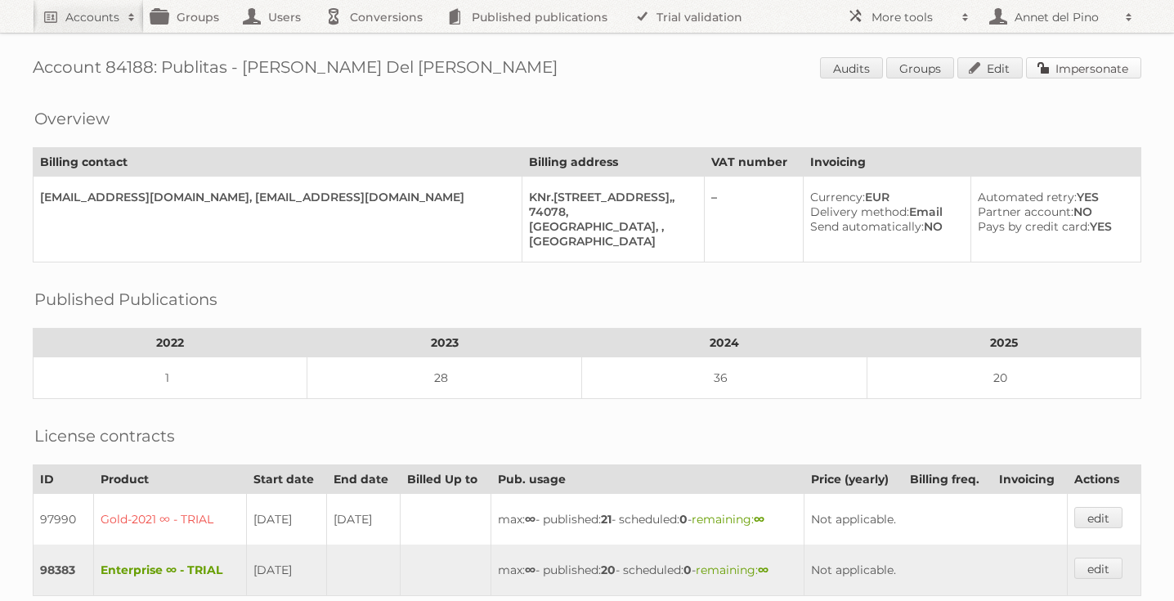
click at [1117, 62] on link "Impersonate" at bounding box center [1083, 67] width 115 height 21
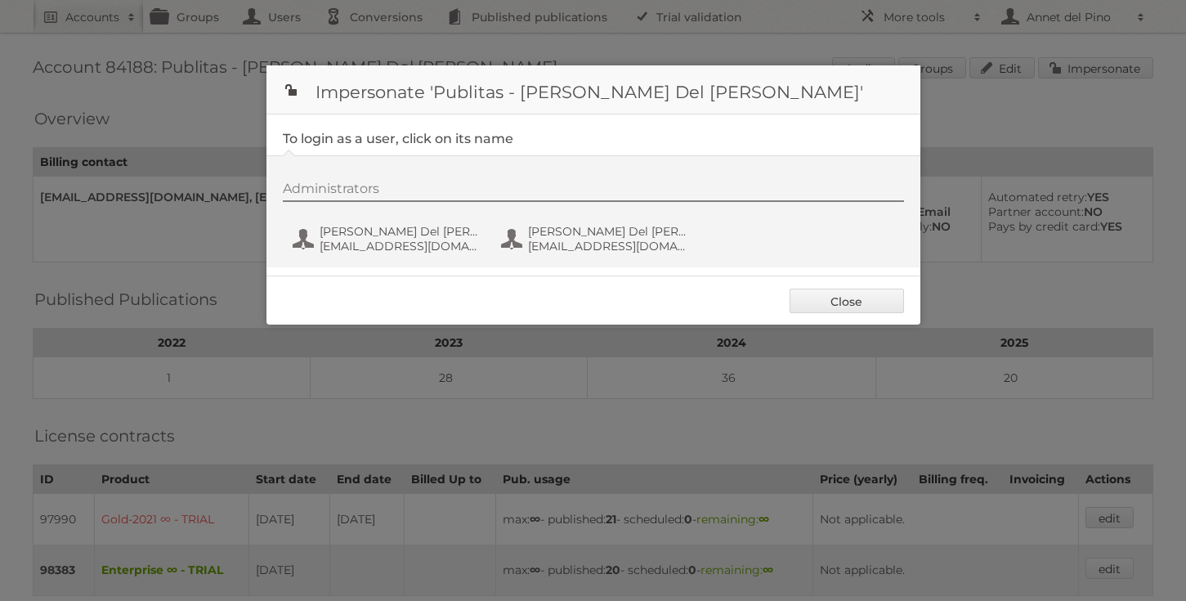
click at [378, 216] on div "Administrators Annet Del Pino annet@publitas.com Annet Del Pino annetdelpino@gm…" at bounding box center [602, 220] width 638 height 78
click at [371, 231] on span "Annet Del Pino" at bounding box center [399, 231] width 159 height 15
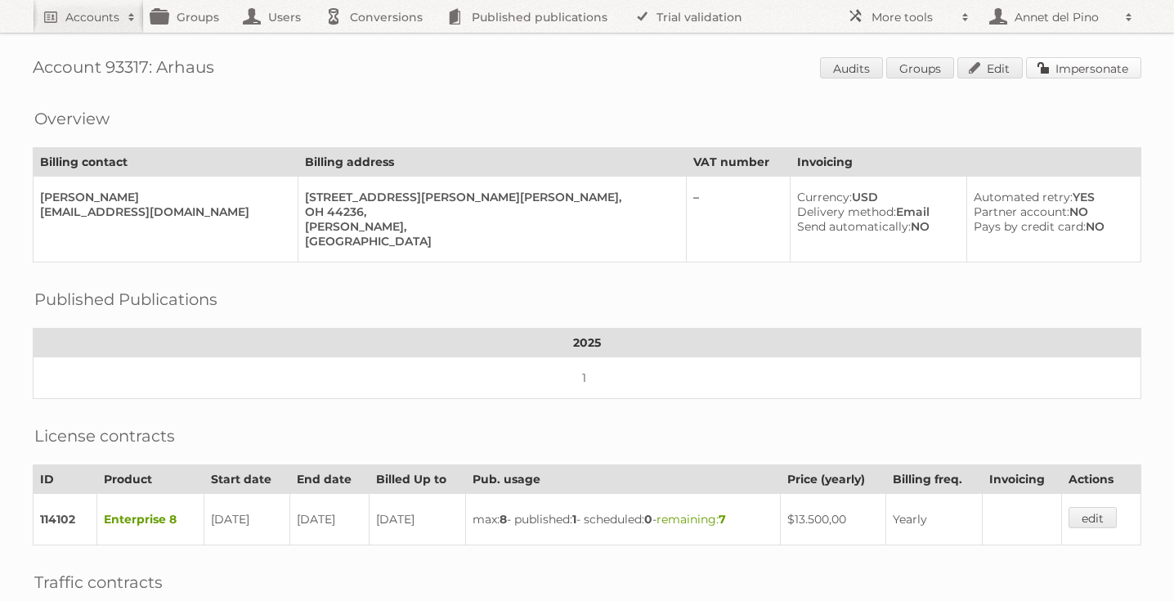
click at [1128, 74] on link "Impersonate" at bounding box center [1083, 67] width 115 height 21
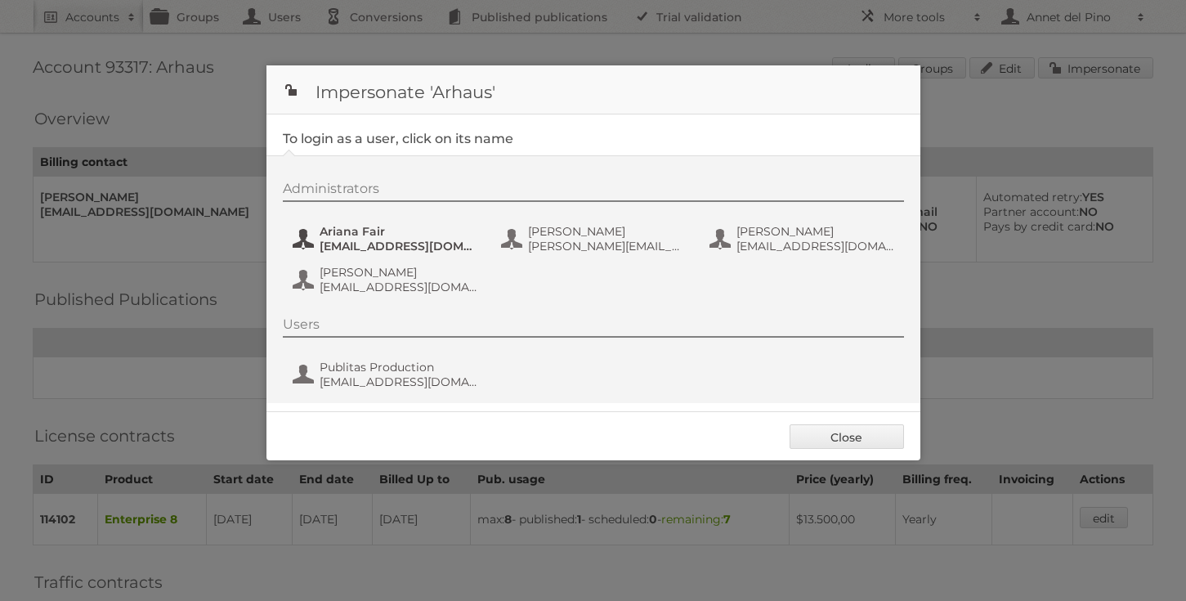
click at [400, 235] on span "Ariana Fair" at bounding box center [399, 231] width 159 height 15
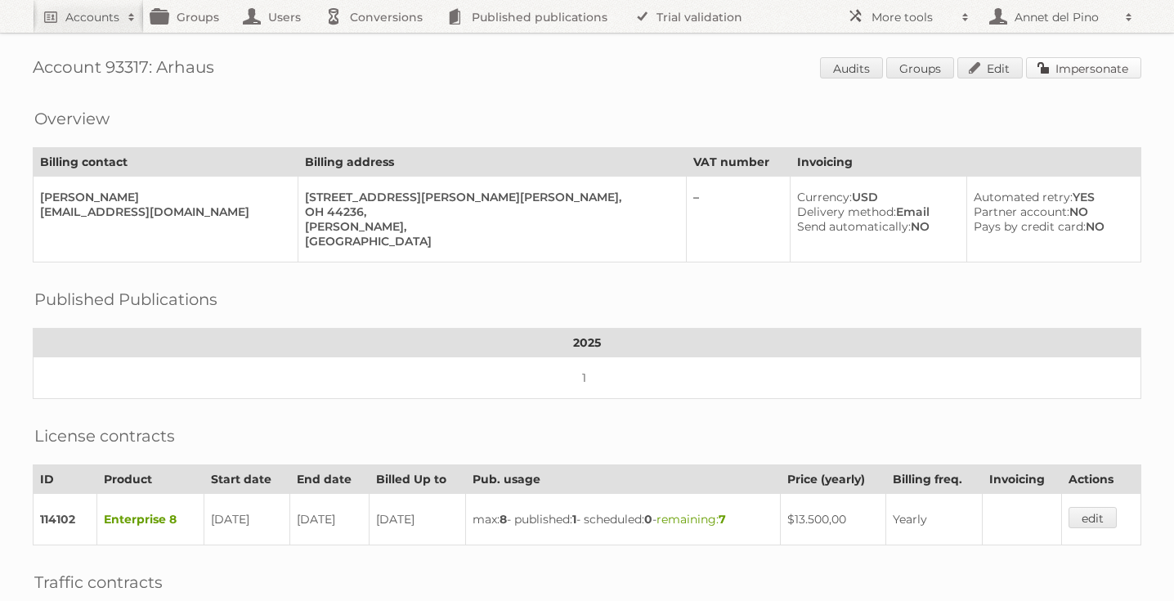
click at [1092, 63] on link "Impersonate" at bounding box center [1083, 67] width 115 height 21
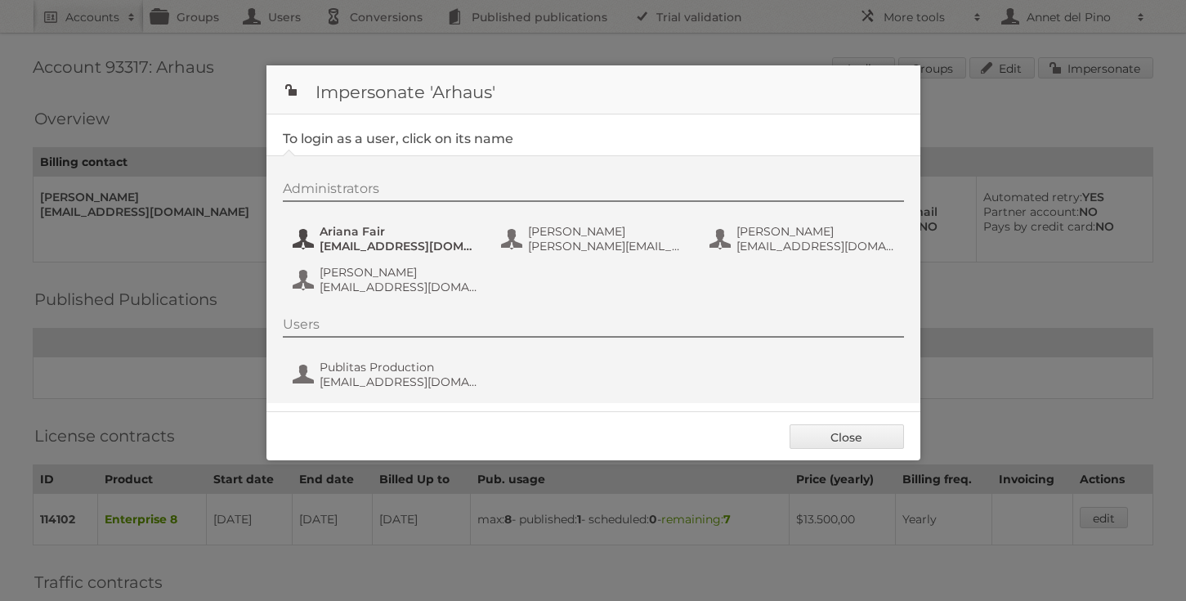
click at [356, 246] on span "[EMAIL_ADDRESS][DOMAIN_NAME]" at bounding box center [399, 246] width 159 height 15
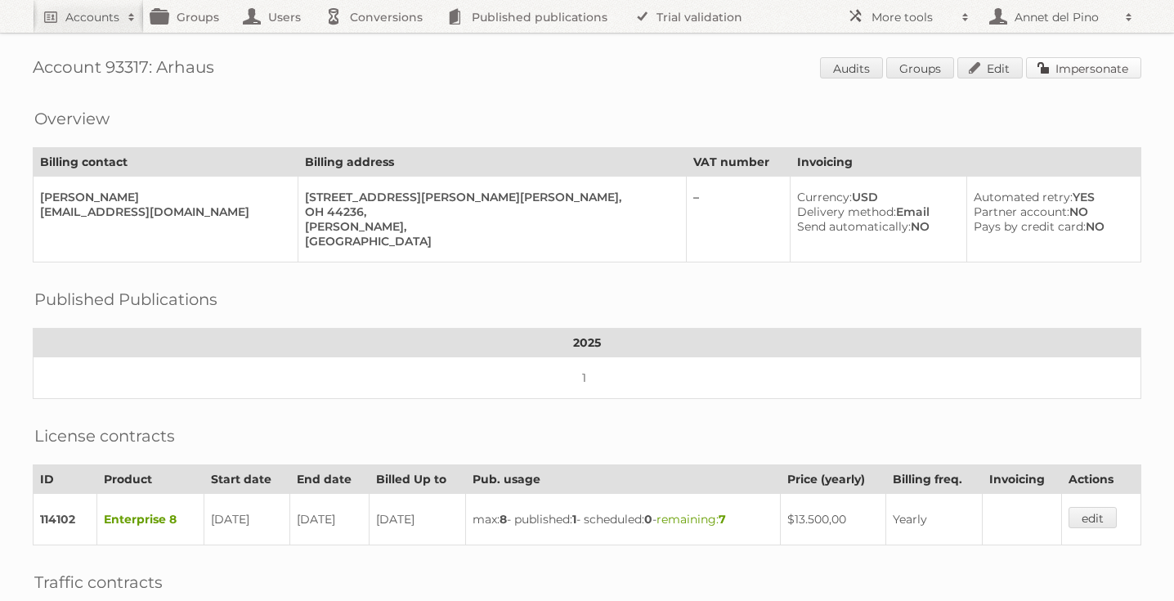
click at [1063, 71] on link "Impersonate" at bounding box center [1083, 67] width 115 height 21
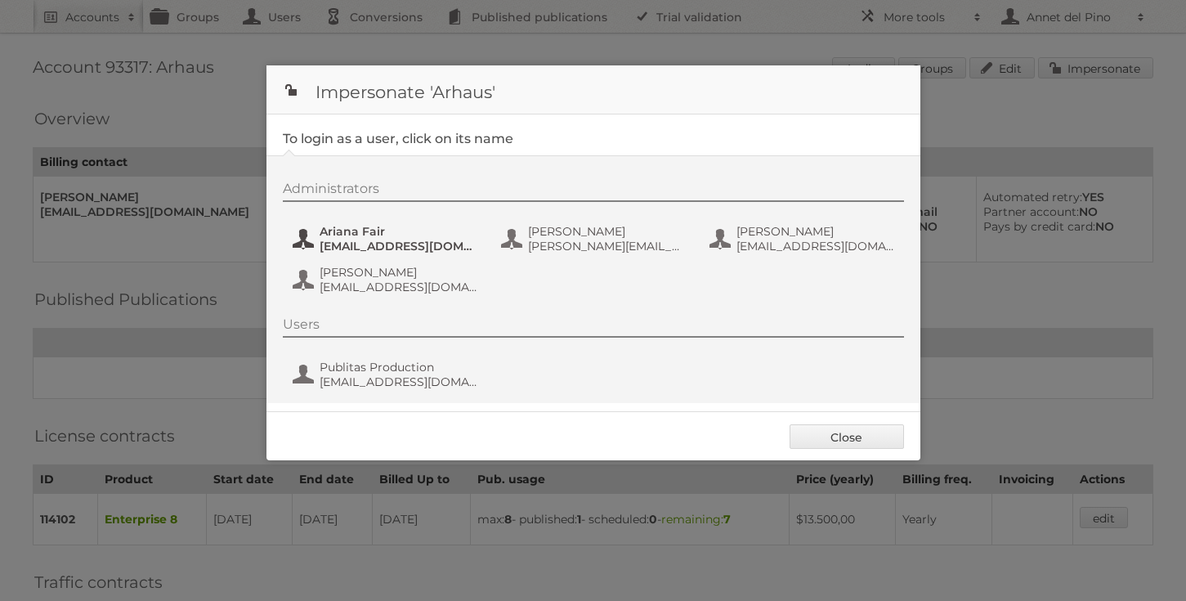
click at [355, 246] on span "[EMAIL_ADDRESS][DOMAIN_NAME]" at bounding box center [399, 246] width 159 height 15
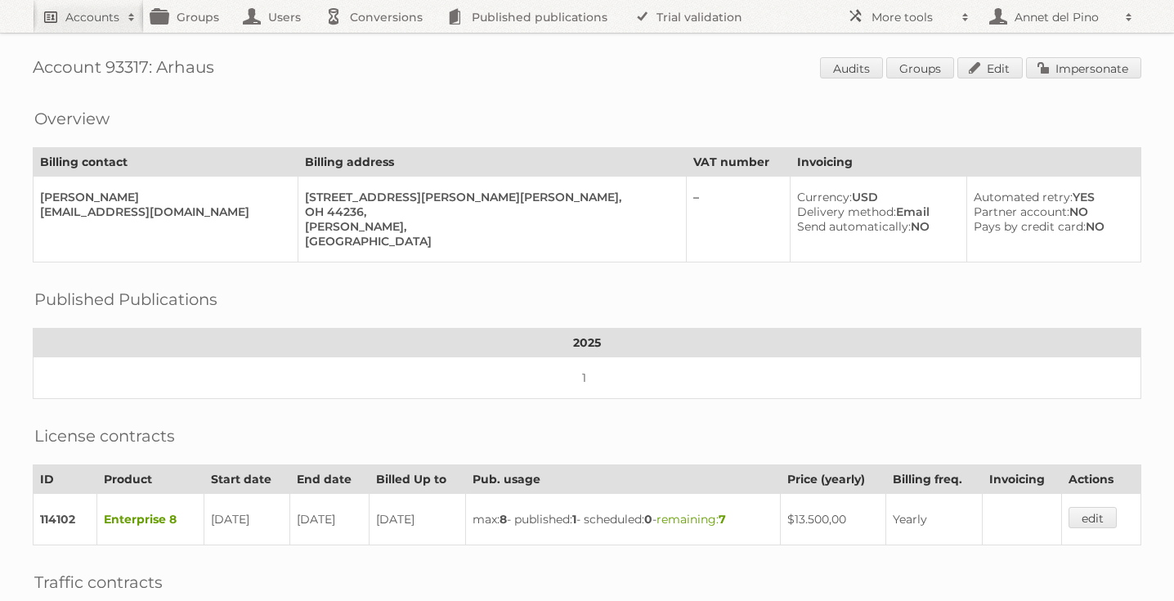
click at [75, 25] on link "Accounts" at bounding box center [88, 16] width 111 height 33
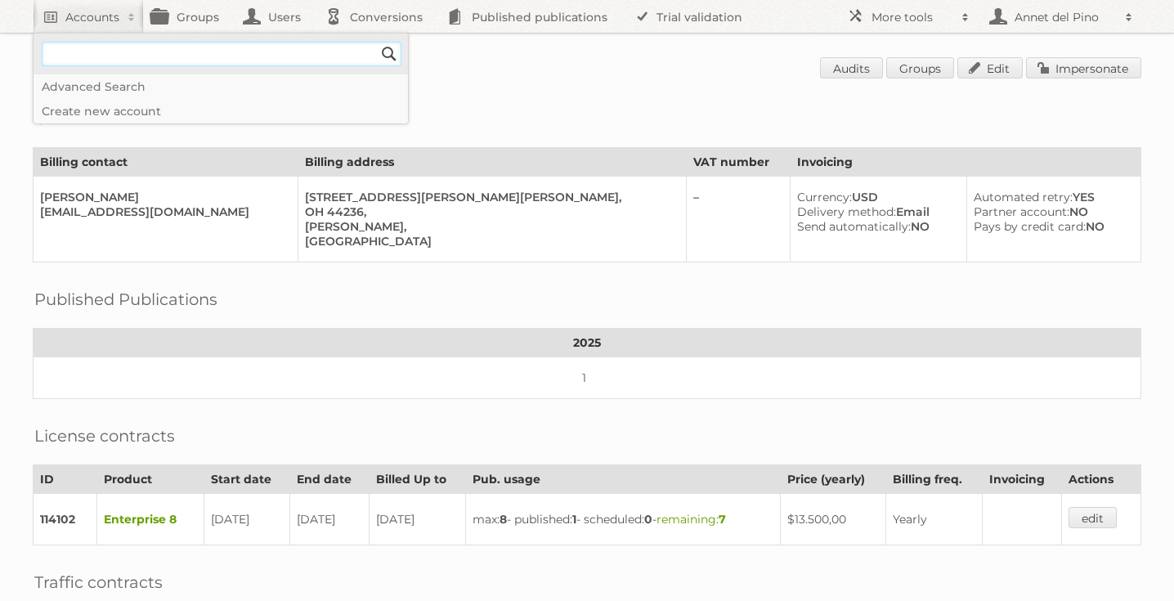
type input"] "[EMAIL_ADDRESS][DOMAIN_NAME]"
click at [387, 51] on input "Search" at bounding box center [389, 54] width 25 height 25
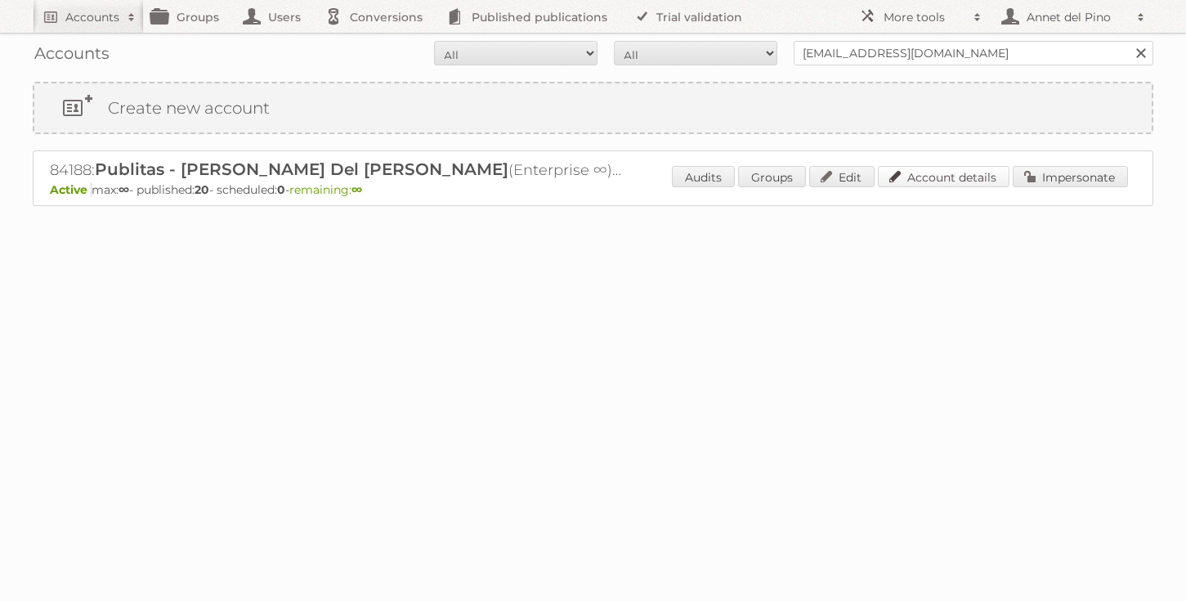
click at [918, 170] on link "Account details" at bounding box center [944, 176] width 132 height 21
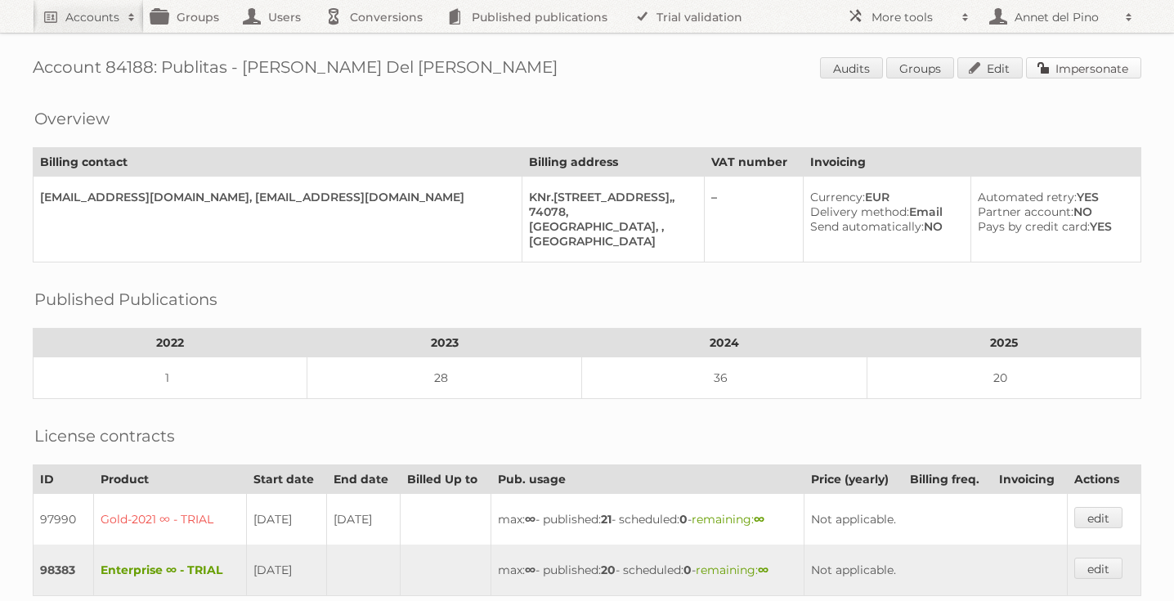
click at [1115, 72] on link "Impersonate" at bounding box center [1083, 67] width 115 height 21
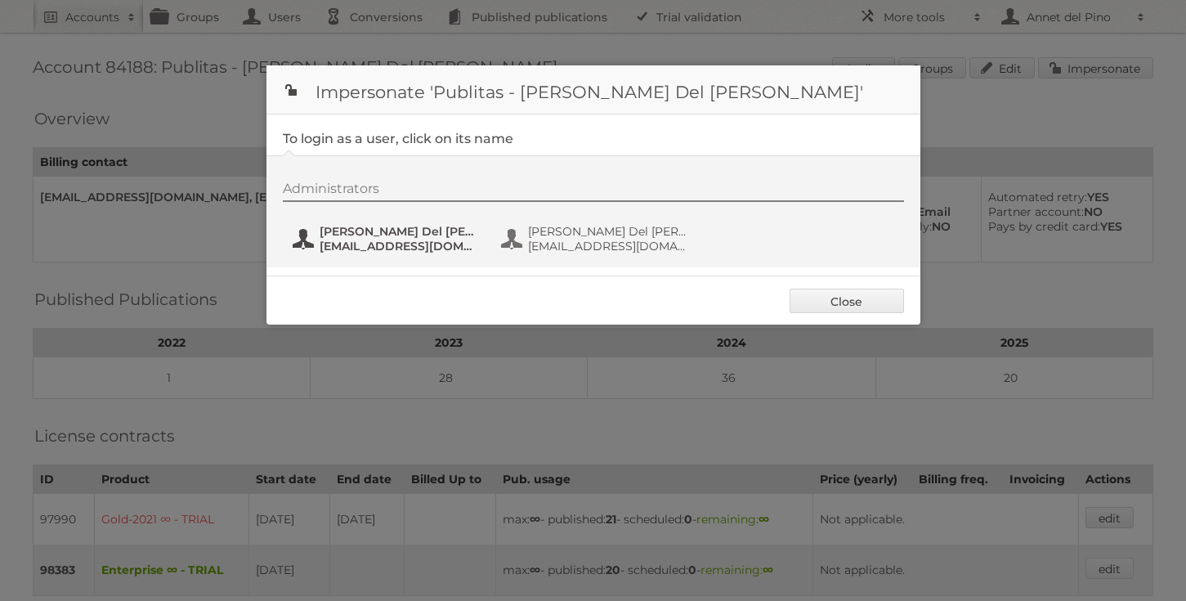
click at [374, 225] on span "Annet Del Pino" at bounding box center [399, 231] width 159 height 15
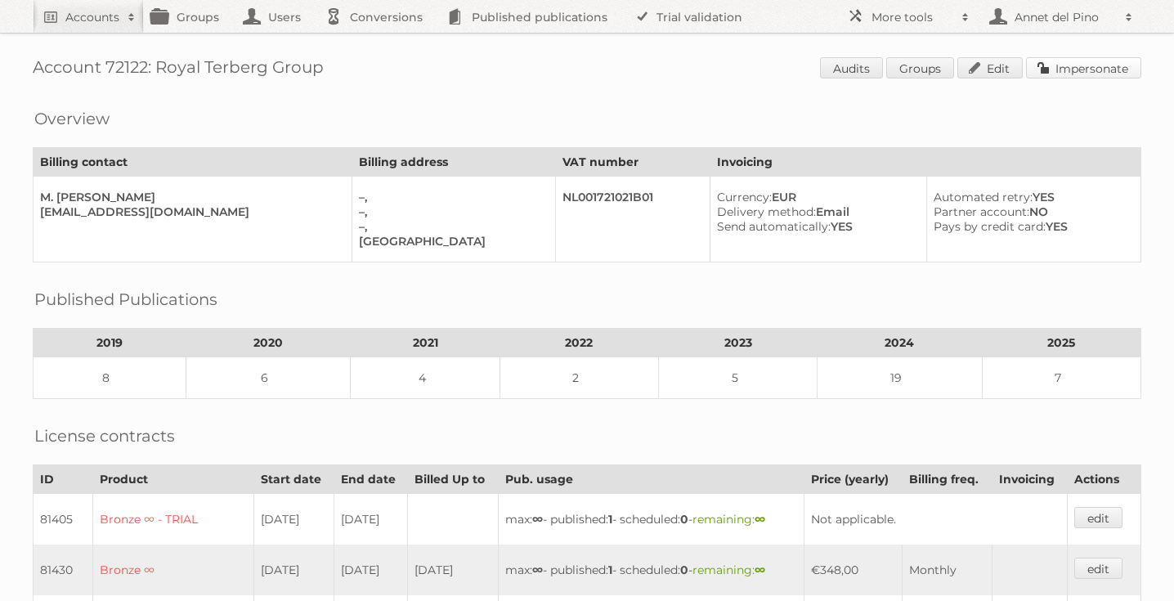
click at [1090, 68] on link "Impersonate" at bounding box center [1083, 67] width 115 height 21
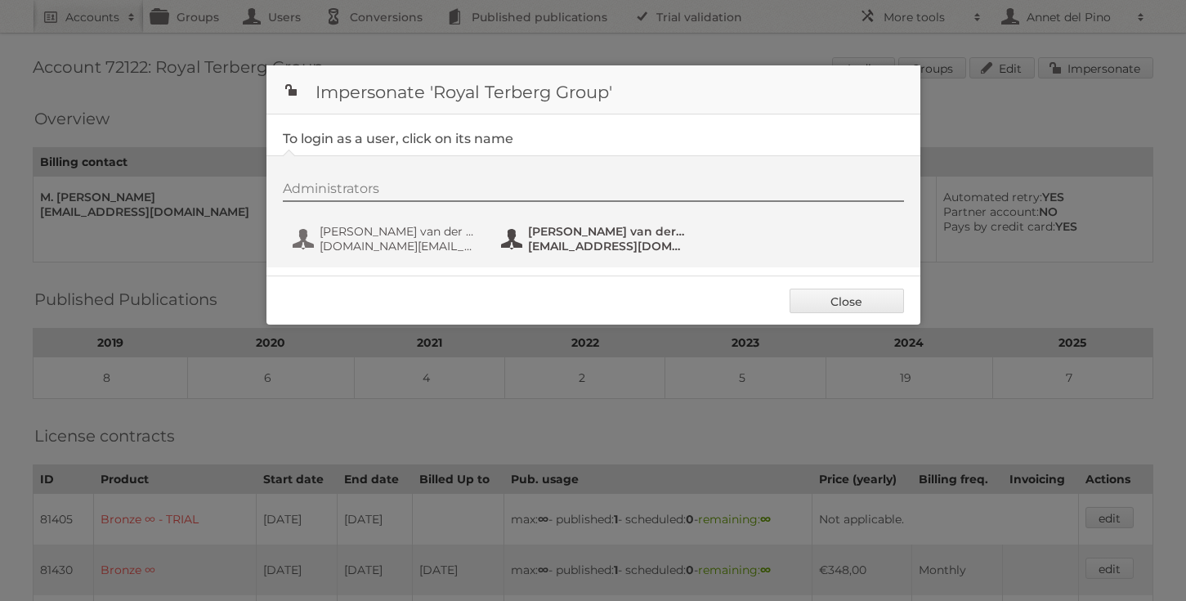
click at [587, 237] on span "[PERSON_NAME] van der Hijden-old" at bounding box center [607, 231] width 159 height 15
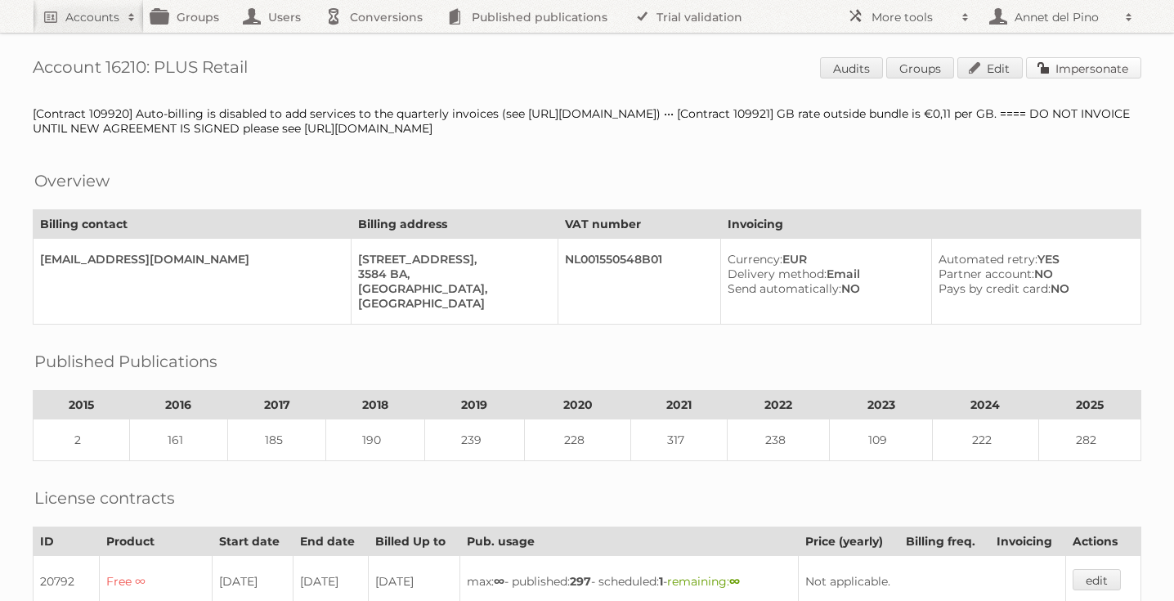
click at [1106, 76] on link "Impersonate" at bounding box center [1083, 67] width 115 height 21
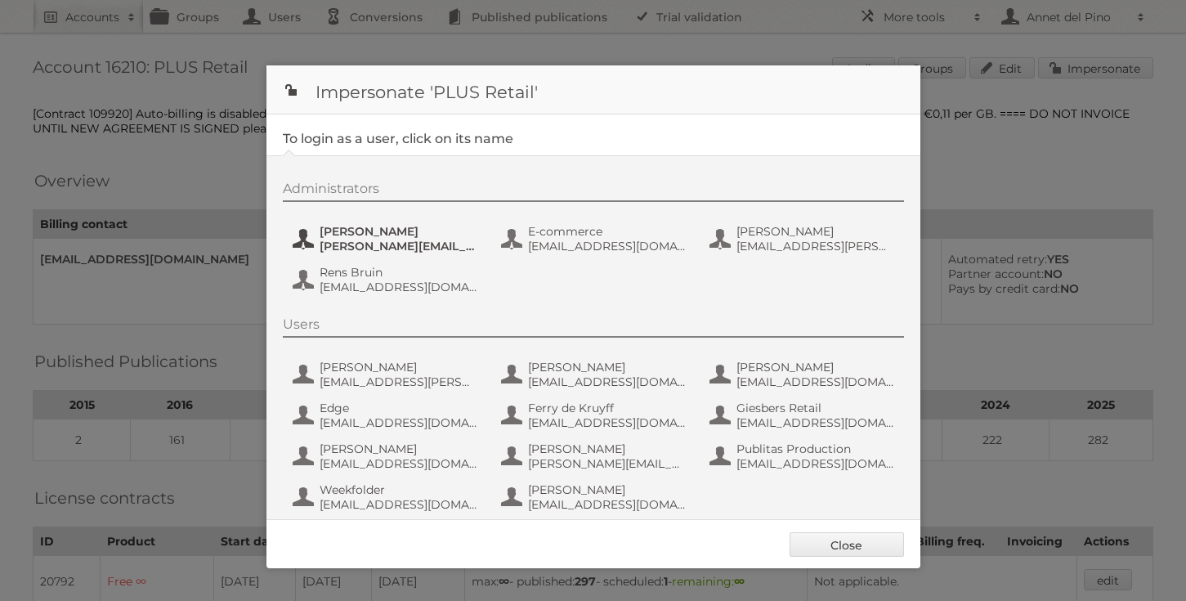
click at [440, 237] on span "Chantal Koolhout" at bounding box center [399, 231] width 159 height 15
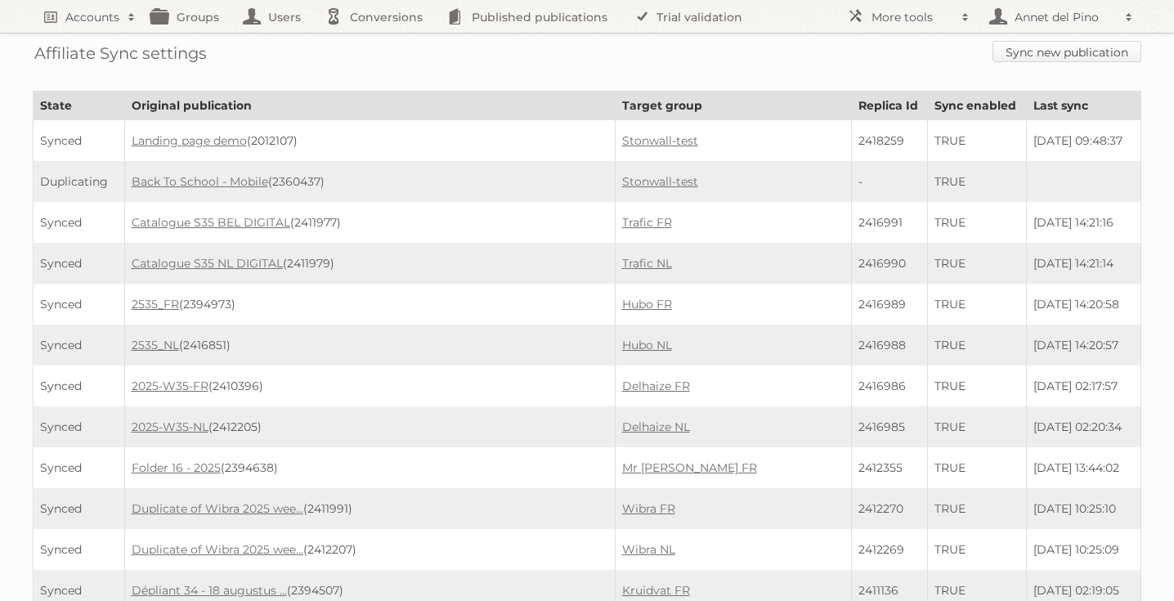
click at [1040, 60] on link "Sync new publication" at bounding box center [1066, 51] width 149 height 21
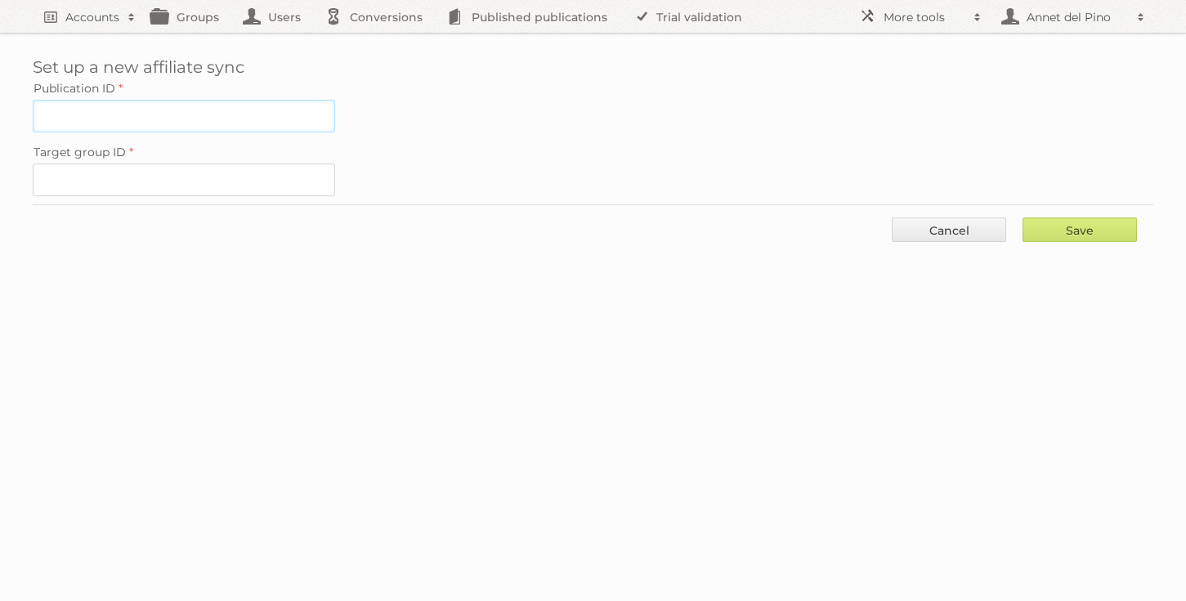
click at [236, 108] on input "Publication ID" at bounding box center [184, 116] width 302 height 33
paste input "2388348"
type input "2388348"
click at [207, 173] on input "Target group ID" at bounding box center [184, 179] width 302 height 33
paste input "31913"
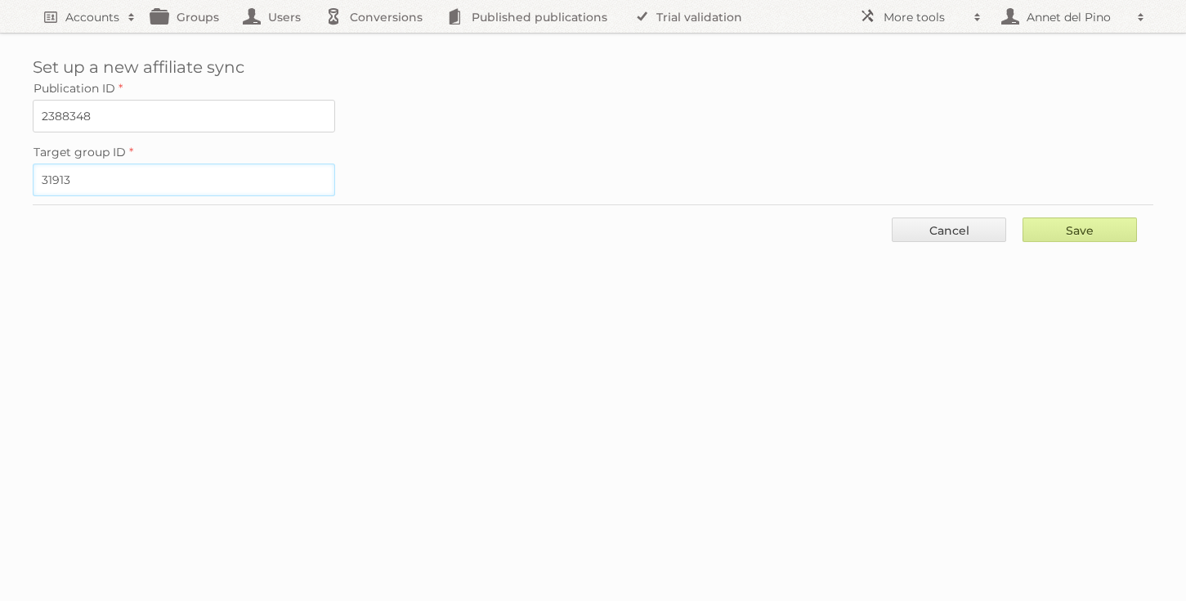
type input "31913"
click at [1072, 238] on input "Save" at bounding box center [1080, 229] width 114 height 25
type input "..."
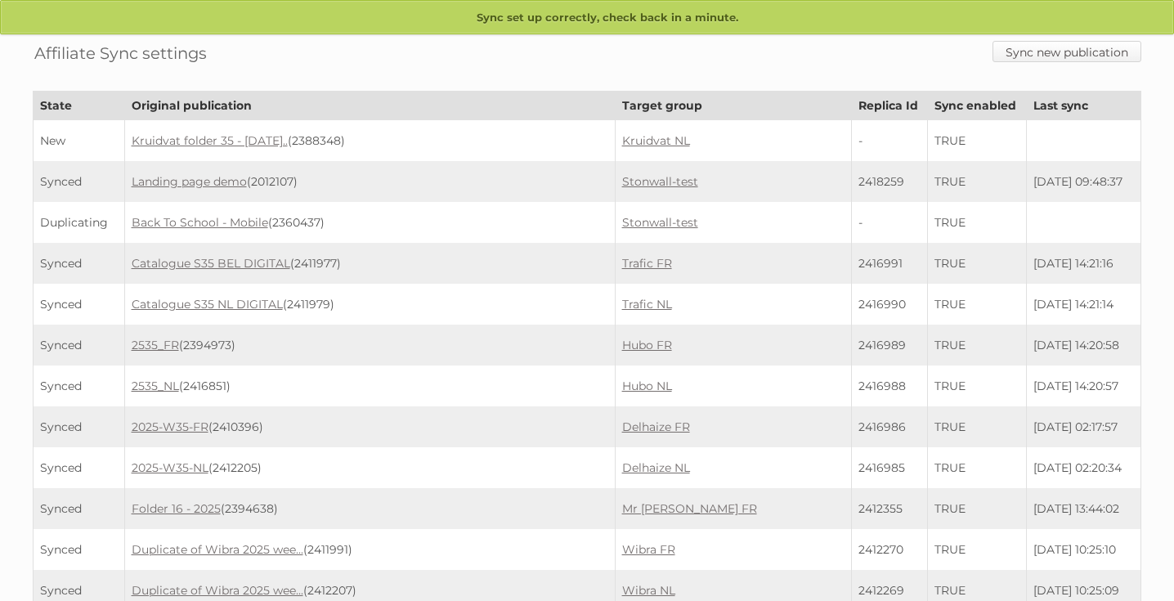
click at [1062, 53] on link "Sync new publication" at bounding box center [1066, 51] width 149 height 21
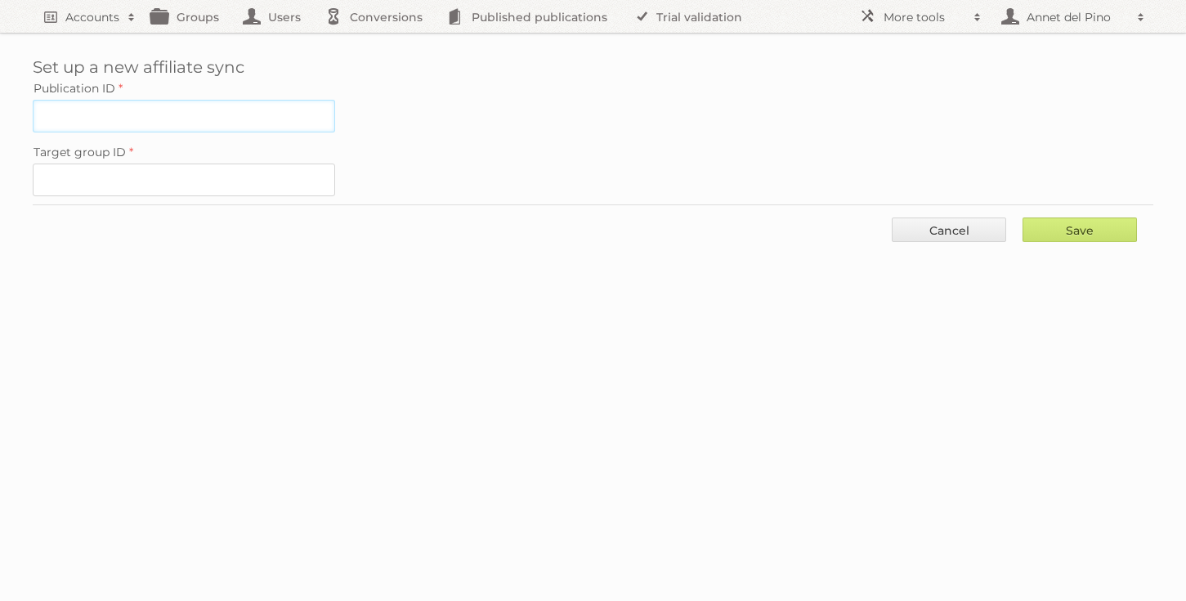
click at [222, 119] on input "Publication ID" at bounding box center [184, 116] width 302 height 33
paste input "2396231"
type input "2396231"
click at [250, 179] on input "Target group ID" at bounding box center [184, 179] width 302 height 33
paste input "31914"
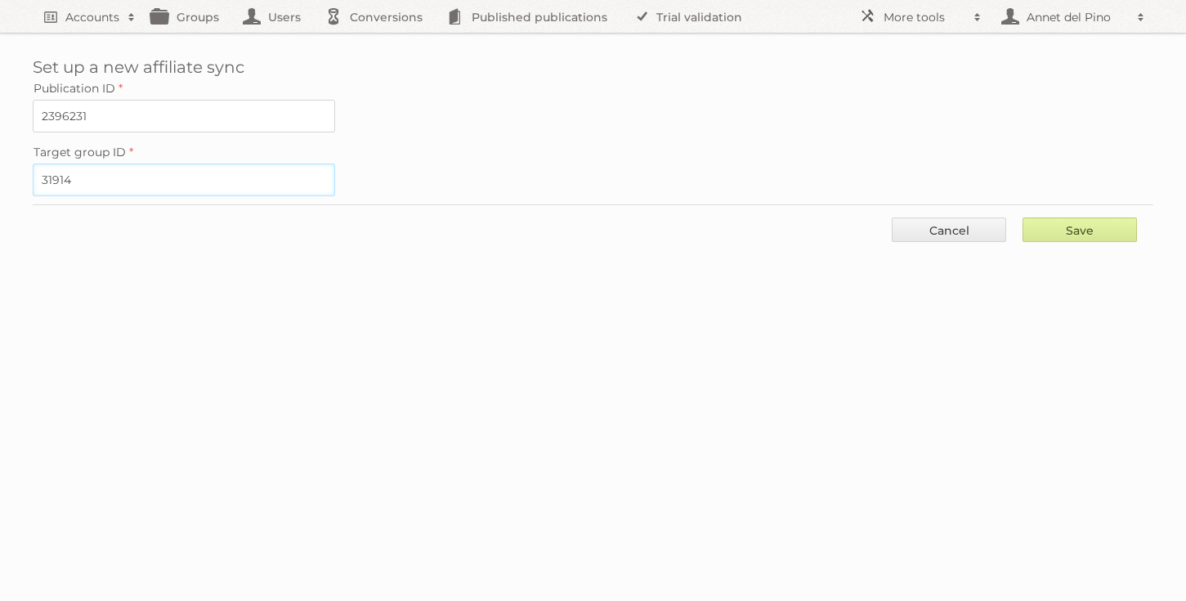
type input "31914"
click at [1086, 222] on input "Save" at bounding box center [1080, 229] width 114 height 25
type input "..."
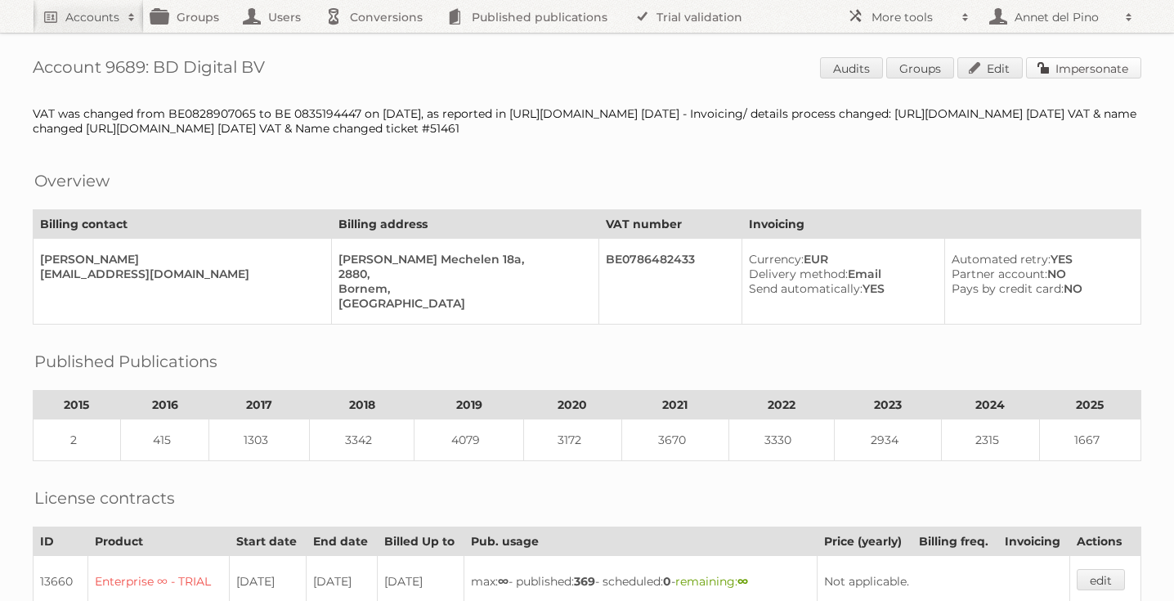
click at [1080, 71] on link "Impersonate" at bounding box center [1083, 67] width 115 height 21
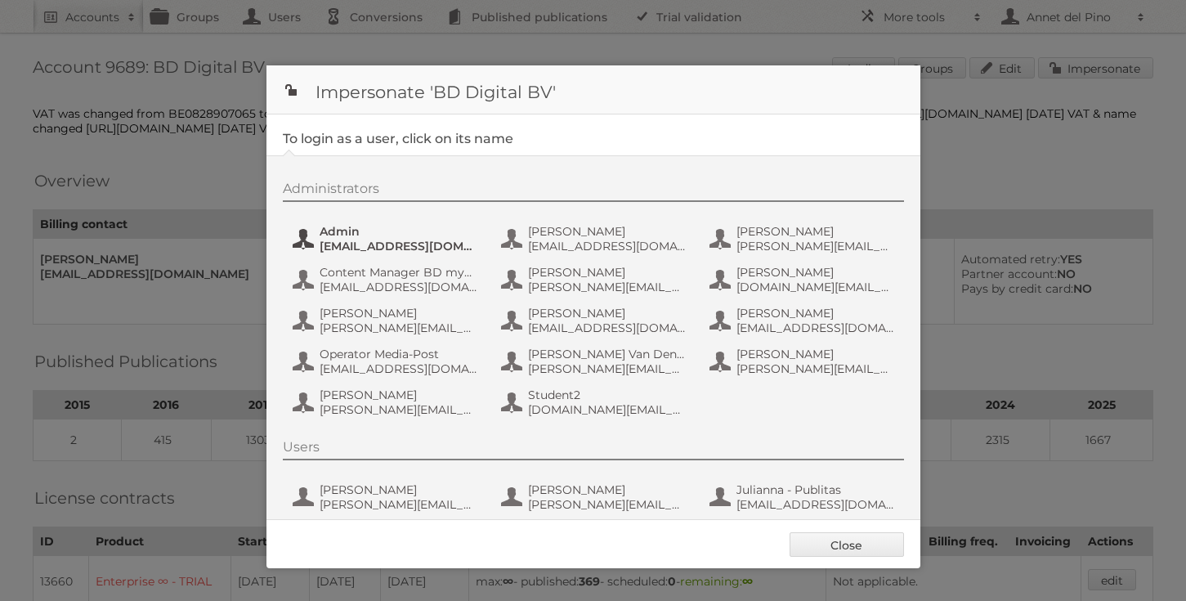
click at [366, 239] on span "admin@agilys.com" at bounding box center [399, 246] width 159 height 15
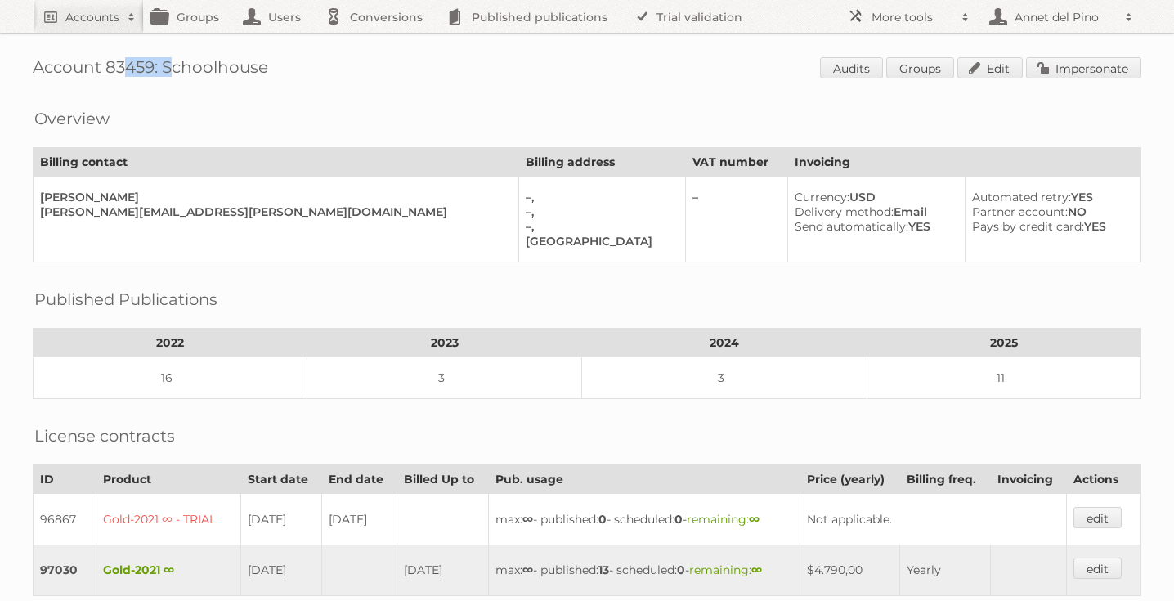
drag, startPoint x: 101, startPoint y: 71, endPoint x: 155, endPoint y: 73, distance: 54.0
click at [155, 74] on h1 "Account 83459: Schoolhouse Audits Groups Edit Impersonate" at bounding box center [587, 69] width 1108 height 25
copy h1 "83459"
click at [194, 77] on h1 "Account 83459: Schoolhouse Audits Groups Edit Impersonate" at bounding box center [587, 69] width 1108 height 25
drag, startPoint x: 151, startPoint y: 66, endPoint x: 108, endPoint y: 71, distance: 43.6
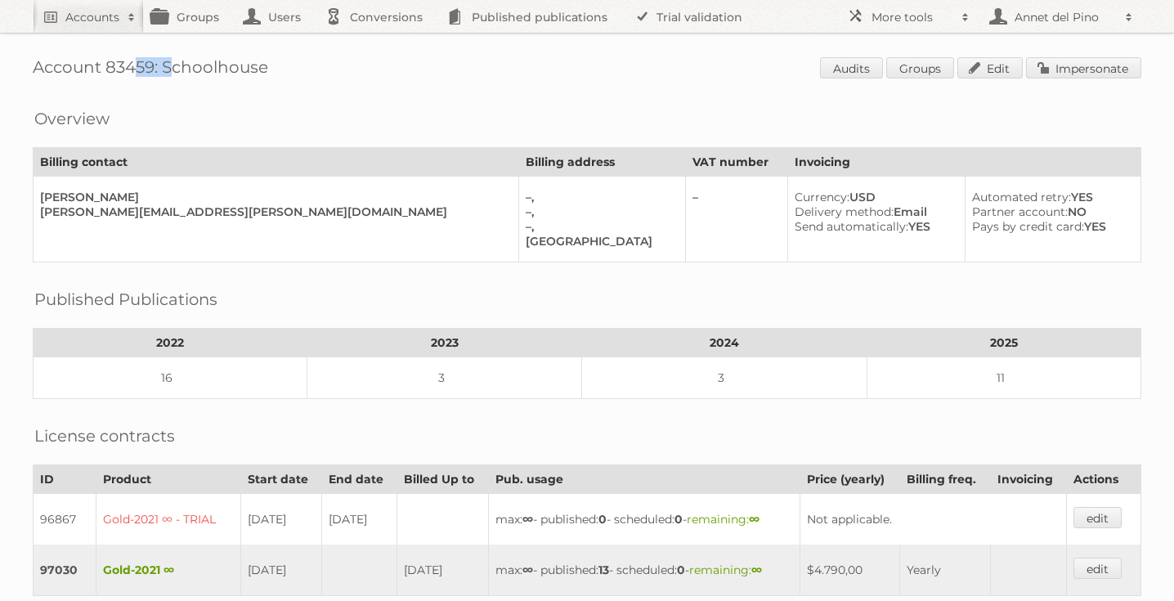
click at [107, 71] on h1 "Account 83459: Schoolhouse Audits Groups Edit Impersonate" at bounding box center [587, 69] width 1108 height 25
copy h1 "83459"
click at [212, 100] on div "Overview" at bounding box center [587, 106] width 1108 height 16
drag, startPoint x: 164, startPoint y: 67, endPoint x: 314, endPoint y: 63, distance: 149.6
click at [315, 64] on h1 "Account 83459: Schoolhouse Audits Groups Edit Impersonate" at bounding box center [587, 69] width 1108 height 25
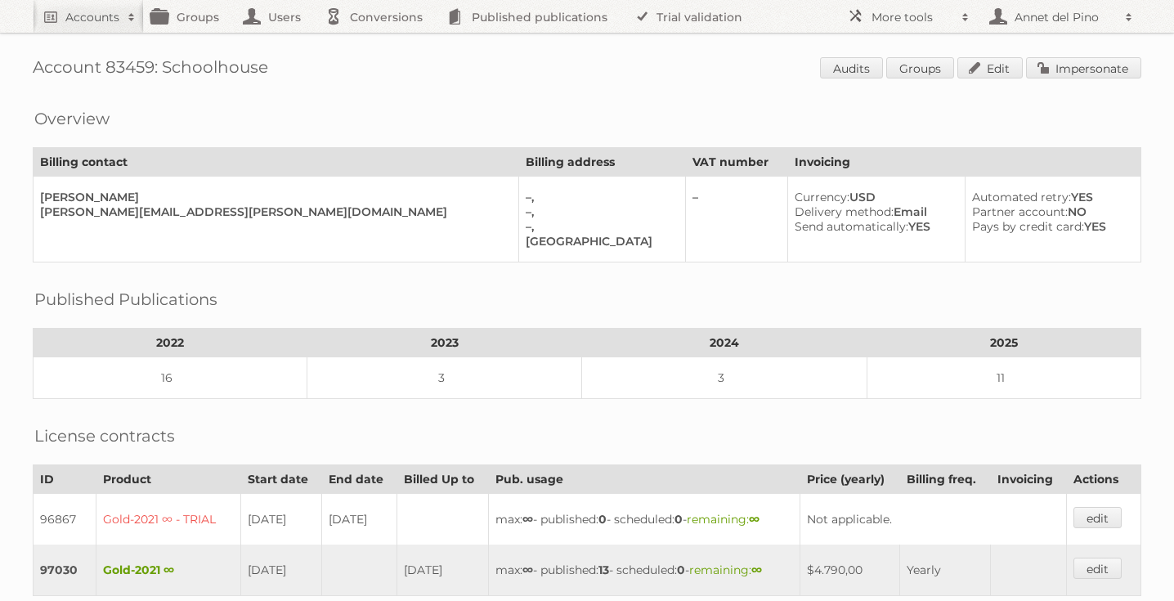
copy h1 "Schoolhouse"
click at [114, 10] on h2 "Accounts" at bounding box center [92, 17] width 54 height 16
paste input"] "ap@fourhands.com"
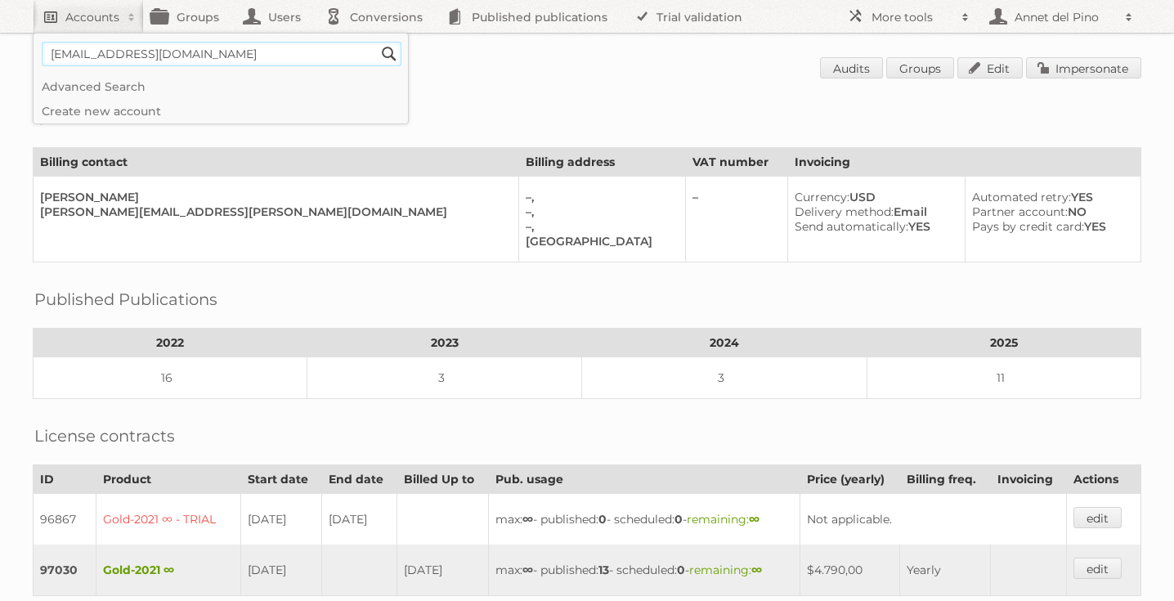
type input"] "ap@fourhands.com"
click at [377, 42] on input "Search" at bounding box center [389, 54] width 25 height 25
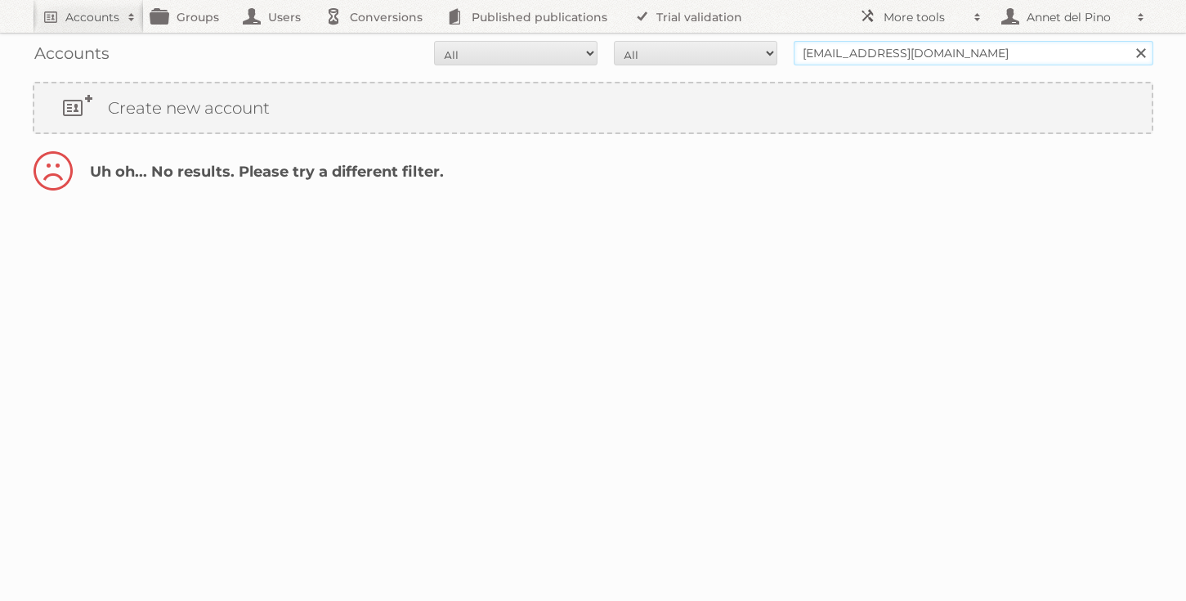
drag, startPoint x: 818, startPoint y: 54, endPoint x: 755, endPoint y: 52, distance: 63.0
click at [754, 52] on form "All Active Expired Pending All Paid Trials Self service [EMAIL_ADDRESS][DOMAIN_…" at bounding box center [593, 53] width 1121 height 25
type input "@[DOMAIN_NAME]"
click at [1128, 41] on input "Search" at bounding box center [1140, 53] width 25 height 25
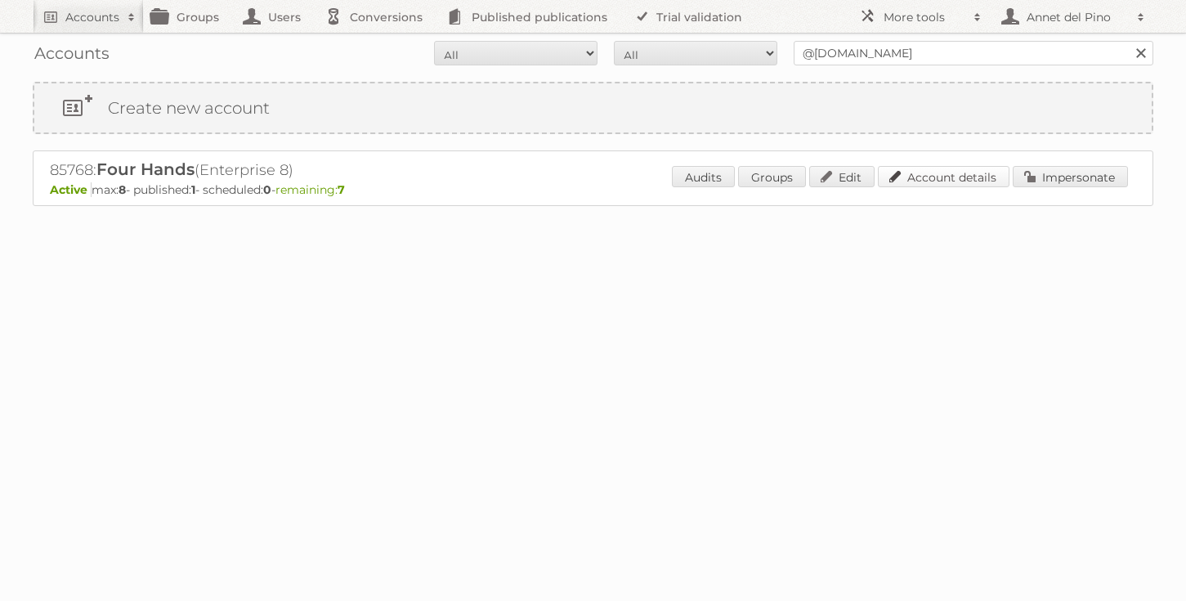
click at [960, 170] on link "Account details" at bounding box center [944, 176] width 132 height 21
click at [817, 57] on input "@[DOMAIN_NAME]" at bounding box center [974, 53] width 360 height 25
click at [817, 57] on input "@fourhands.com" at bounding box center [974, 53] width 360 height 25
paste input "[EMAIL_ADDRESS][DOMAIN_NAME]"
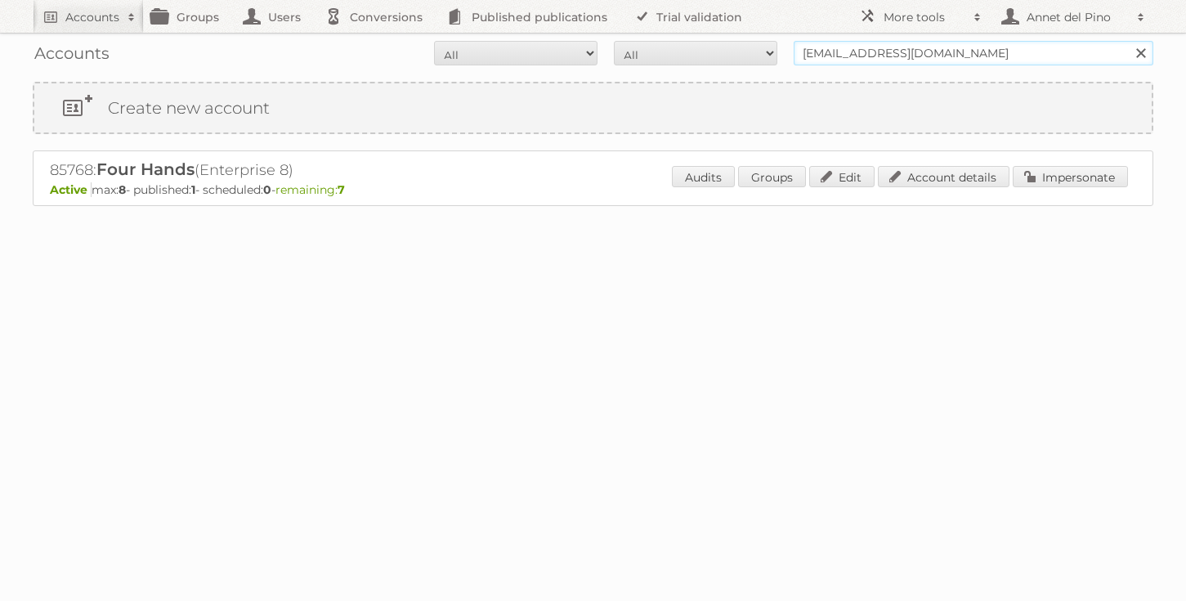
type input "[EMAIL_ADDRESS][DOMAIN_NAME]"
click at [1128, 41] on input "Search" at bounding box center [1140, 53] width 25 height 25
click at [950, 161] on div "43787: Ray White Rochedale (Bronze-2023 ∞) - Self Service Active max: ∞ - publi…" at bounding box center [593, 178] width 1121 height 56
click at [949, 173] on link "Account details" at bounding box center [944, 176] width 132 height 21
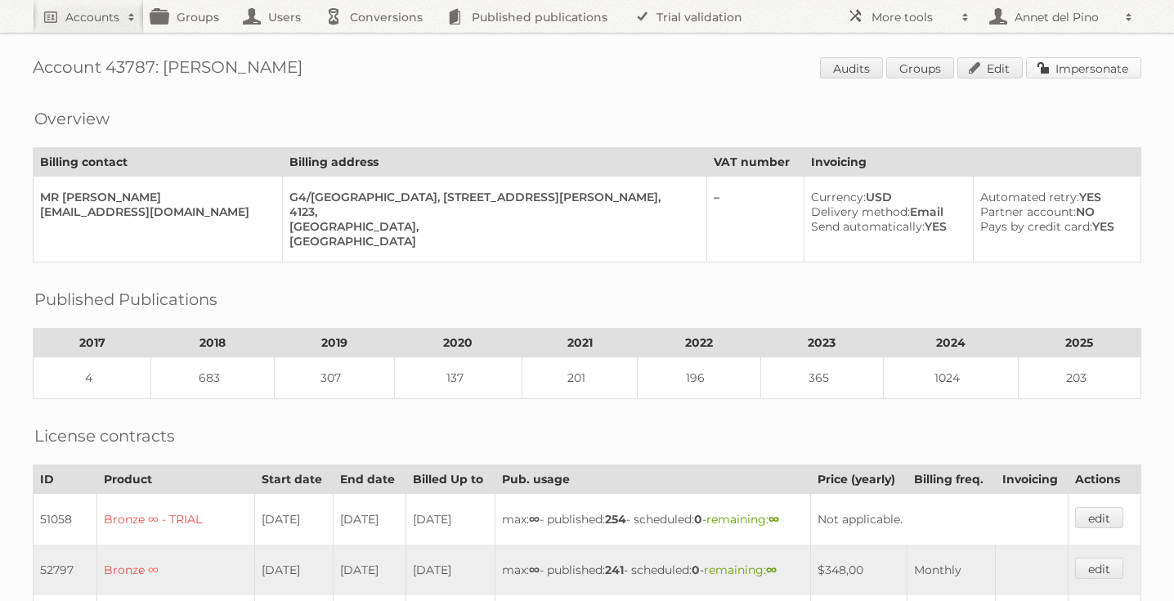
click at [1101, 63] on link "Impersonate" at bounding box center [1083, 67] width 115 height 21
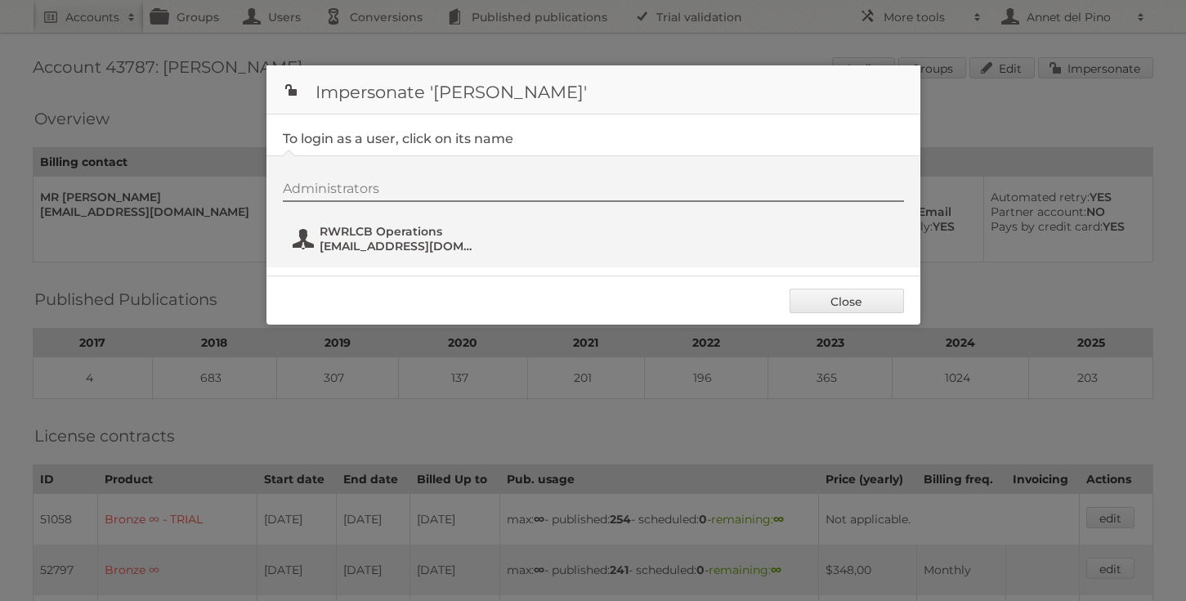
click at [412, 237] on span "RWRLCB Operations" at bounding box center [399, 231] width 159 height 15
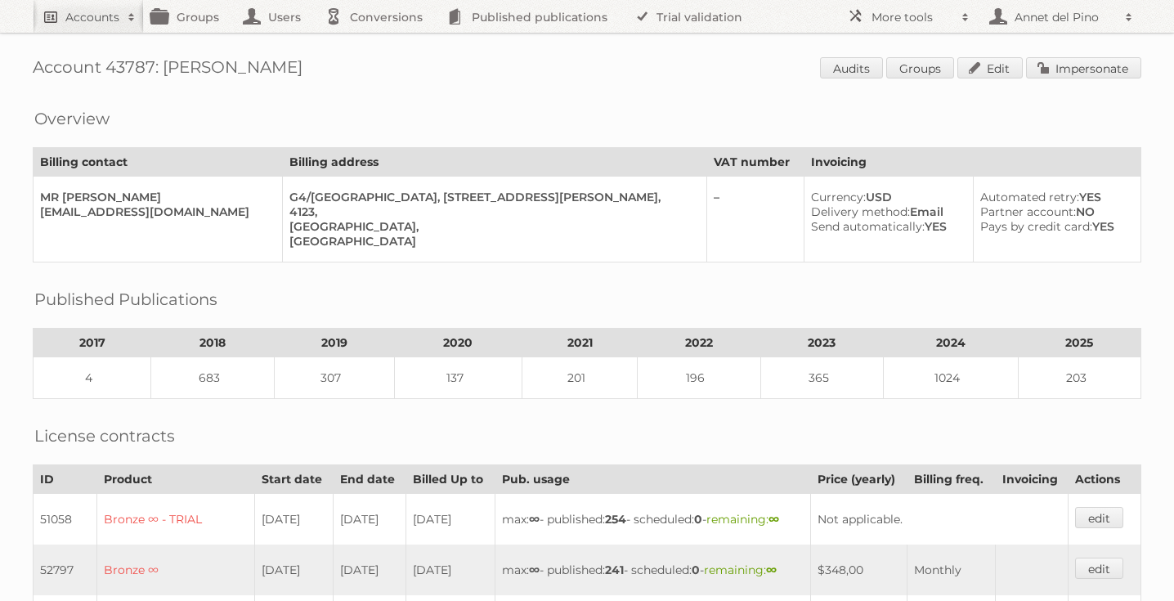
click at [93, 29] on link "Accounts" at bounding box center [88, 16] width 111 height 33
paste input"] "[EMAIL_ADDRESS][DOMAIN_NAME]"
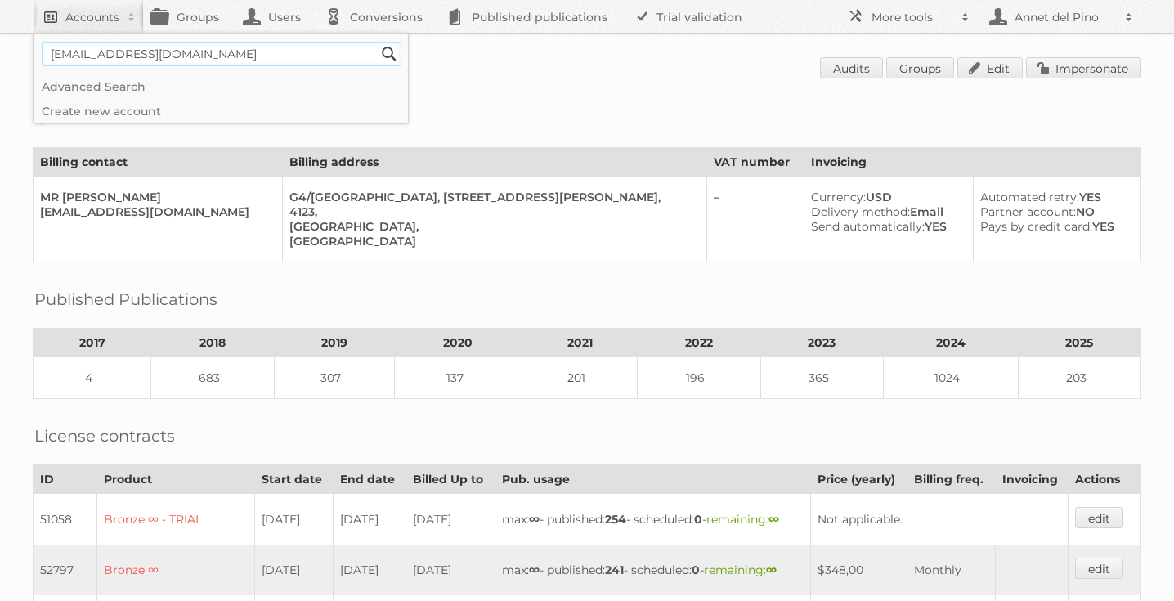
type input"] "[EMAIL_ADDRESS][DOMAIN_NAME]"
click at [377, 42] on input "Search" at bounding box center [389, 54] width 25 height 25
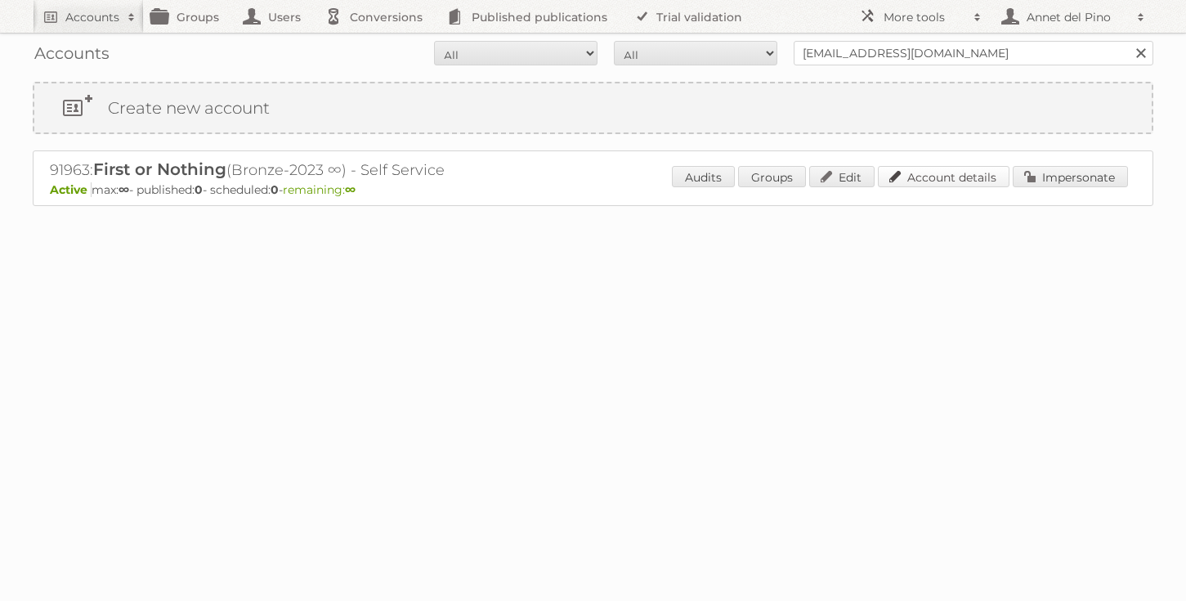
click at [926, 181] on link "Account details" at bounding box center [944, 176] width 132 height 21
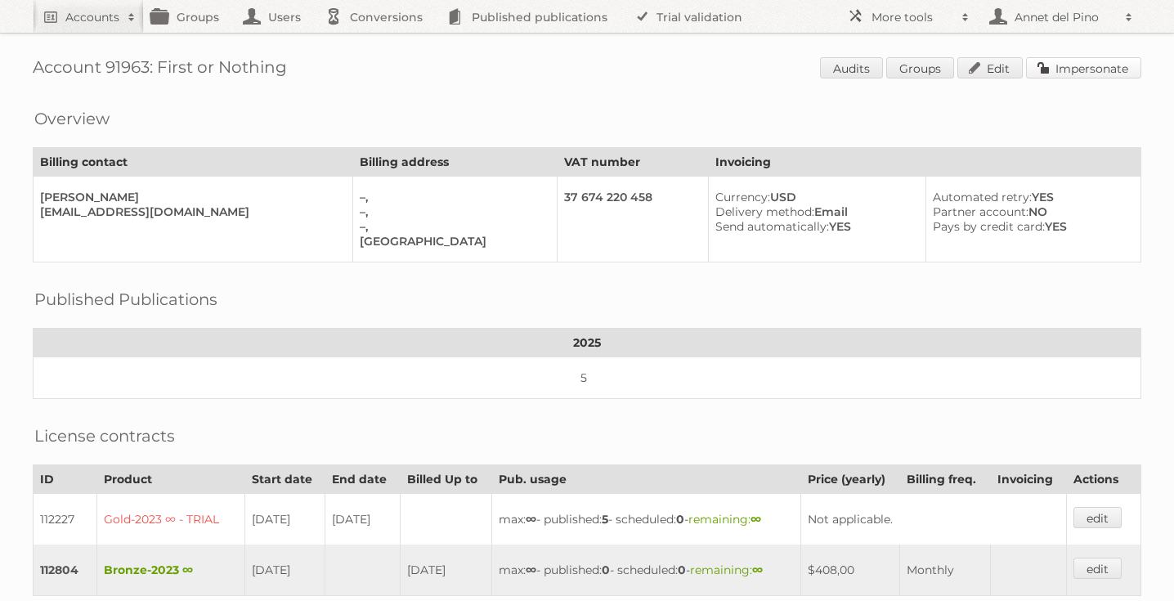
click at [1116, 67] on link "Impersonate" at bounding box center [1083, 67] width 115 height 21
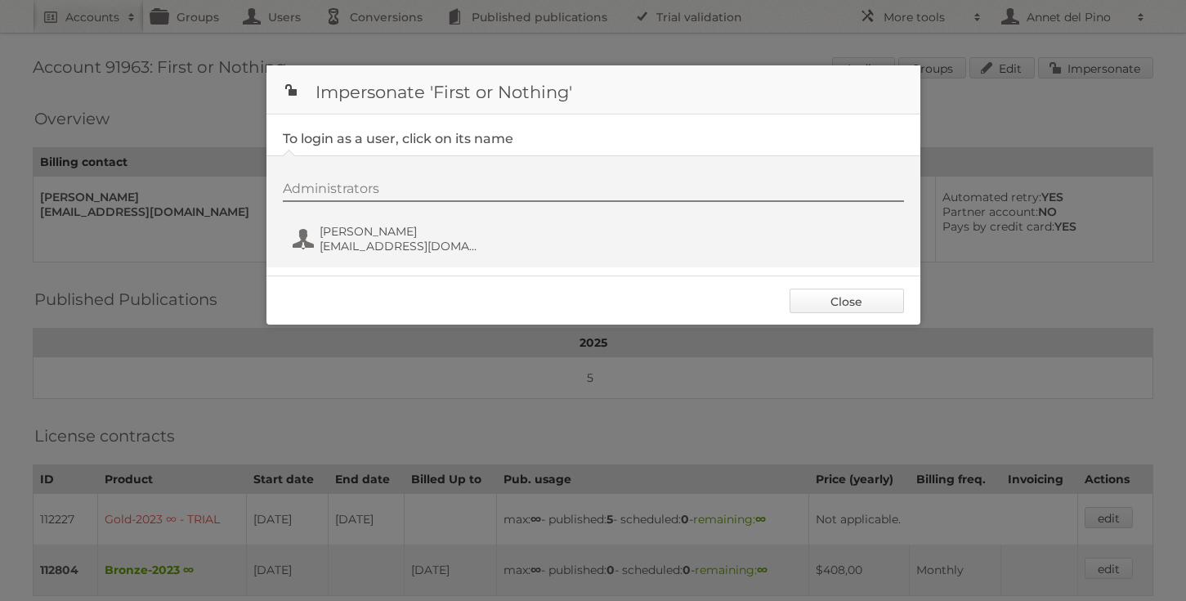
click at [828, 311] on link "Close" at bounding box center [847, 301] width 114 height 25
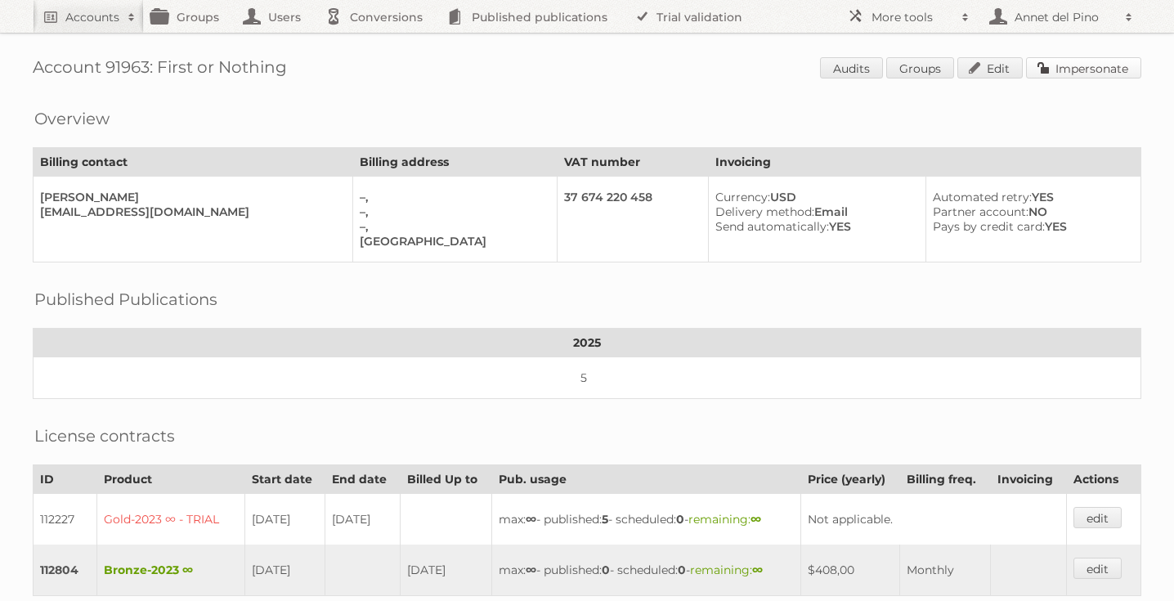
click at [1046, 71] on link "Impersonate" at bounding box center [1083, 67] width 115 height 21
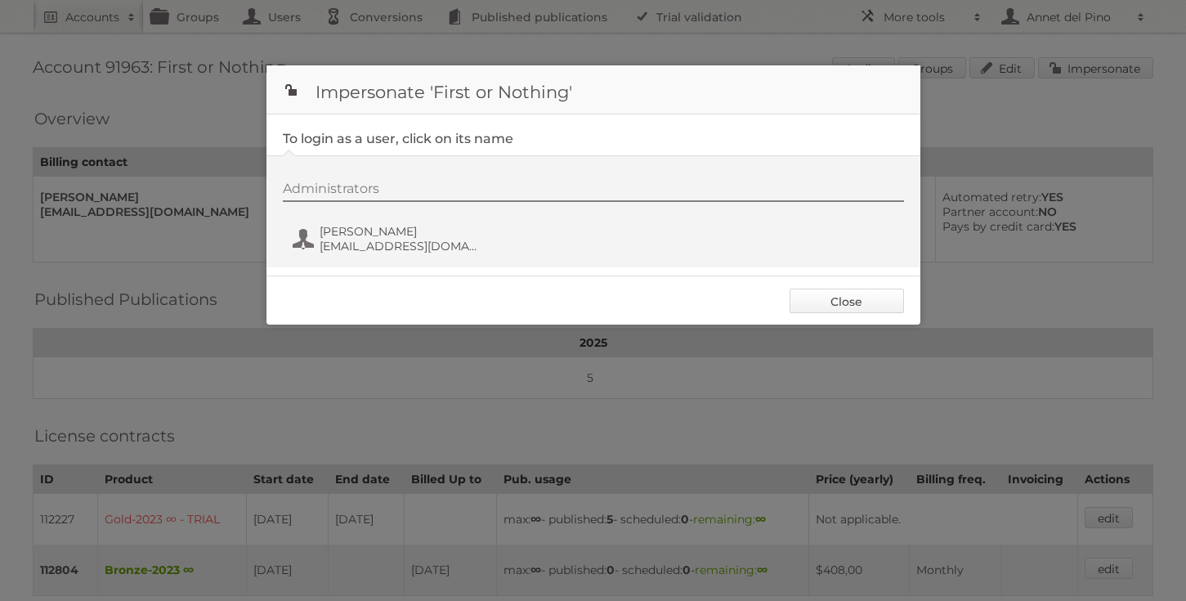
click at [853, 305] on link "Close" at bounding box center [847, 301] width 114 height 25
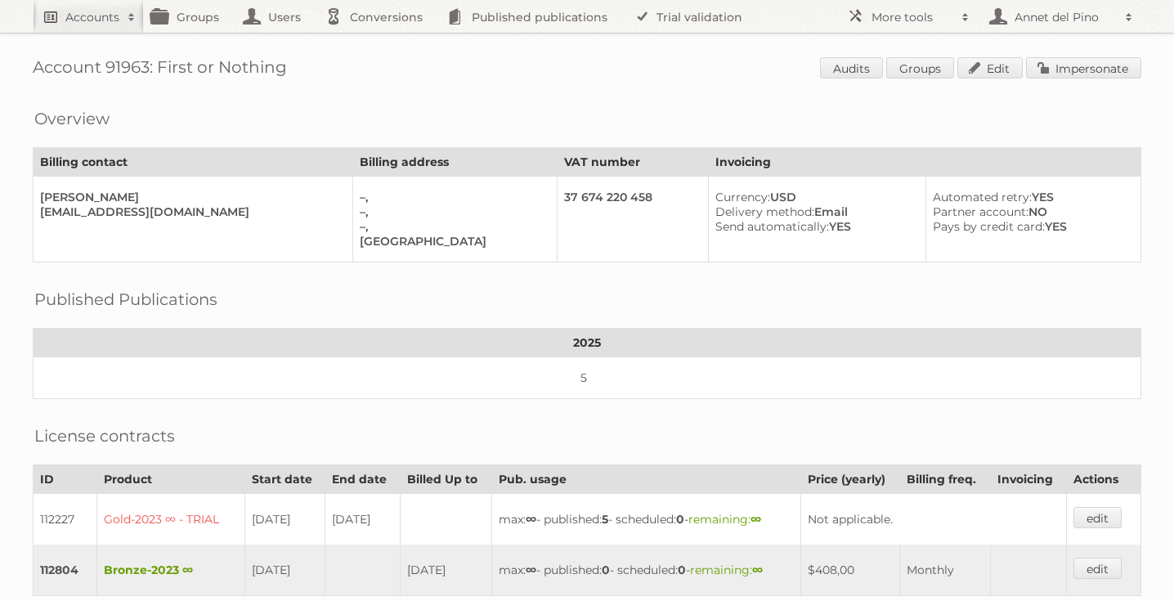
click at [80, 16] on h2 "Accounts" at bounding box center [92, 17] width 54 height 16
paste input"] "[EMAIL_ADDRESS][DOMAIN_NAME]"
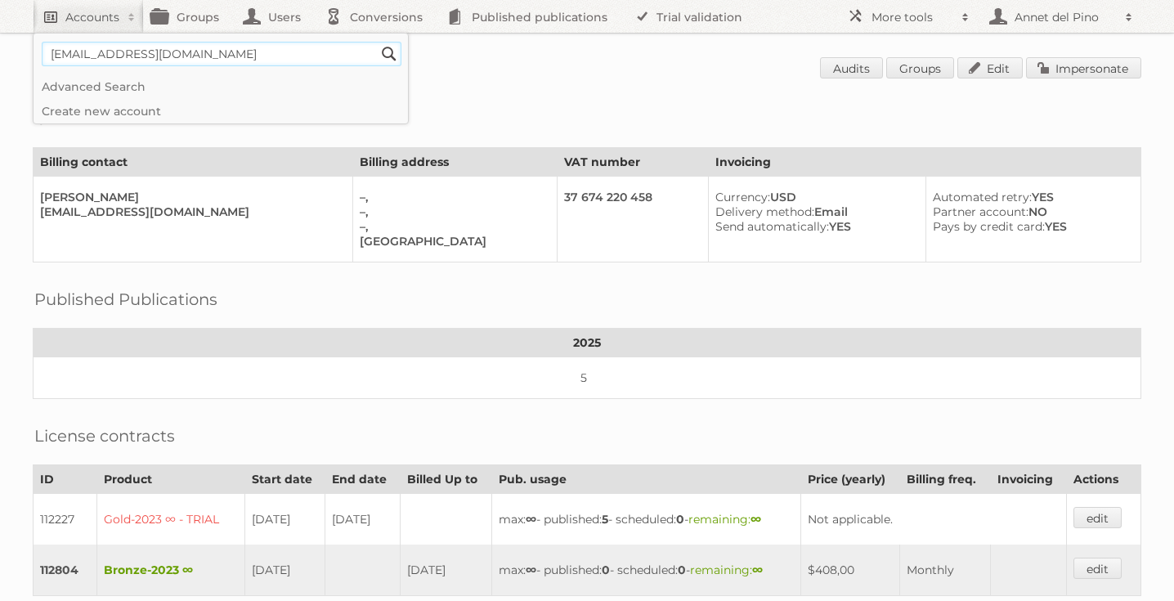
type input"] "[EMAIL_ADDRESS][DOMAIN_NAME]"
click at [377, 42] on input "Search" at bounding box center [389, 54] width 25 height 25
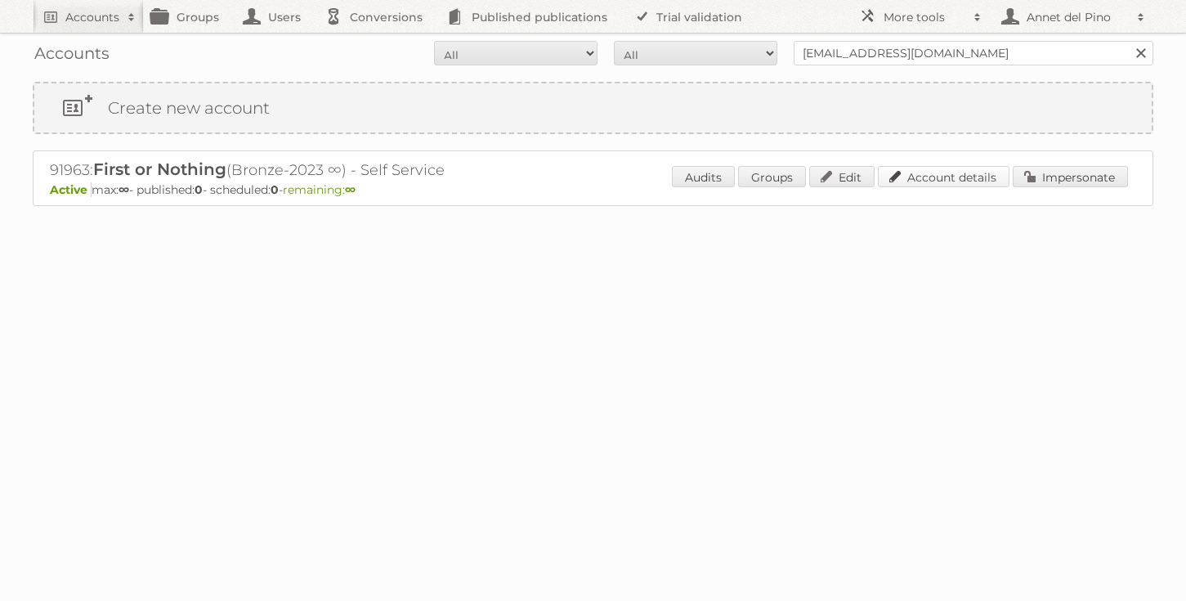
click at [941, 176] on link "Account details" at bounding box center [944, 176] width 132 height 21
